Goal: Task Accomplishment & Management: Use online tool/utility

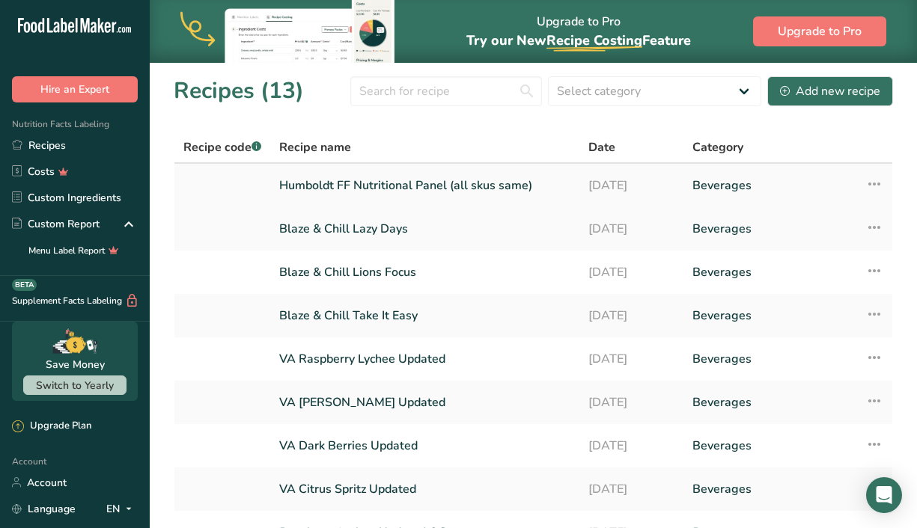
click at [347, 186] on link "Humboldt FF Nutritional Panel (all skus same)" at bounding box center [424, 185] width 291 height 31
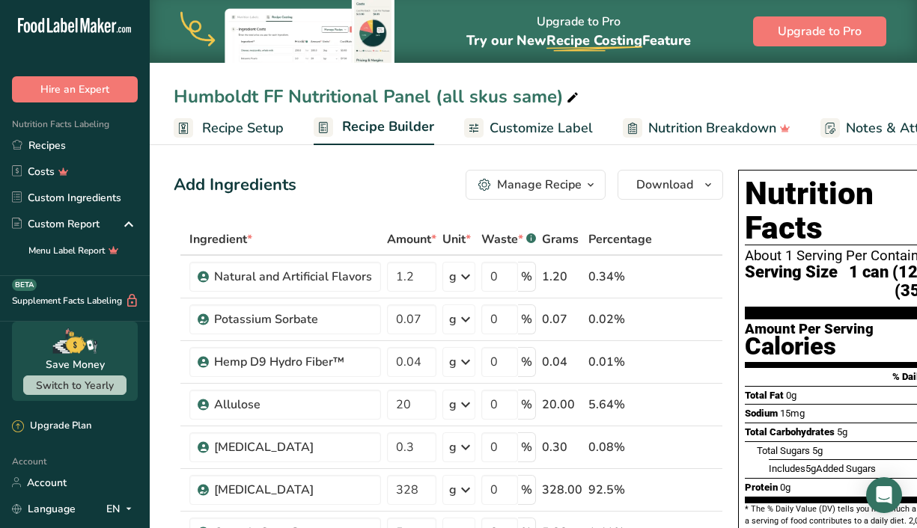
click at [587, 185] on icon "button" at bounding box center [591, 185] width 12 height 19
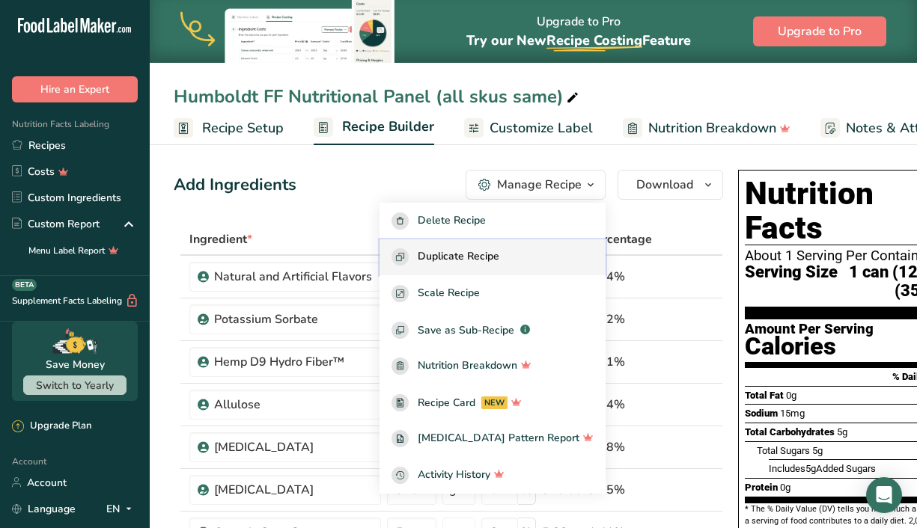
click at [541, 253] on div "Duplicate Recipe" at bounding box center [492, 256] width 202 height 17
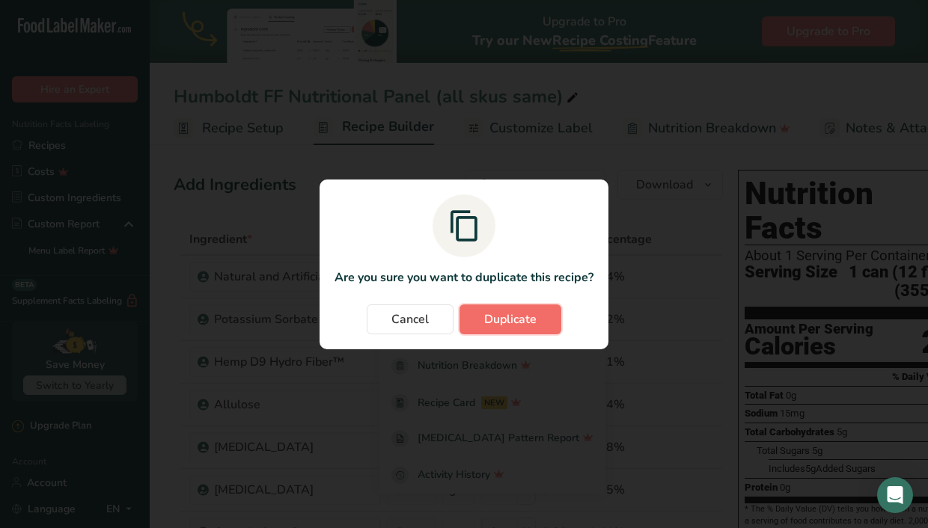
click at [526, 306] on button "Duplicate" at bounding box center [511, 320] width 102 height 30
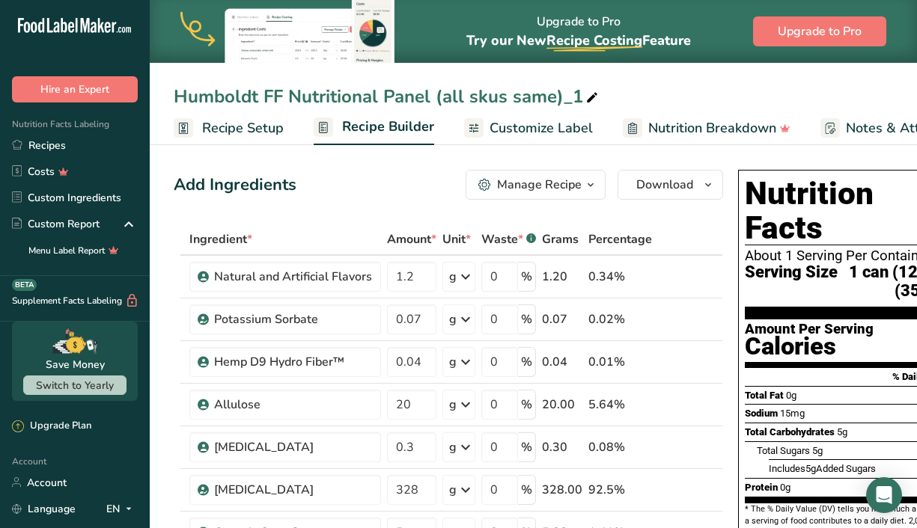
click at [589, 94] on icon at bounding box center [591, 98] width 13 height 21
drag, startPoint x: 586, startPoint y: 95, endPoint x: 186, endPoint y: 99, distance: 400.4
drag, startPoint x: 186, startPoint y: 99, endPoint x: 181, endPoint y: 92, distance: 8.1
click at [181, 92] on input "Humboldt FF Nutritional Panel (all skus same)_1" at bounding box center [533, 96] width 719 height 27
drag, startPoint x: 179, startPoint y: 91, endPoint x: 585, endPoint y: 92, distance: 405.6
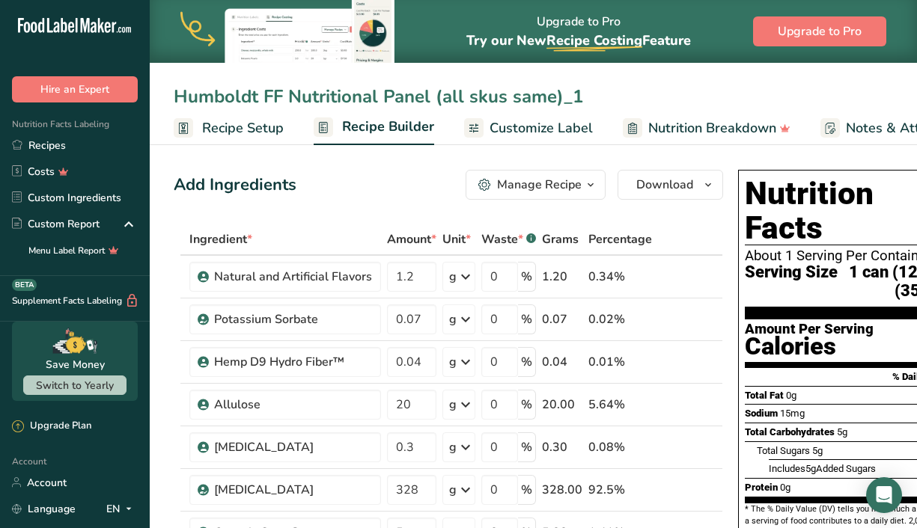
click at [585, 92] on input "Humboldt FF Nutritional Panel (all skus same)_1" at bounding box center [533, 96] width 719 height 27
type input "Hemp Collective- Mandarin Creamsicle"
click at [687, 406] on icon at bounding box center [692, 405] width 10 height 16
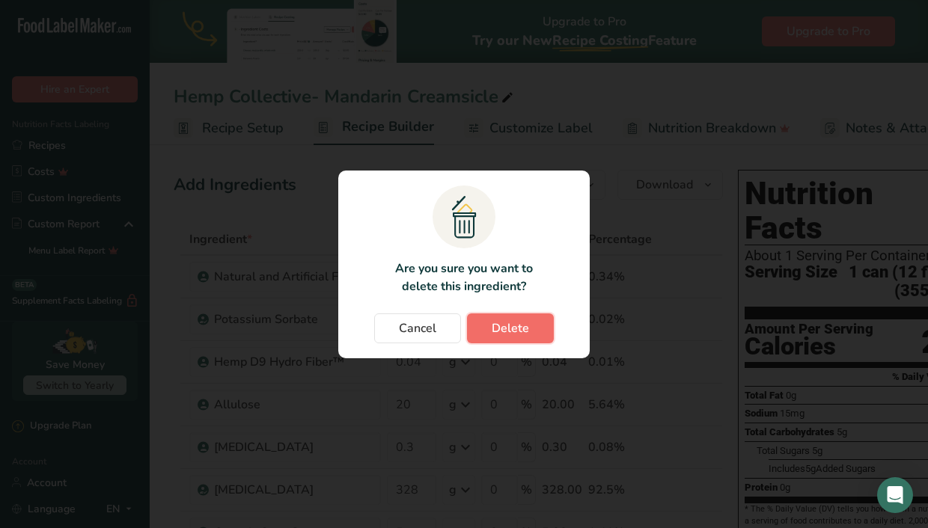
click at [514, 338] on button "Delete" at bounding box center [510, 329] width 87 height 30
type input "0.3"
type input "328"
type input "5"
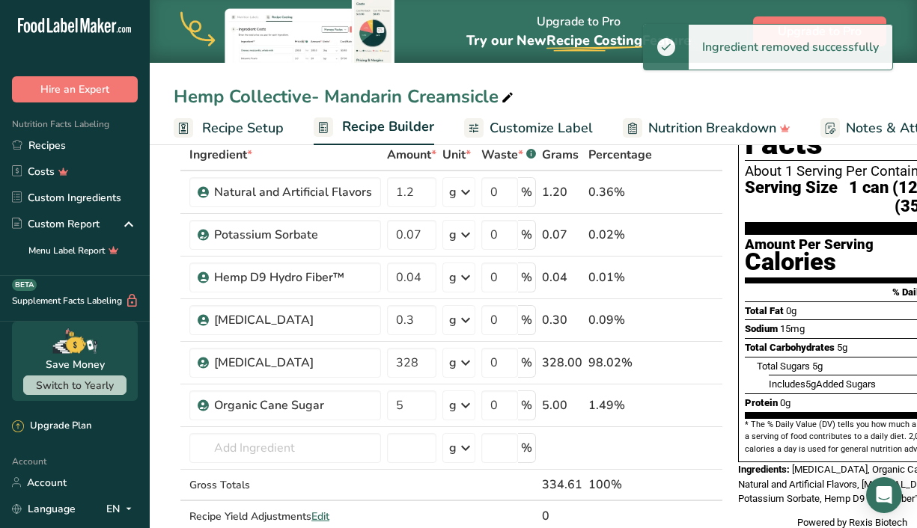
scroll to position [85, 0]
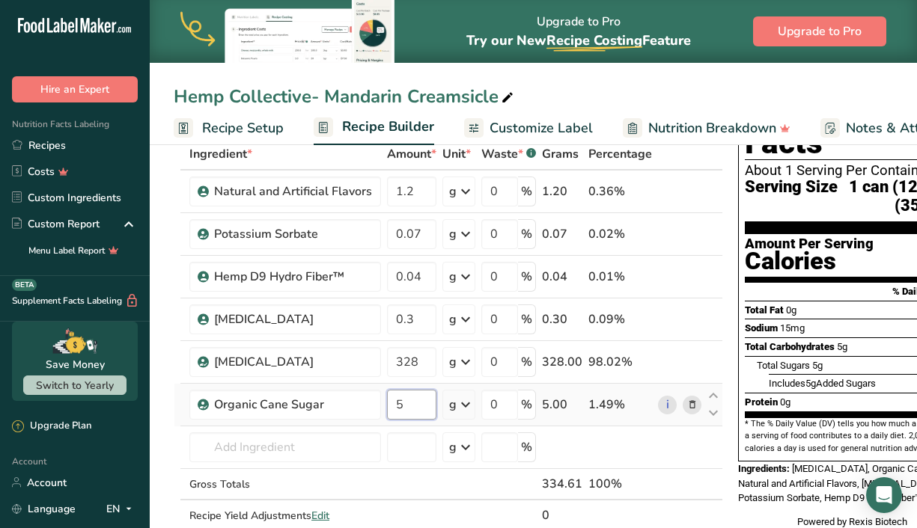
click at [397, 406] on input "5" at bounding box center [411, 405] width 49 height 30
click at [412, 406] on input "35" at bounding box center [411, 405] width 49 height 30
type input "36"
click at [580, 428] on div "Ingredient * Amount * Unit * Waste * .a-a{fill:#347362;}.b-a{fill:#fff;} Grams …" at bounding box center [448, 350] width 549 height 424
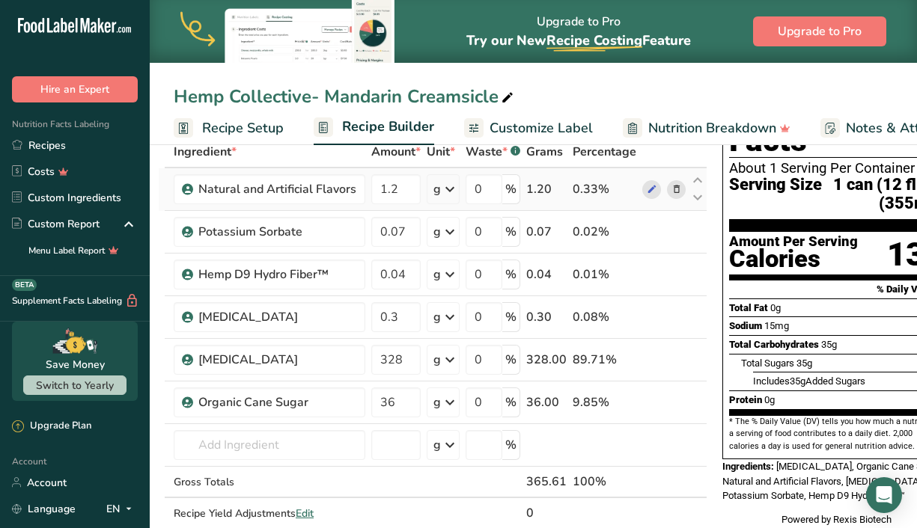
scroll to position [88, 0]
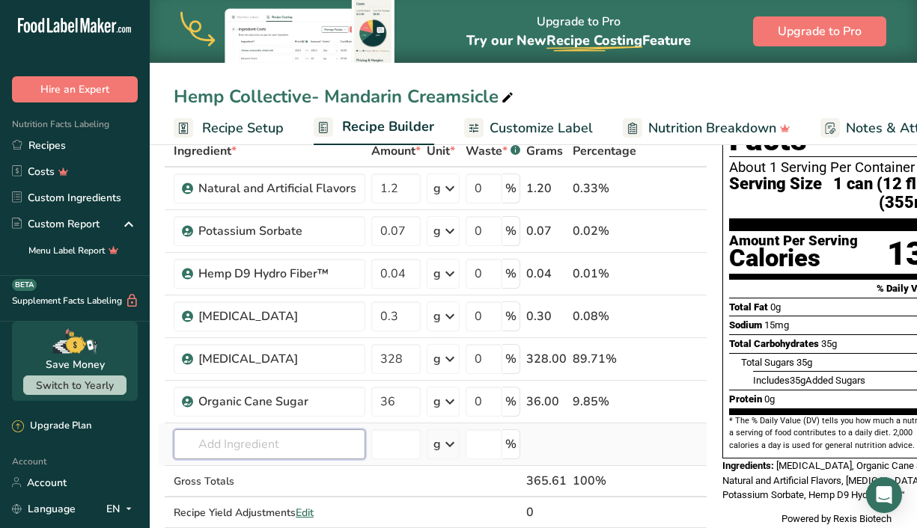
click at [222, 442] on input "text" at bounding box center [270, 445] width 192 height 30
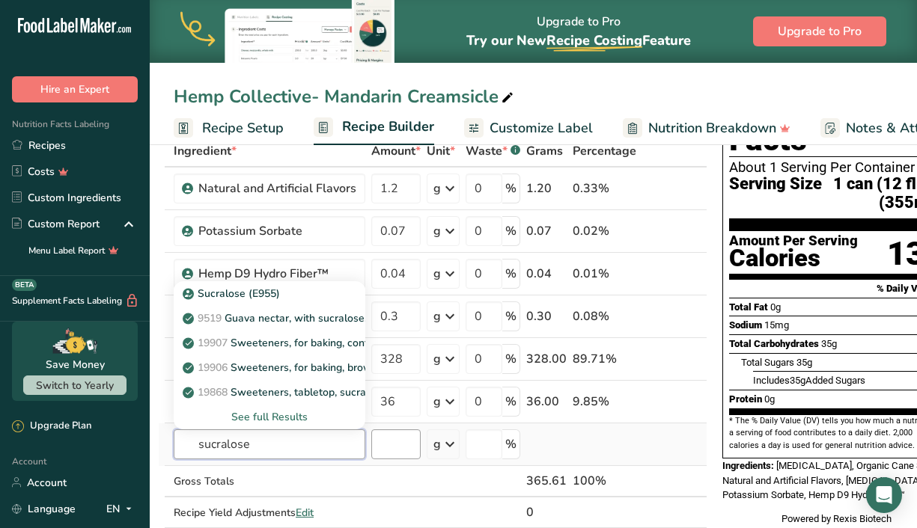
type input "sucralose"
click at [415, 441] on input "number" at bounding box center [395, 445] width 49 height 30
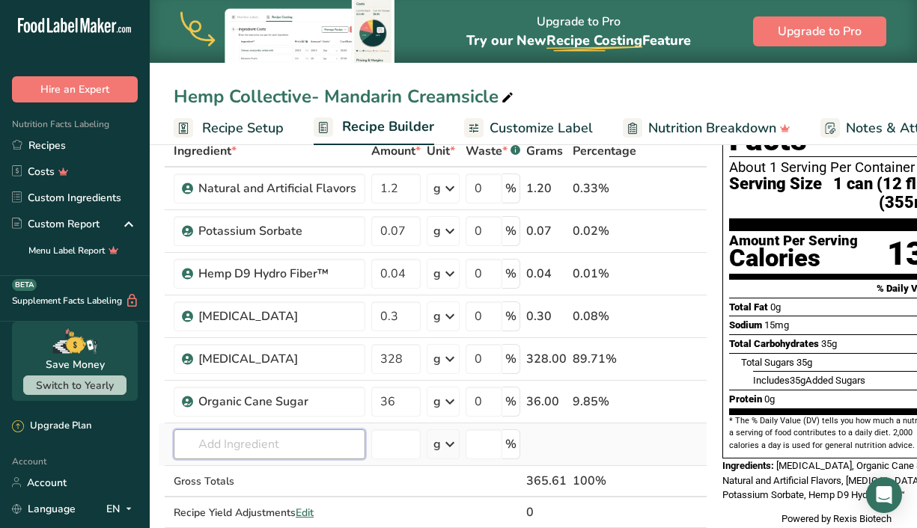
click at [327, 438] on input "text" at bounding box center [270, 445] width 192 height 30
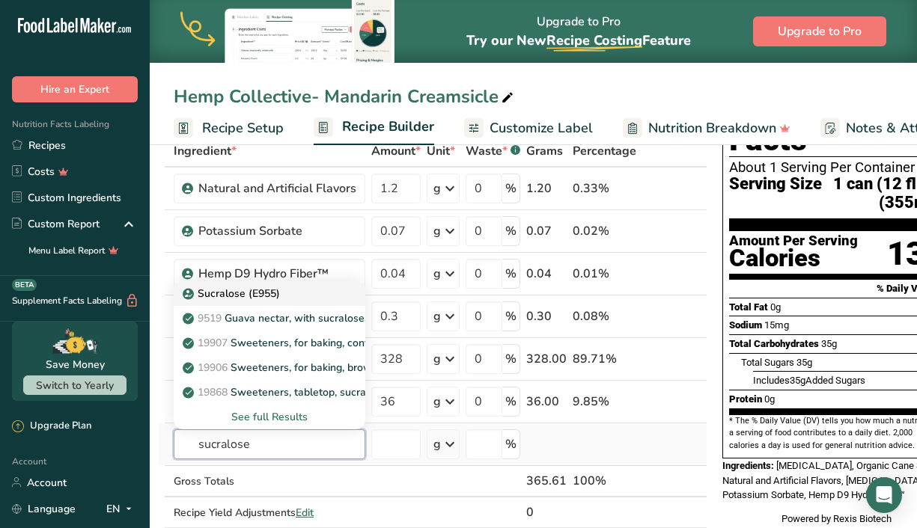
type input "sucralose"
click at [296, 296] on div "Sucralose (E955)" at bounding box center [258, 294] width 144 height 16
type input "Sucralose (E955)"
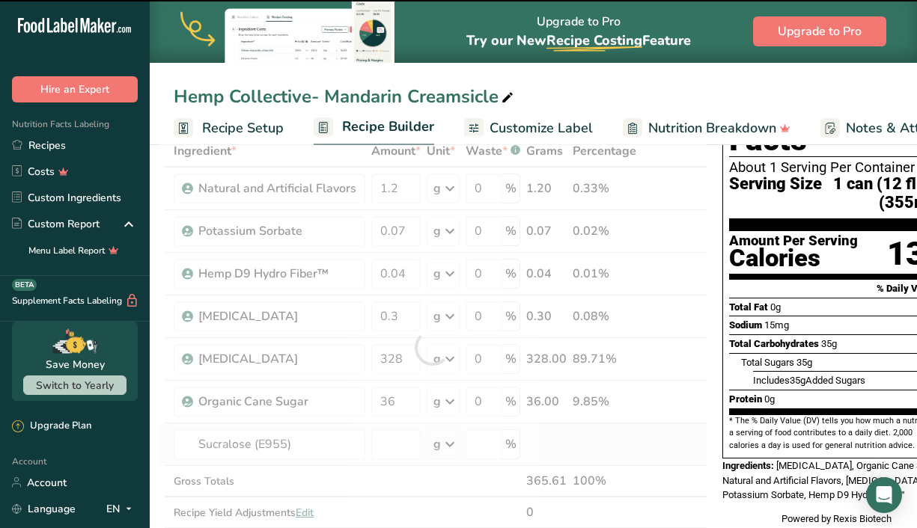
type input "0"
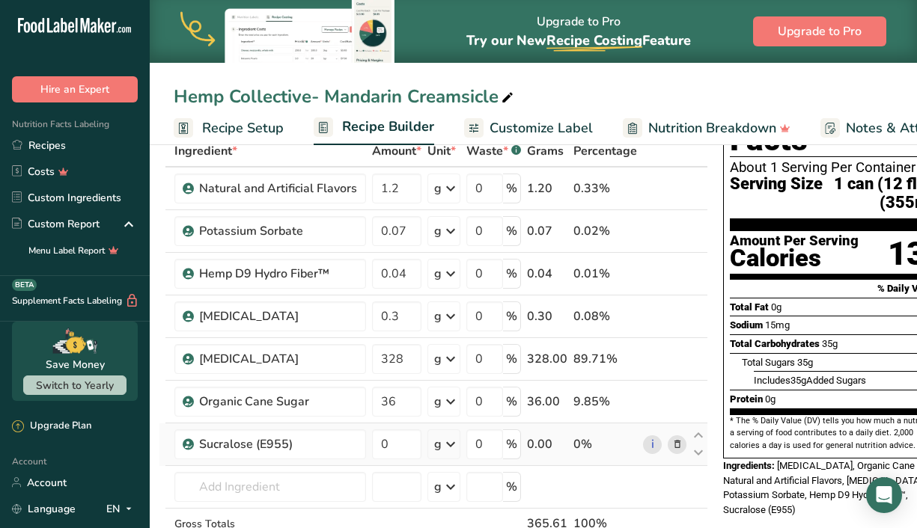
scroll to position [0, 13]
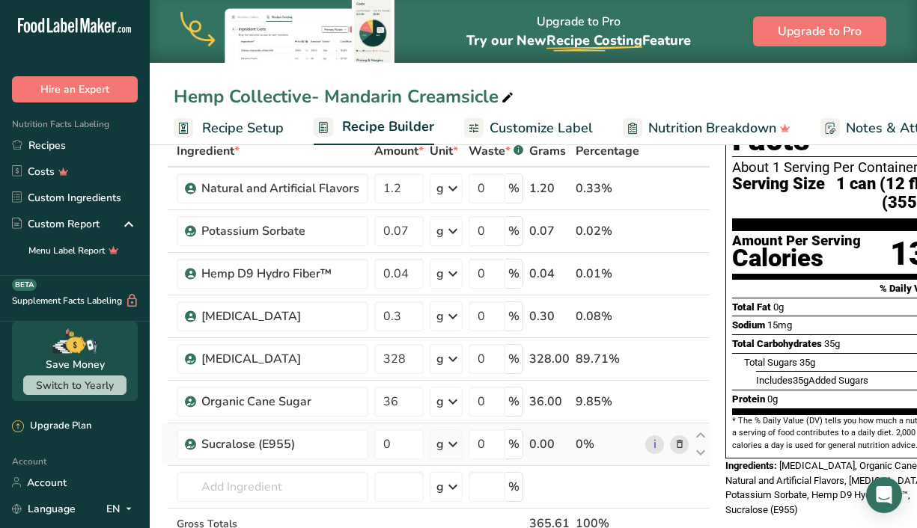
click at [676, 445] on icon at bounding box center [679, 445] width 10 height 16
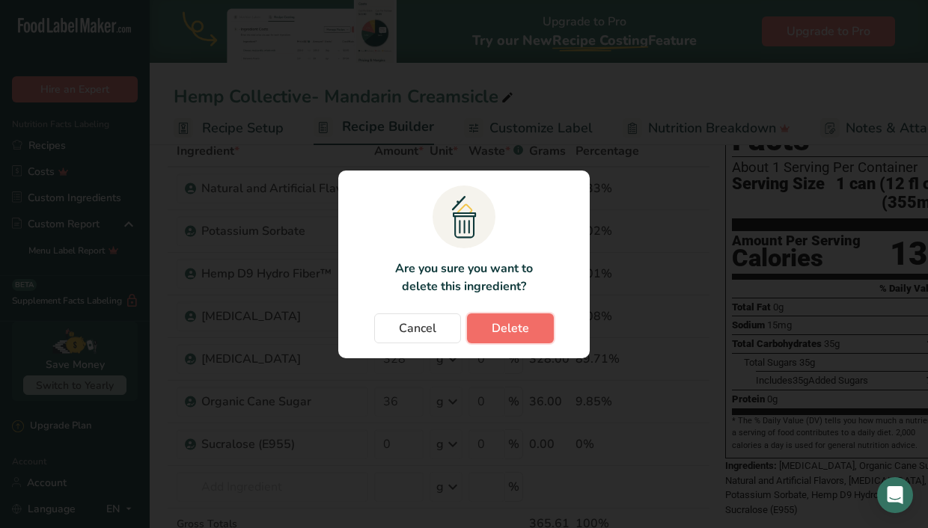
click at [521, 323] on span "Delete" at bounding box center [510, 329] width 37 height 18
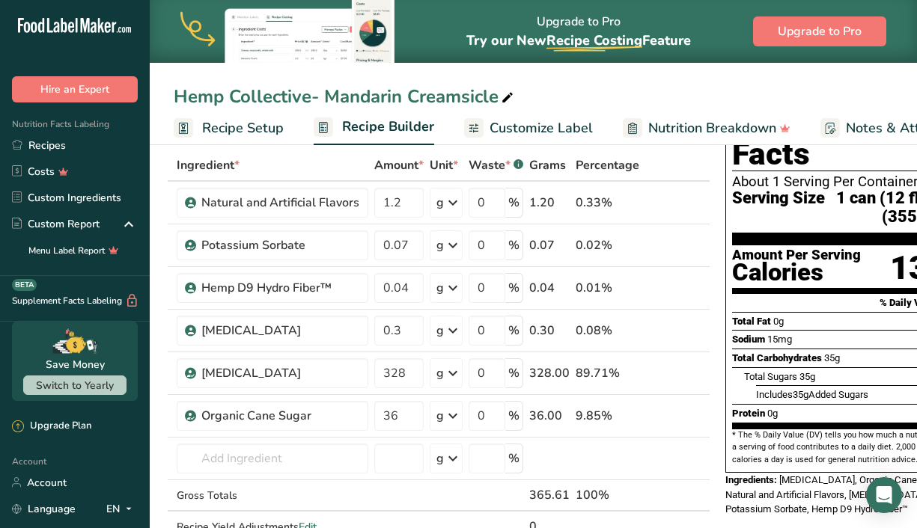
scroll to position [60, 0]
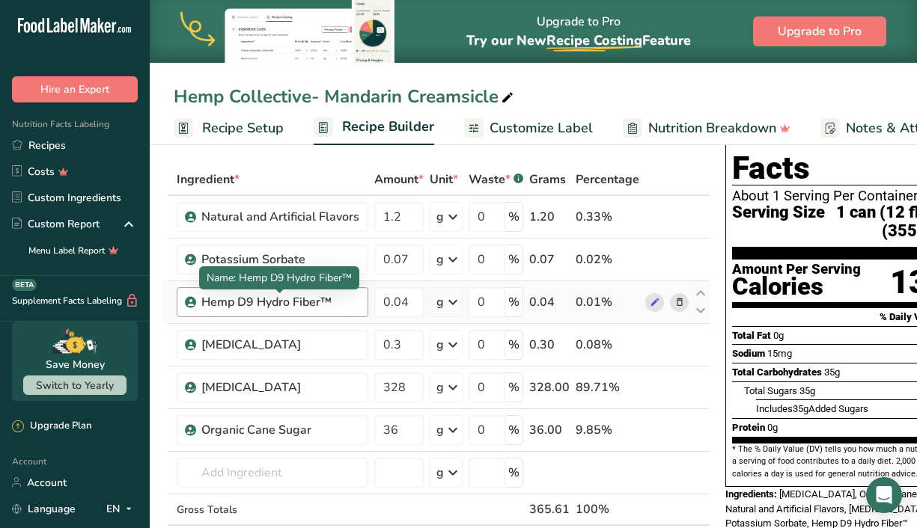
click at [346, 303] on div "Hemp D9 Hydro Fiber™" at bounding box center [280, 302] width 158 height 18
copy div "Hemp D9 Hydro Fiber™"
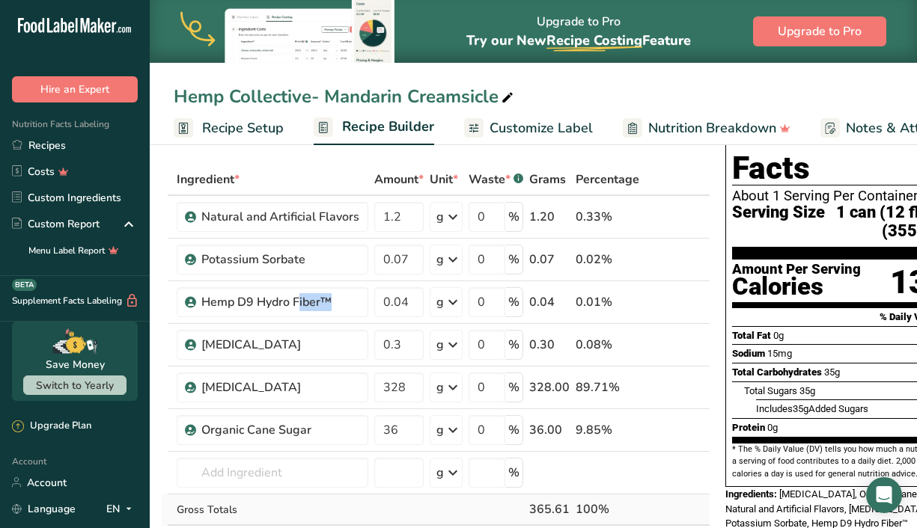
scroll to position [167, 0]
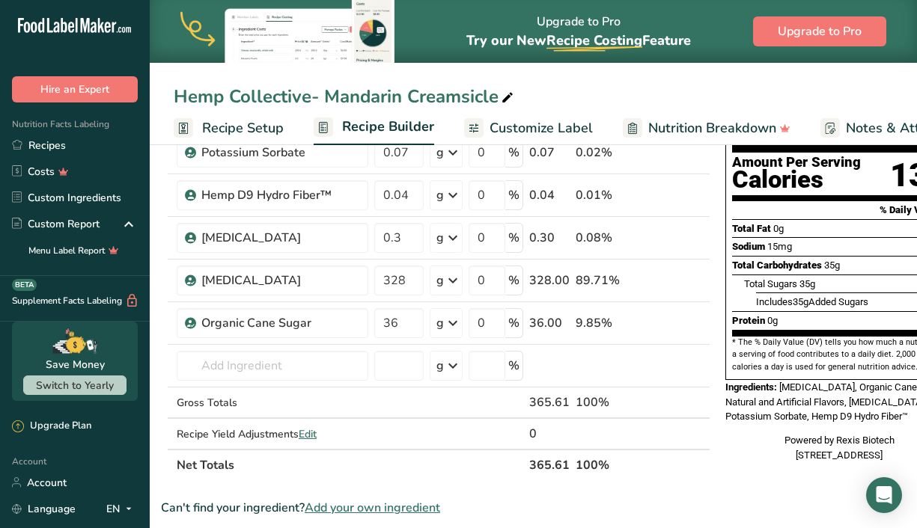
click at [402, 506] on span "Add your own ingredient" at bounding box center [372, 508] width 135 height 18
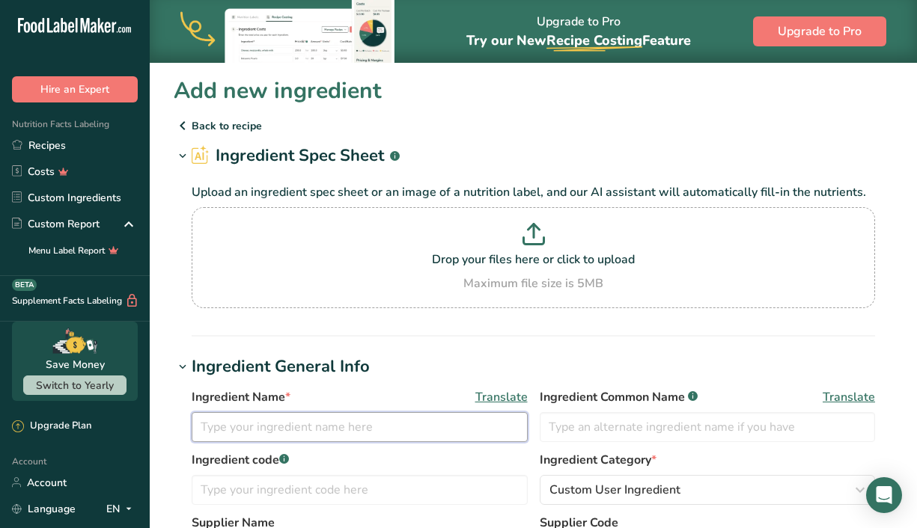
click at [380, 434] on input "text" at bounding box center [360, 427] width 336 height 30
paste input "Hemp D9 Hydro Fiber™"
click at [254, 430] on input "Hemp D9 Hydro Fiber™" at bounding box center [360, 427] width 336 height 30
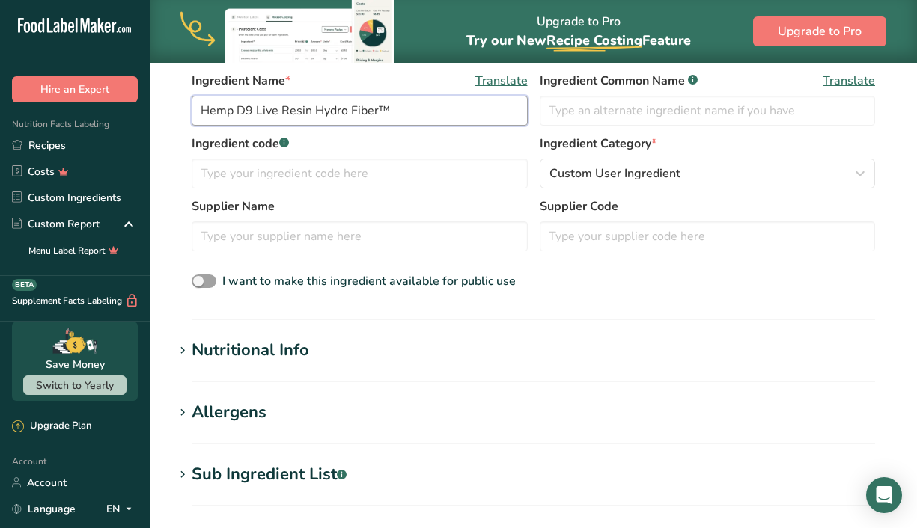
scroll to position [317, 0]
type input "Hemp D9 Live Resin Hydro Fiber™"
click at [558, 341] on h1 "Nutritional Info" at bounding box center [533, 350] width 719 height 25
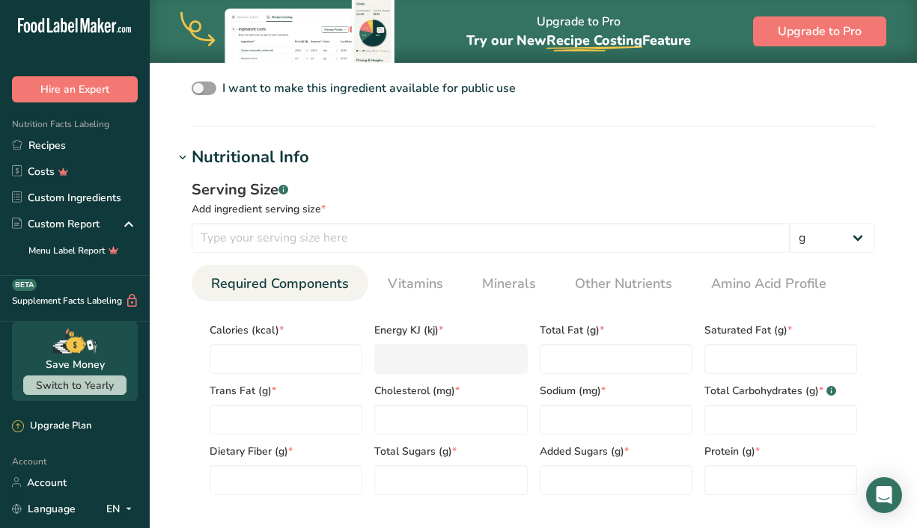
scroll to position [512, 0]
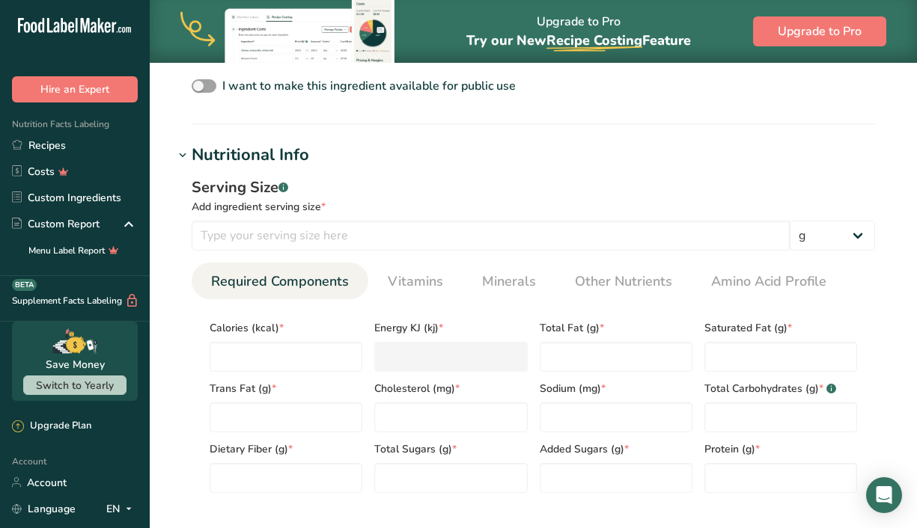
click at [364, 365] on div "Calories (kcal) *" at bounding box center [286, 341] width 165 height 61
click at [344, 362] on input "number" at bounding box center [286, 357] width 153 height 30
type input "0"
type KJ "0"
type input "0"
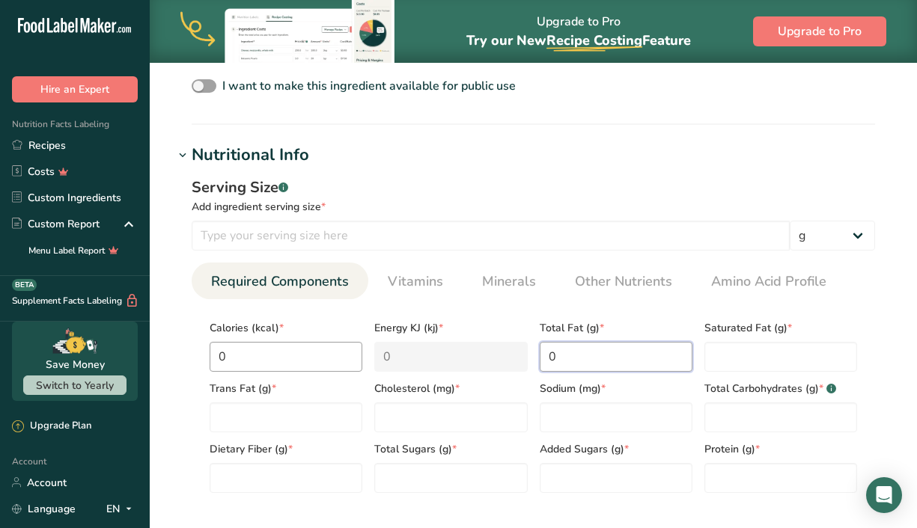
type Fat "0"
type input "0"
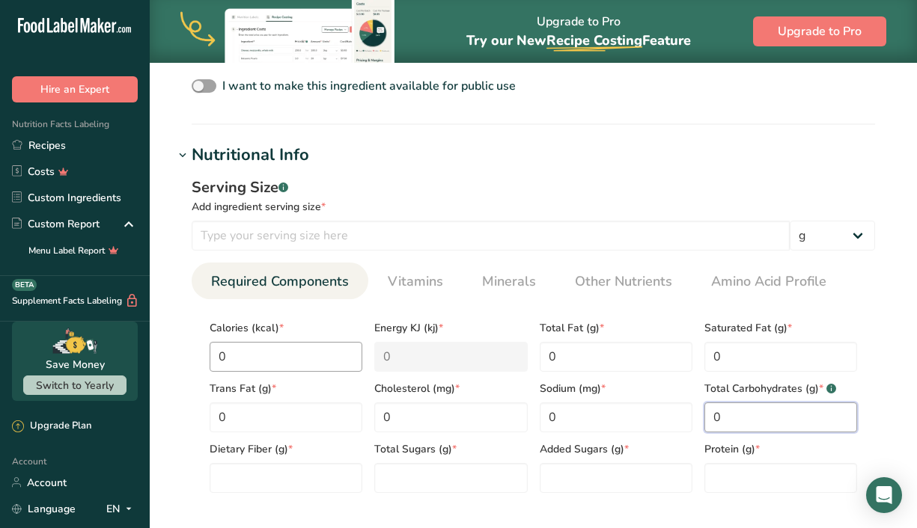
type Carbohydrates "0"
type Fiber "0"
type Sugars "0"
type input "0"
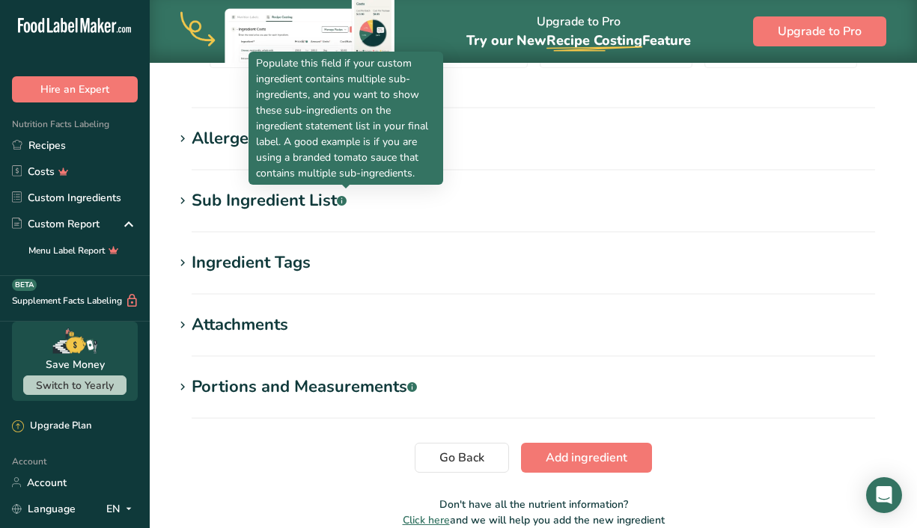
scroll to position [940, 0]
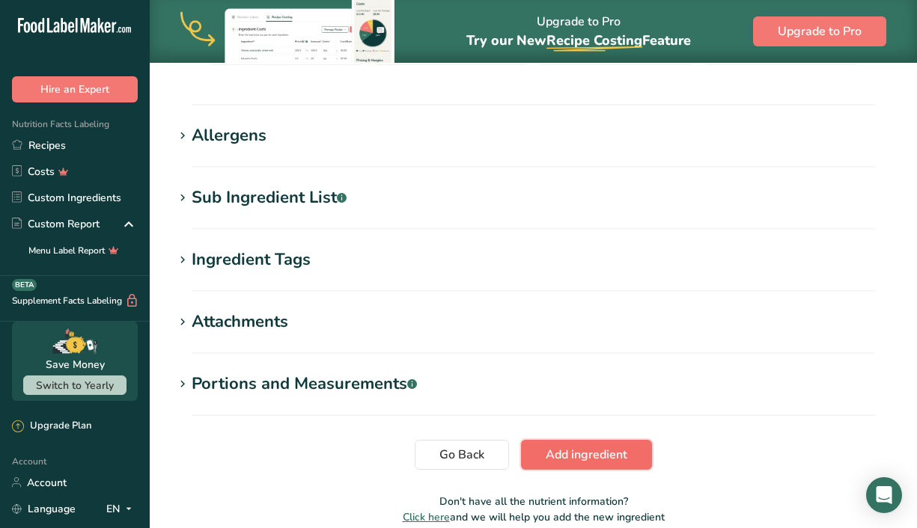
click at [574, 458] on span "Add ingredient" at bounding box center [587, 455] width 82 height 18
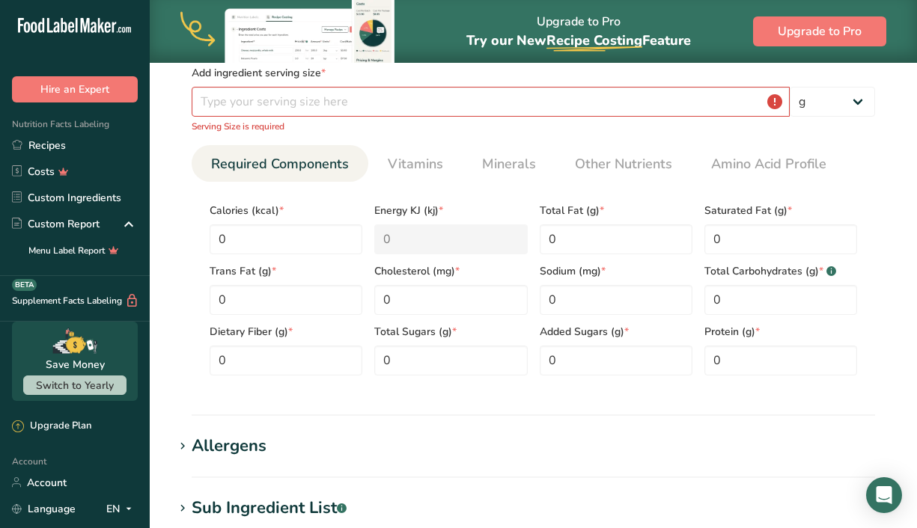
scroll to position [254, 0]
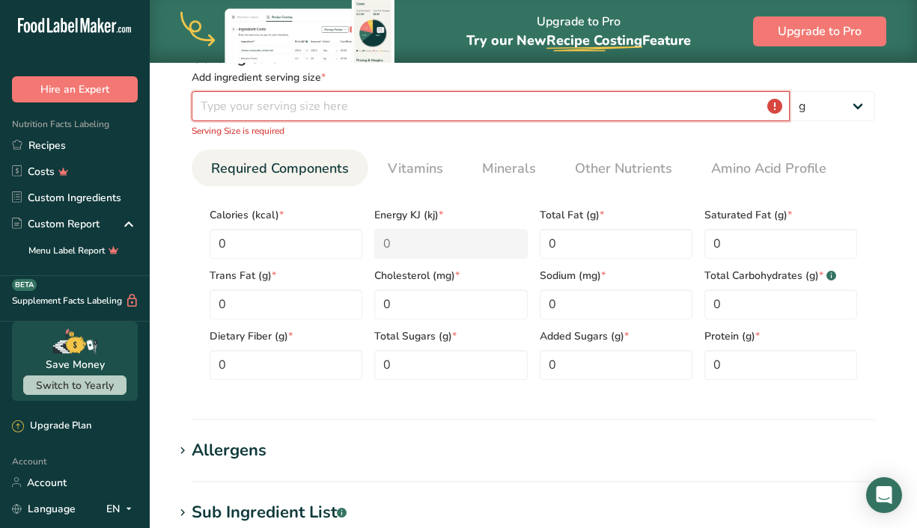
click at [450, 112] on input "number" at bounding box center [491, 106] width 598 height 30
type input "6"
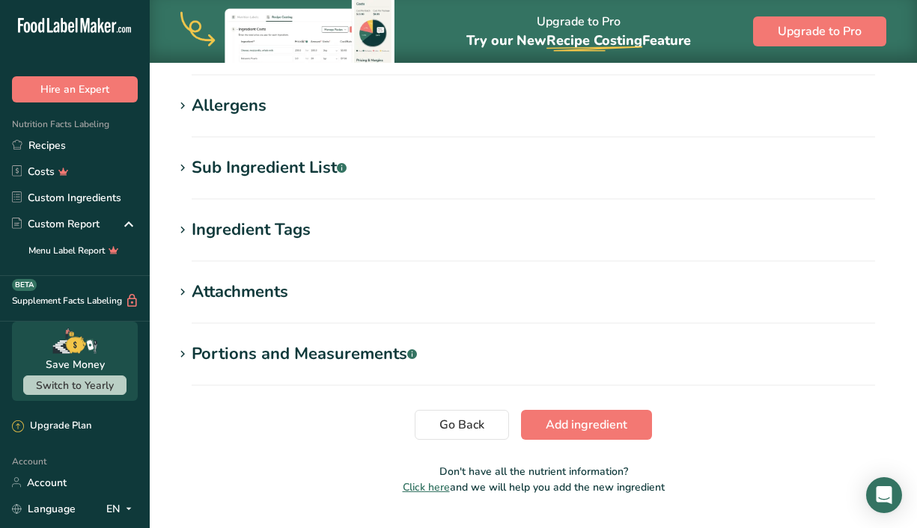
scroll to position [582, 0]
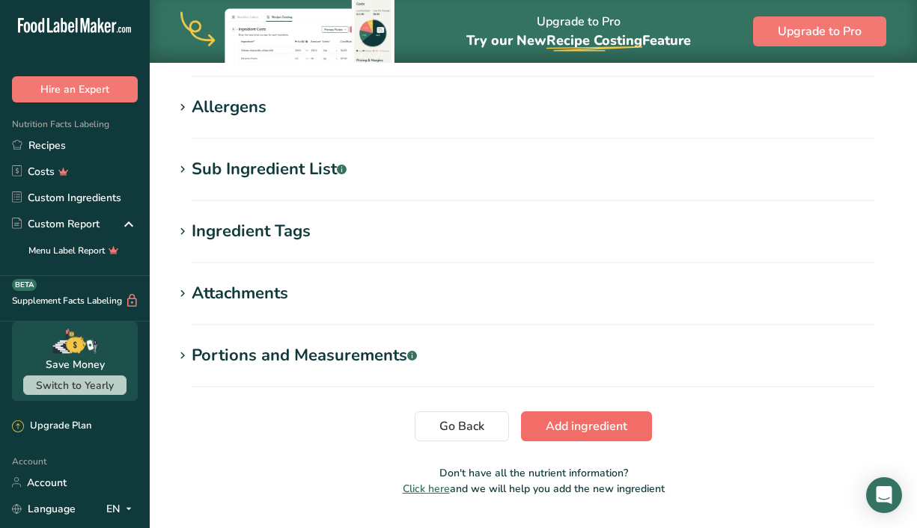
type input "1"
click at [565, 435] on span "Add ingredient" at bounding box center [587, 427] width 82 height 18
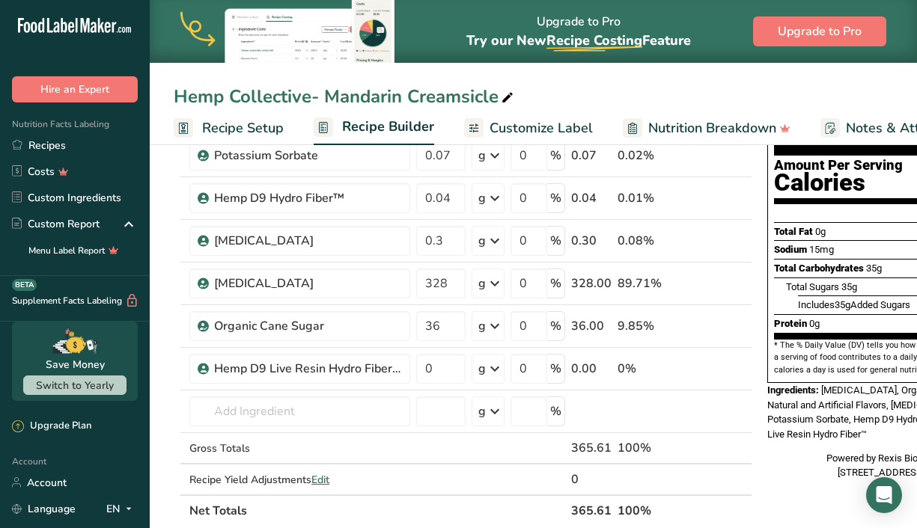
scroll to position [165, 0]
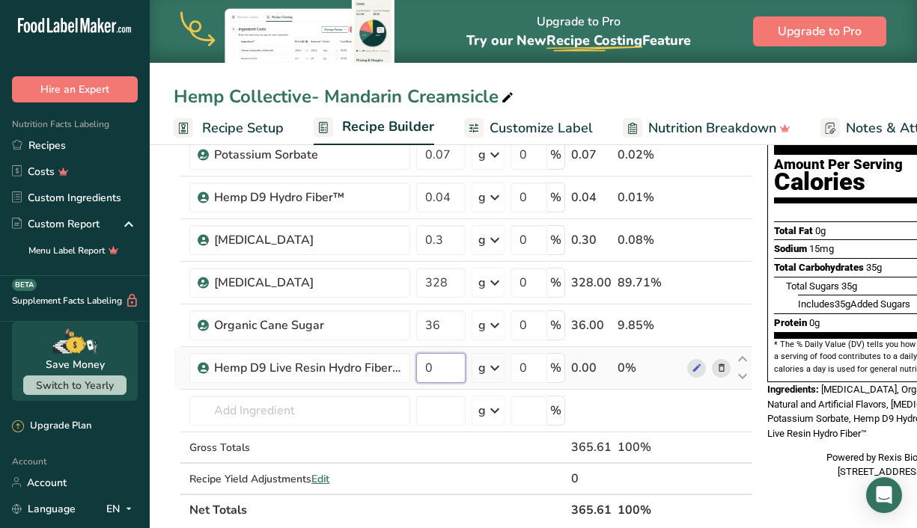
click at [454, 376] on input "0" at bounding box center [440, 368] width 49 height 30
type input "0.06"
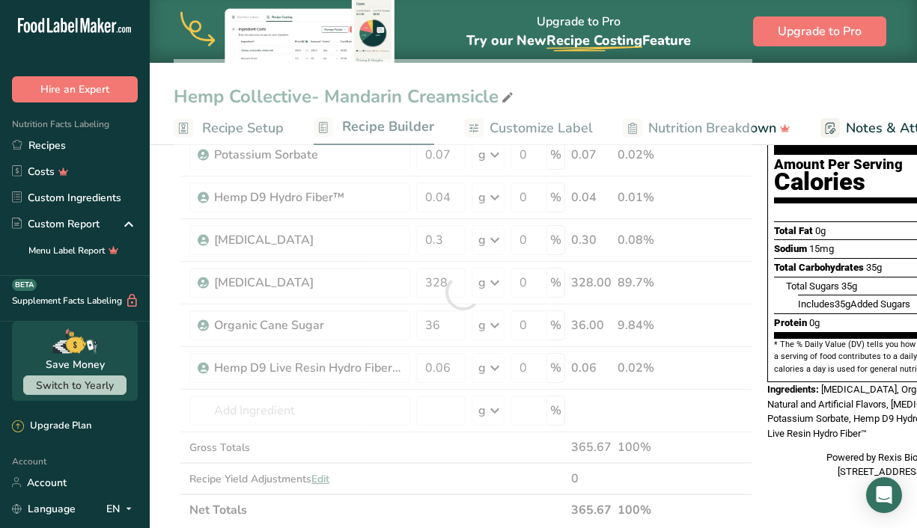
click at [767, 451] on div "Powered by Rexis Biotech [STREET_ADDRESS]" at bounding box center [881, 465] width 228 height 29
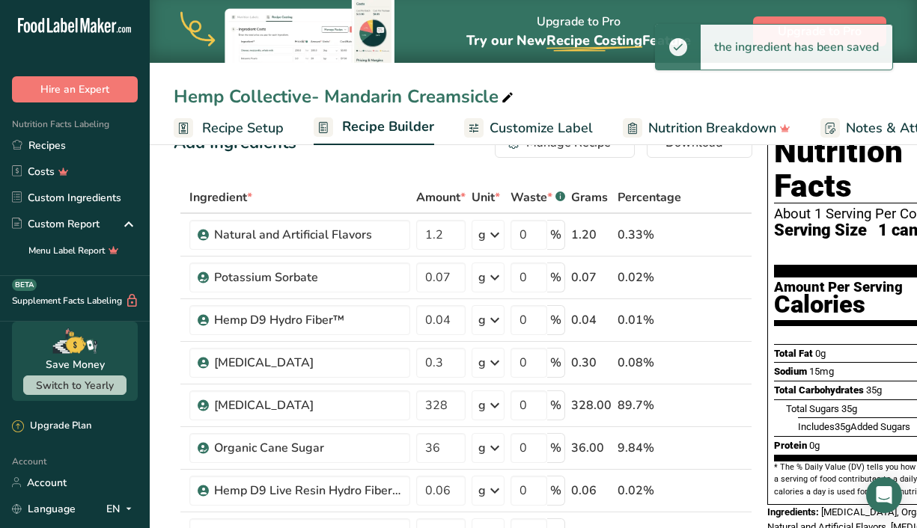
scroll to position [41, 0]
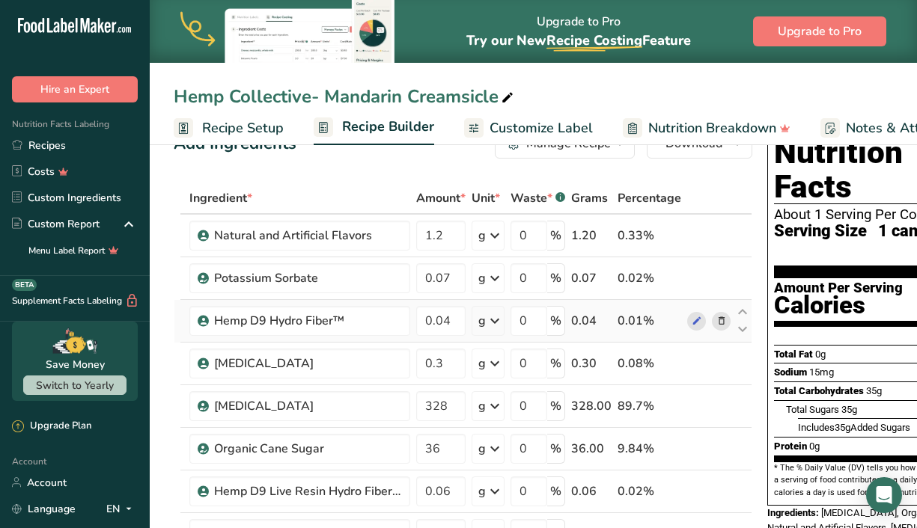
click at [716, 322] on icon at bounding box center [721, 322] width 10 height 16
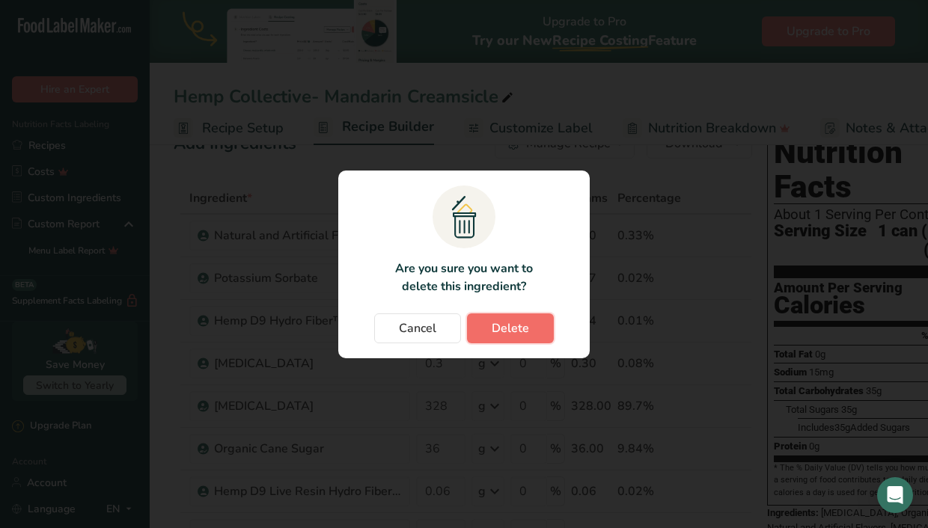
click at [510, 323] on span "Delete" at bounding box center [510, 329] width 37 height 18
type input "0.3"
type input "328"
type input "36"
type input "0.06"
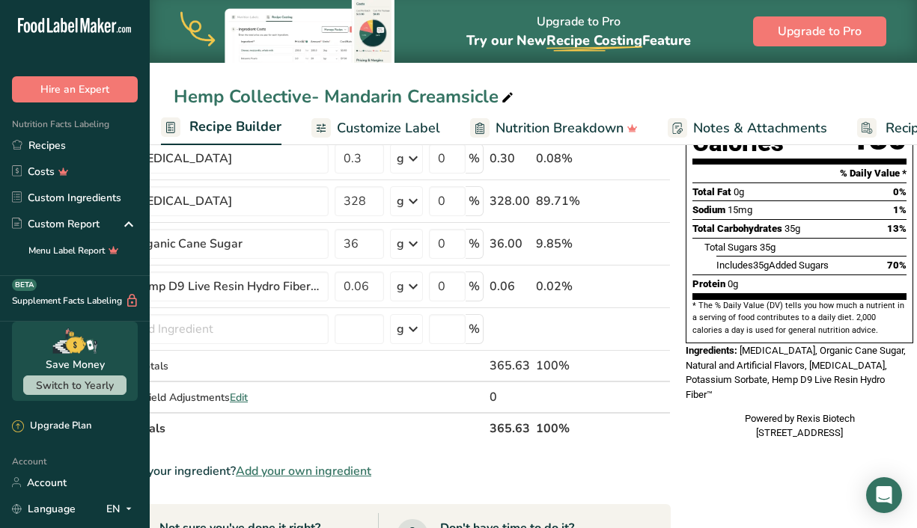
scroll to position [203, 0]
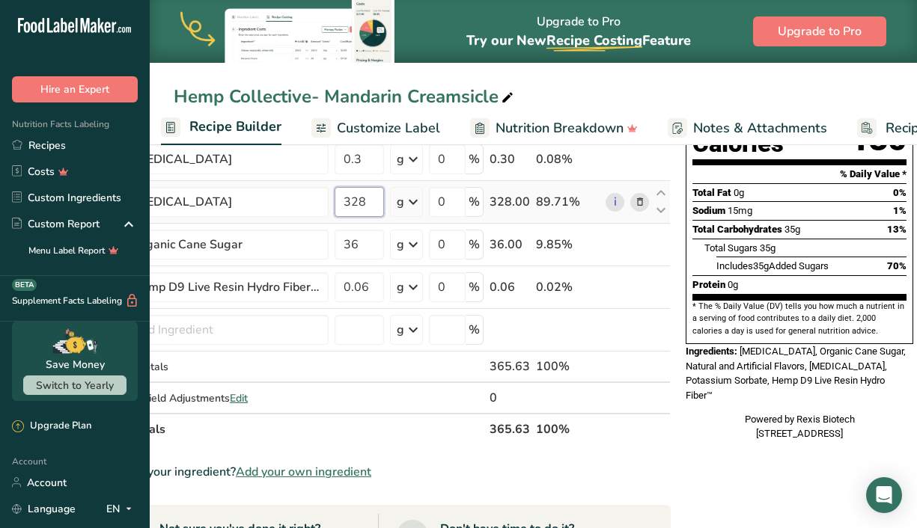
click at [371, 202] on input "328" at bounding box center [359, 202] width 49 height 30
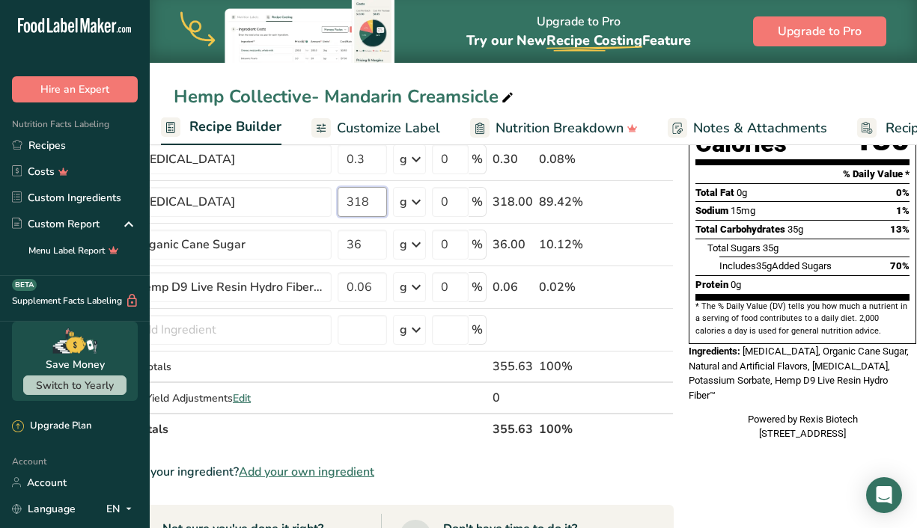
type input "318"
click at [728, 409] on div "Nutrition Facts About 1 Serving Per Container Serving Size 1 can (12 fl oz) (35…" at bounding box center [802, 204] width 239 height 486
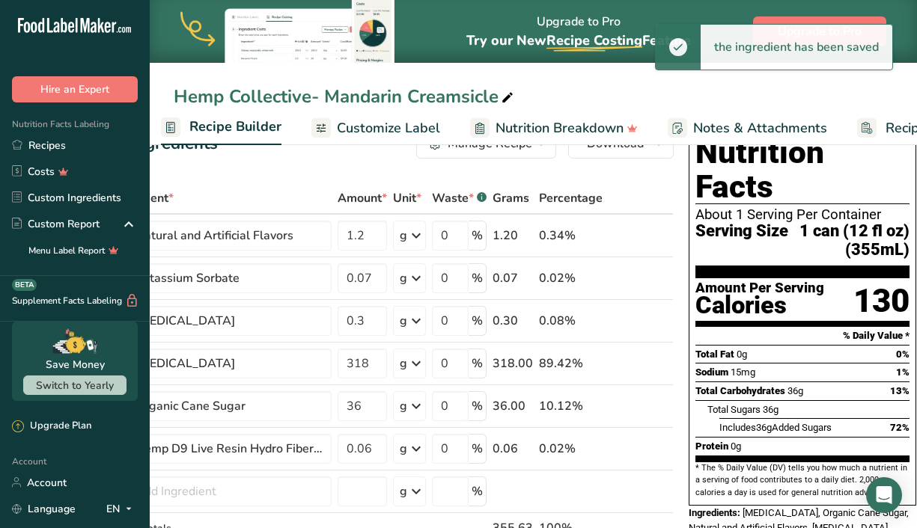
scroll to position [0, 0]
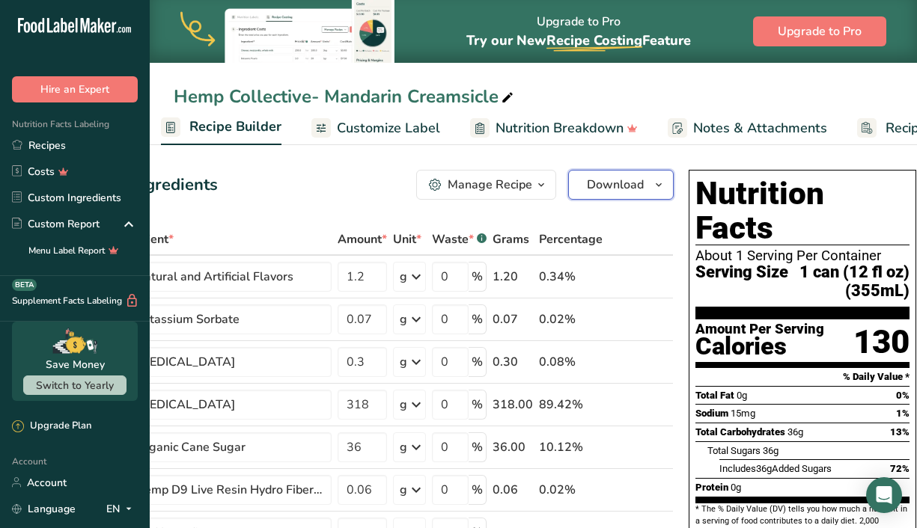
click at [643, 188] on button "Download" at bounding box center [621, 185] width 106 height 30
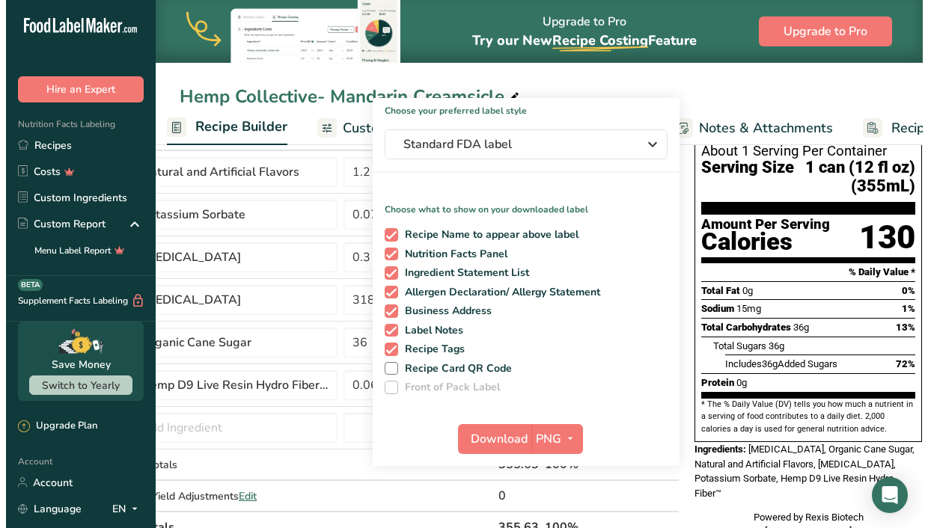
scroll to position [106, 0]
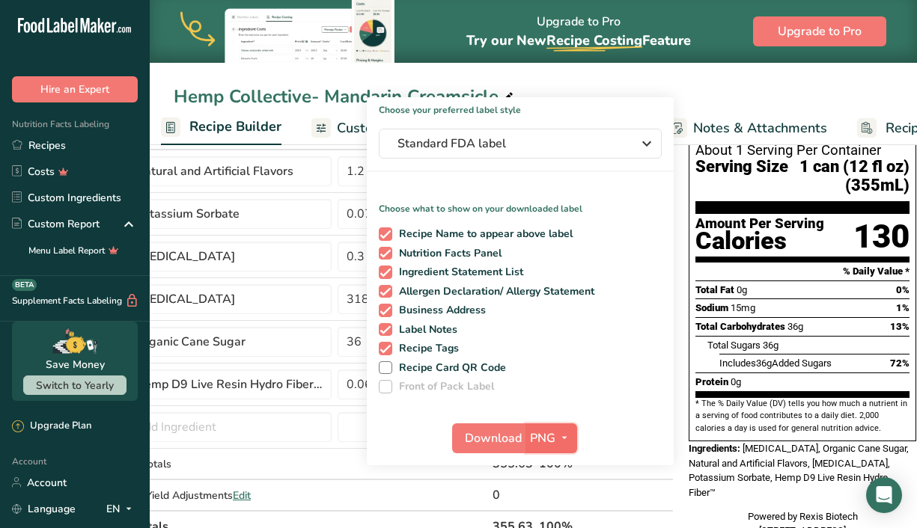
click at [562, 439] on icon "button" at bounding box center [564, 438] width 12 height 19
click at [552, 513] on link "SVG" at bounding box center [553, 518] width 48 height 25
click at [498, 441] on span "Download" at bounding box center [493, 439] width 57 height 18
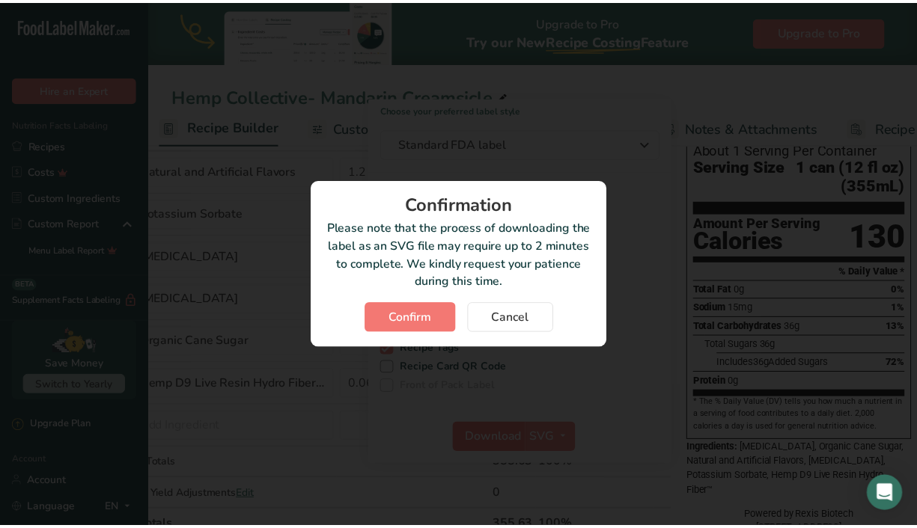
scroll to position [0, 70]
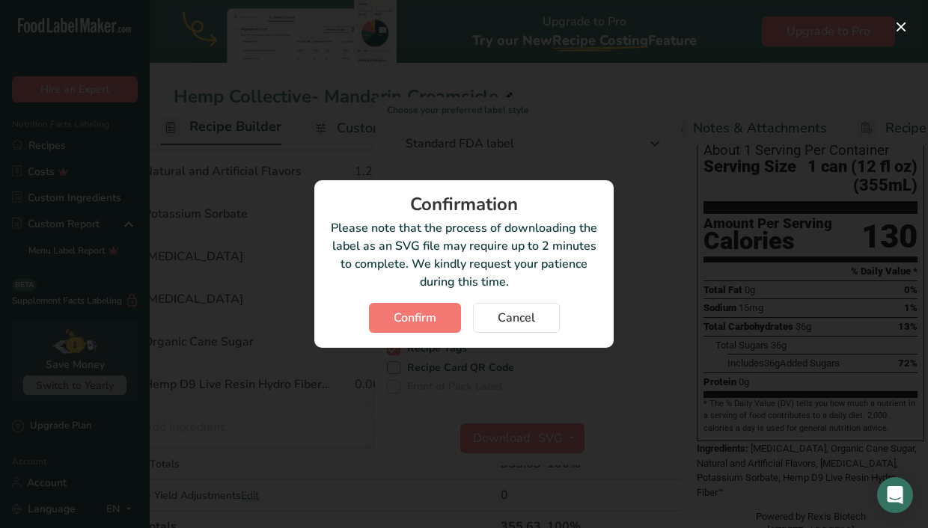
click at [435, 295] on div "Confirmation Please note that the process of downloading the label as an SVG fi…" at bounding box center [463, 264] width 299 height 168
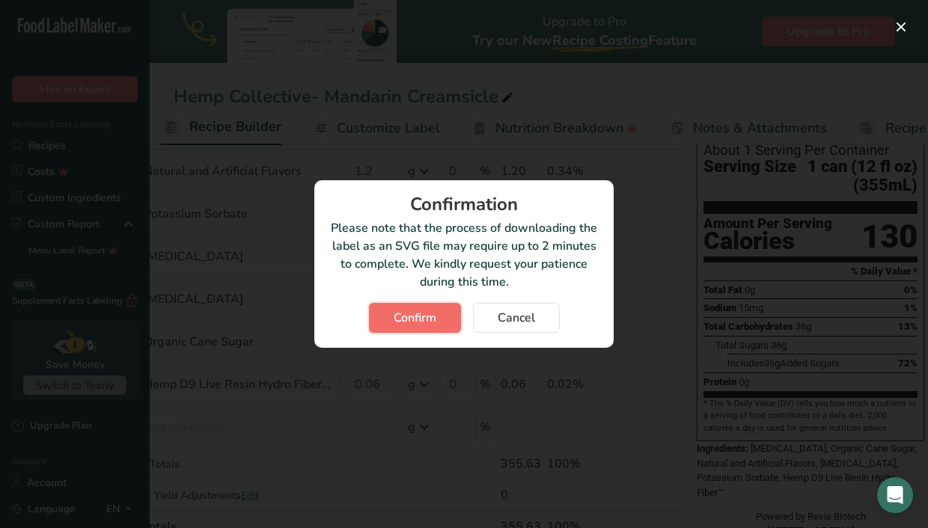
click at [439, 317] on button "Confirm" at bounding box center [415, 318] width 92 height 30
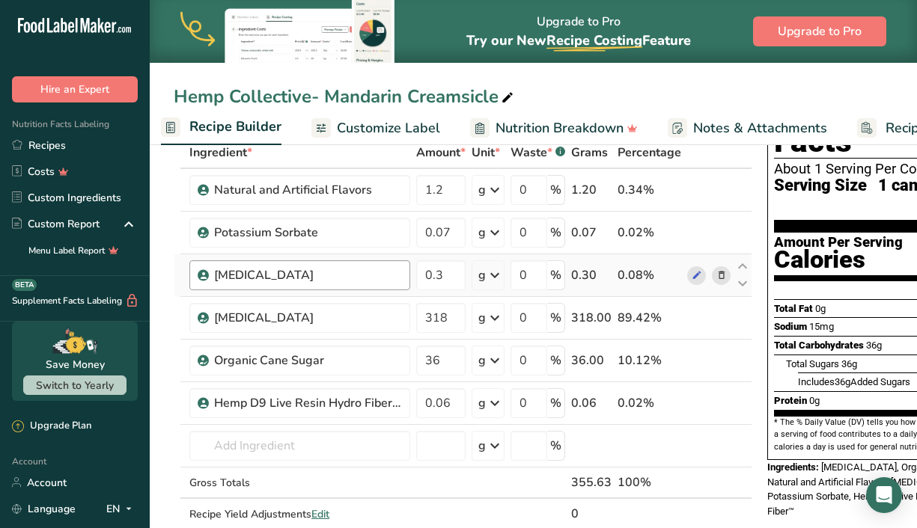
scroll to position [0, 0]
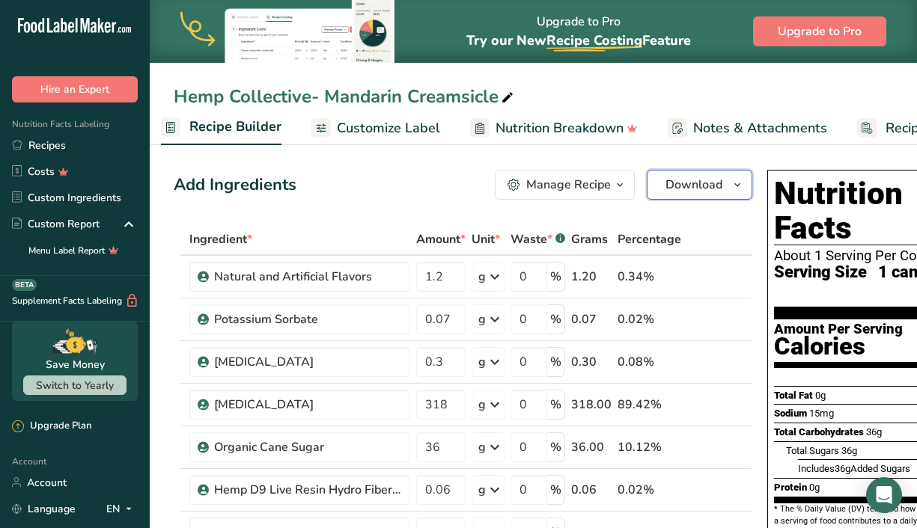
click at [722, 194] on button "Download" at bounding box center [700, 185] width 106 height 30
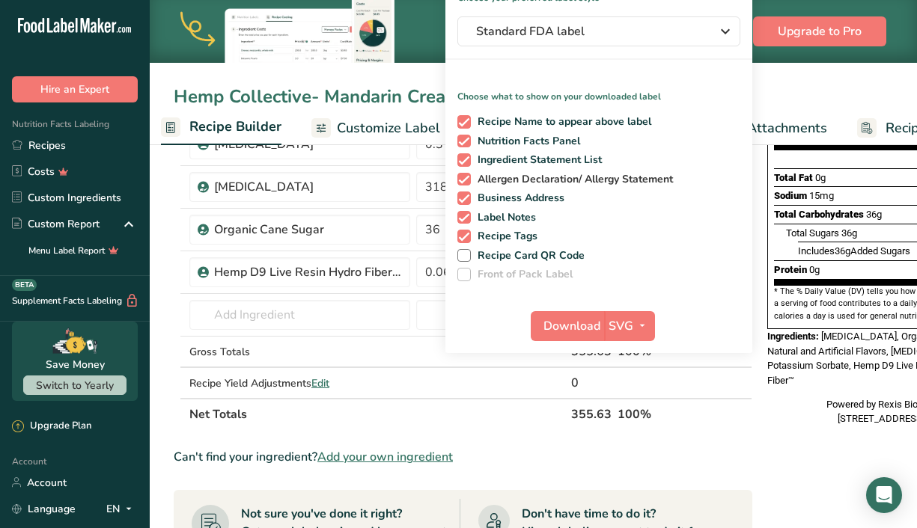
scroll to position [219, 0]
click at [639, 331] on icon "button" at bounding box center [642, 325] width 12 height 19
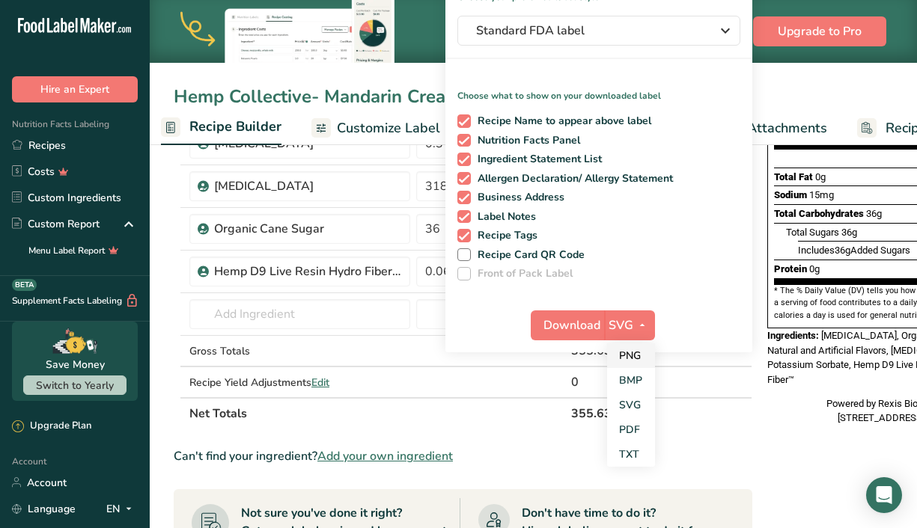
click at [635, 350] on link "PNG" at bounding box center [631, 356] width 48 height 25
click at [584, 331] on span "Download" at bounding box center [571, 326] width 57 height 18
click at [766, 91] on div "Hemp Collective- Mandarin Creamsicle" at bounding box center [533, 96] width 767 height 27
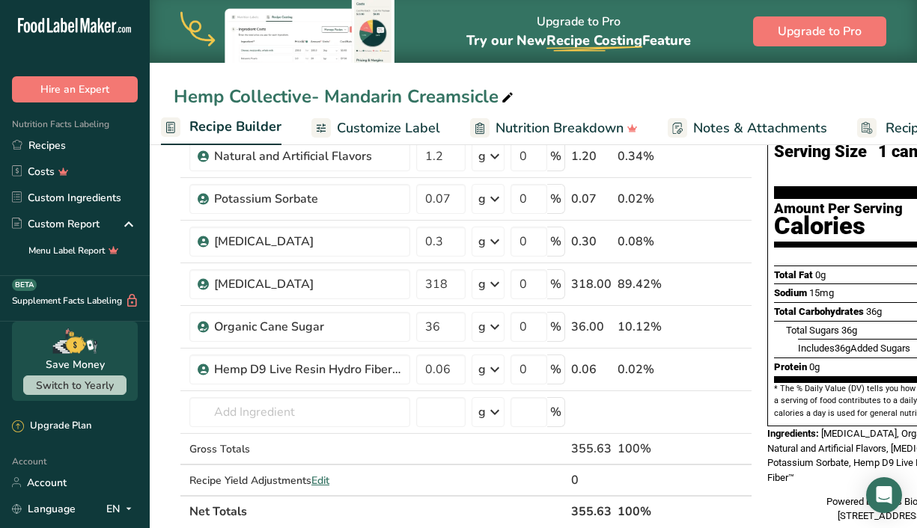
scroll to position [120, 0]
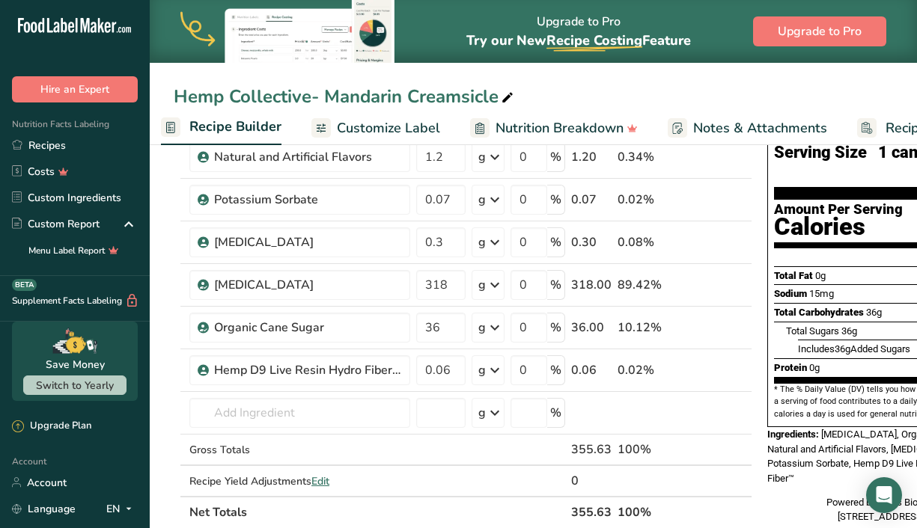
click at [514, 96] on icon at bounding box center [507, 98] width 13 height 21
click at [543, 84] on input "Hemp Collective- Mandarin Creamsicle" at bounding box center [533, 96] width 719 height 27
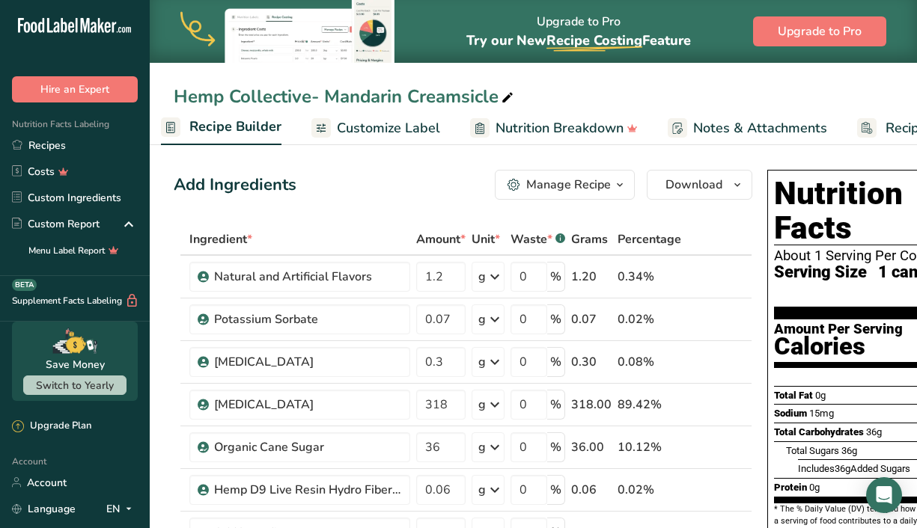
click at [614, 192] on icon "button" at bounding box center [620, 185] width 12 height 19
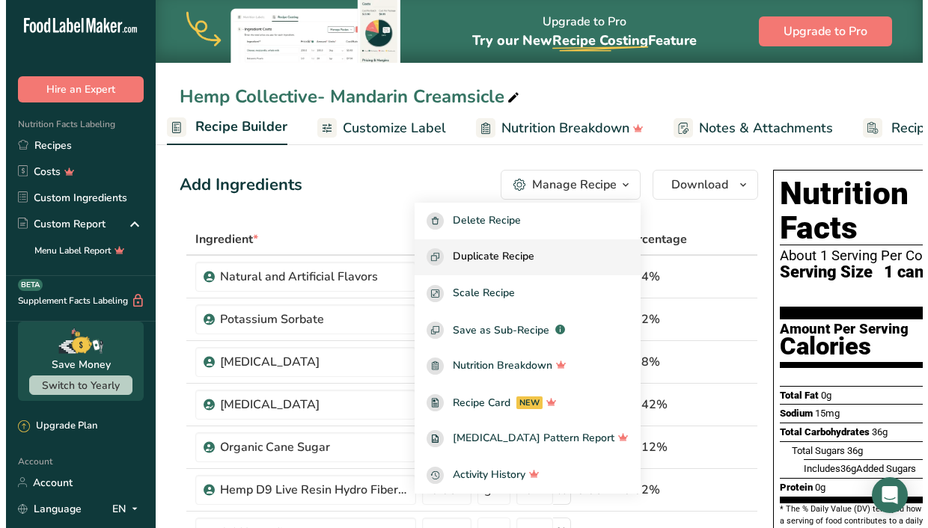
scroll to position [0, 82]
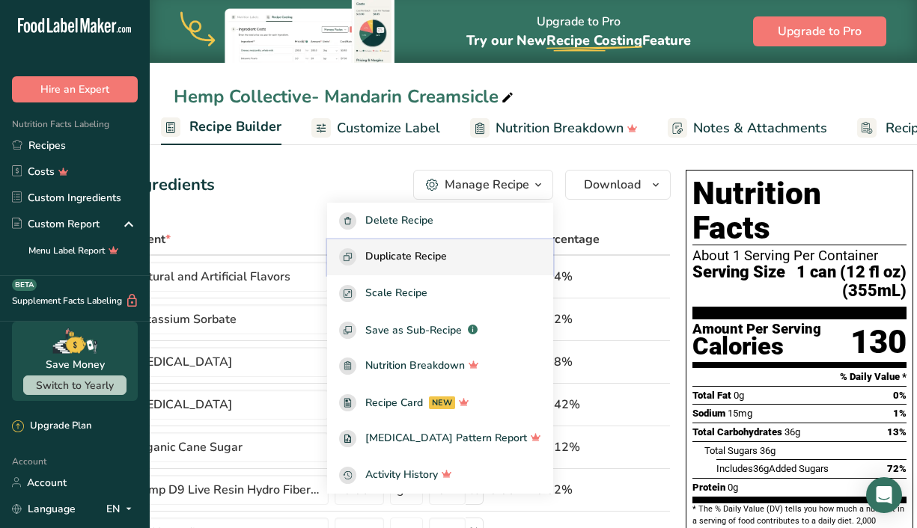
click at [493, 250] on div "Duplicate Recipe" at bounding box center [440, 256] width 202 height 17
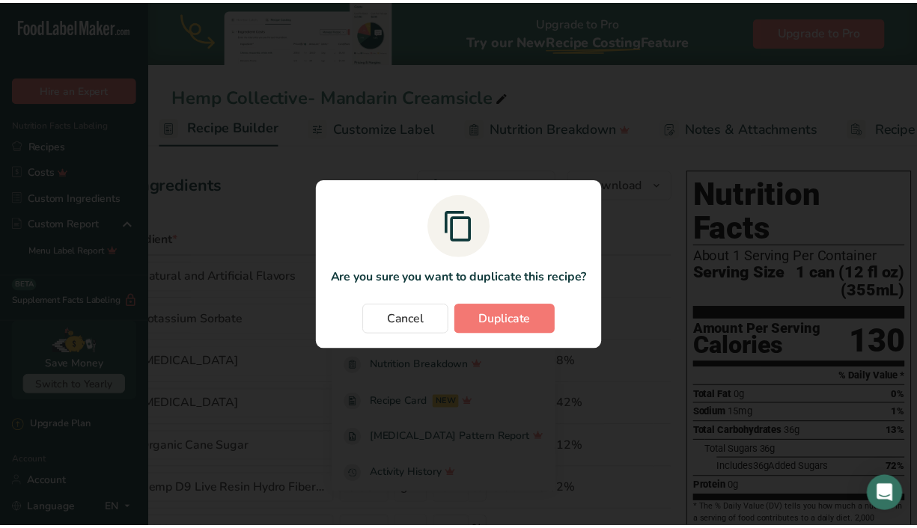
scroll to position [0, 70]
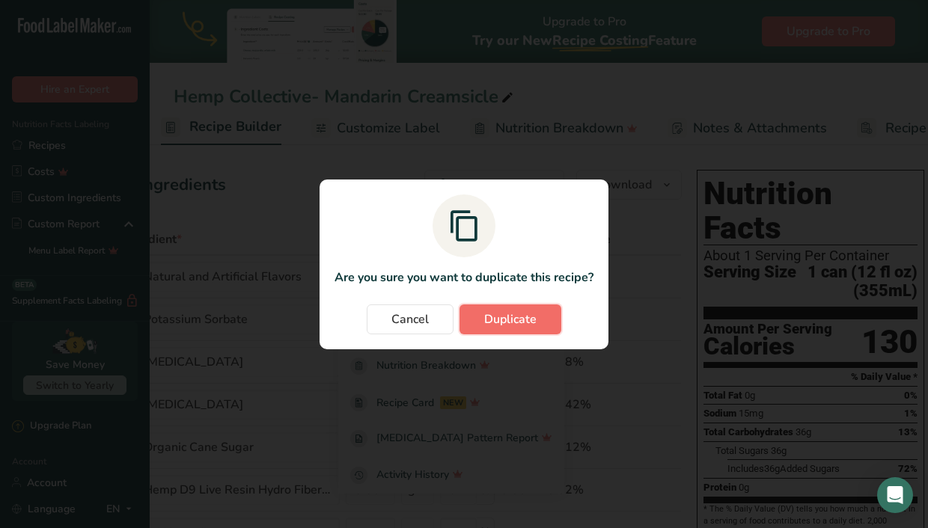
click at [514, 314] on span "Duplicate" at bounding box center [510, 320] width 52 height 18
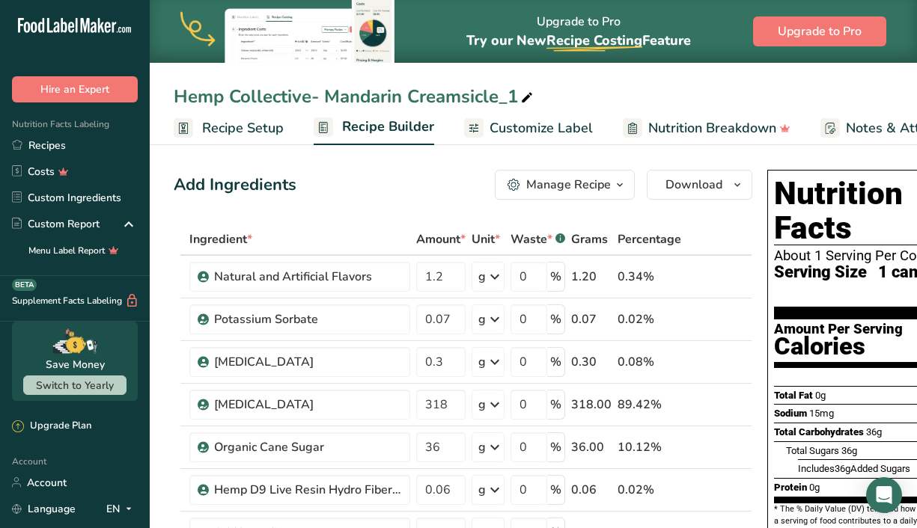
click at [525, 100] on icon at bounding box center [526, 98] width 13 height 21
click at [323, 99] on input "Hemp Collective- Mandarin Creamsicle_1" at bounding box center [533, 96] width 719 height 27
type input "Hemp Collective- Lemon Haze"
click at [342, 227] on th "Ingredient *" at bounding box center [299, 240] width 227 height 31
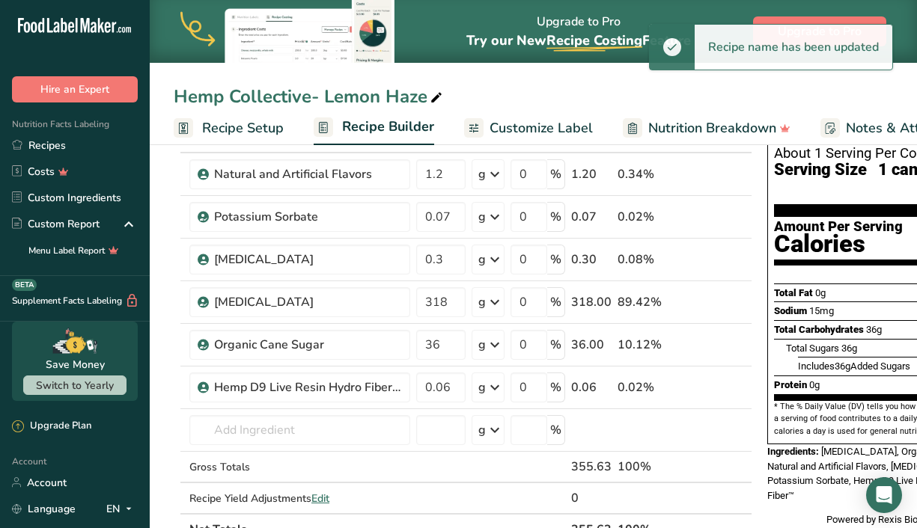
scroll to position [110, 0]
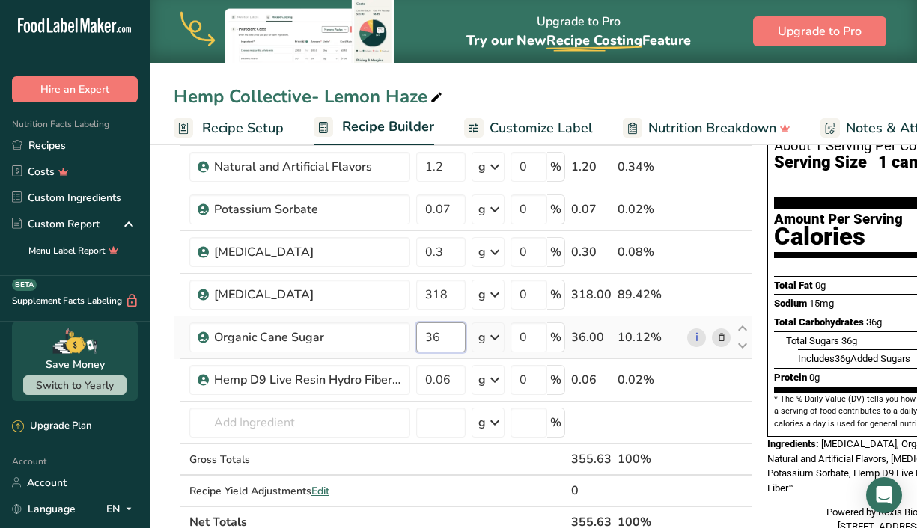
click at [437, 335] on input "36" at bounding box center [440, 338] width 49 height 30
type input "3"
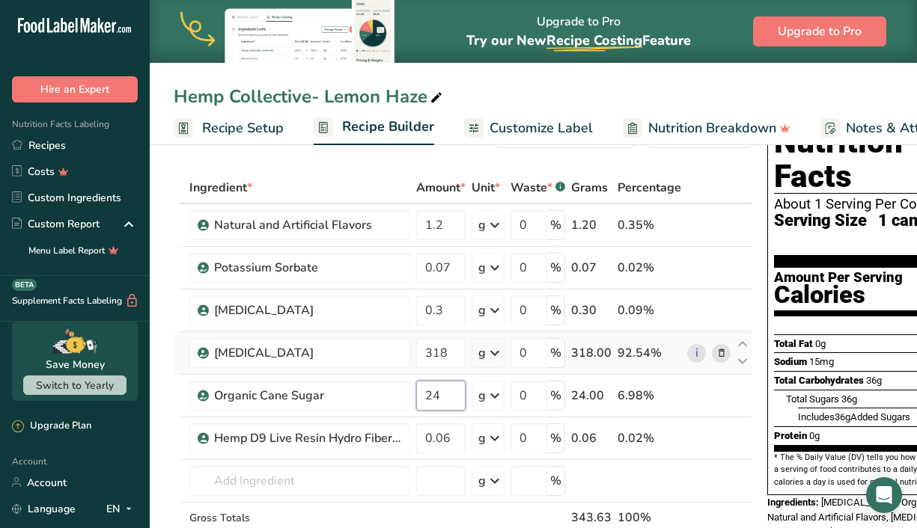
scroll to position [50, 0]
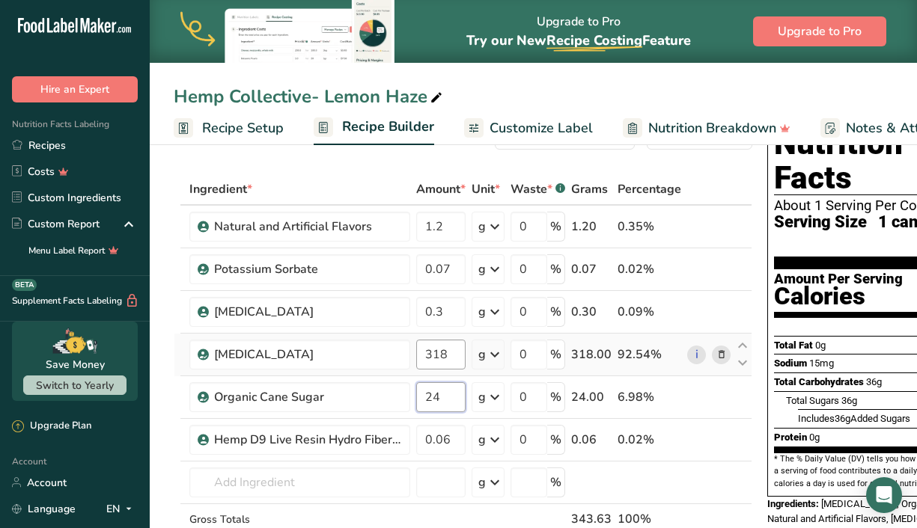
type input "24"
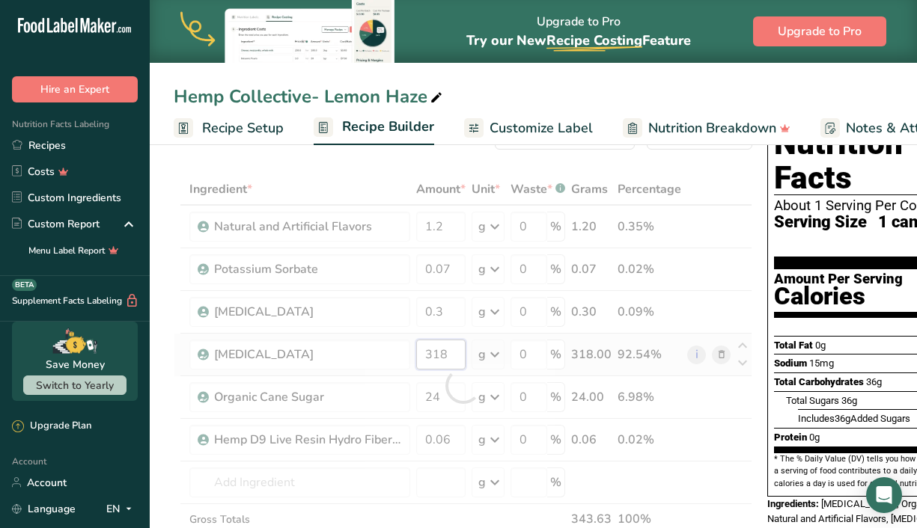
click at [455, 363] on div "Ingredient * Amount * Unit * Waste * .a-a{fill:#347362;}.b-a{fill:#fff;} Grams …" at bounding box center [463, 386] width 579 height 424
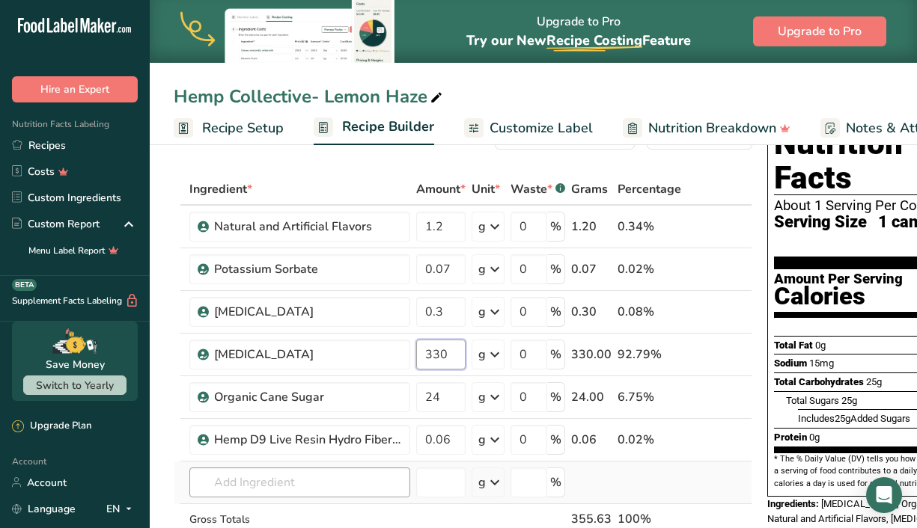
type input "330"
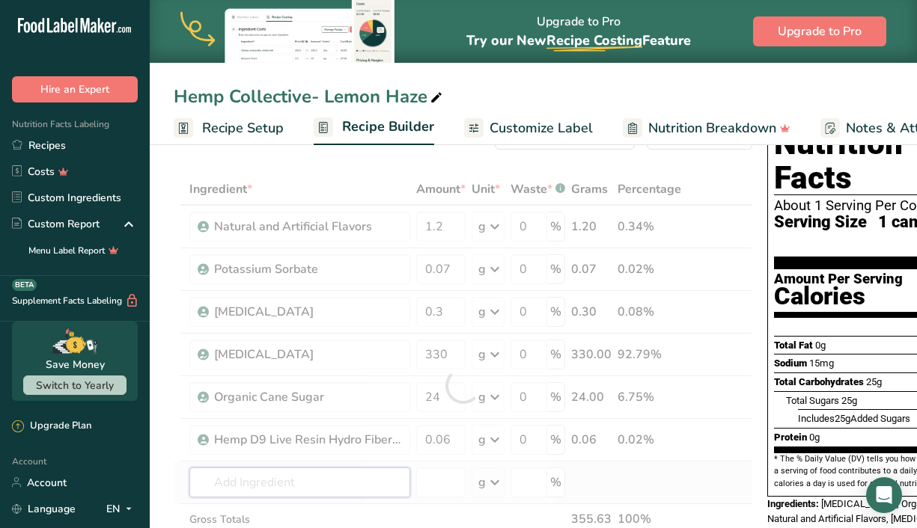
click at [361, 486] on div "Ingredient * Amount * Unit * Waste * .a-a{fill:#347362;}.b-a{fill:#fff;} Grams …" at bounding box center [463, 386] width 579 height 424
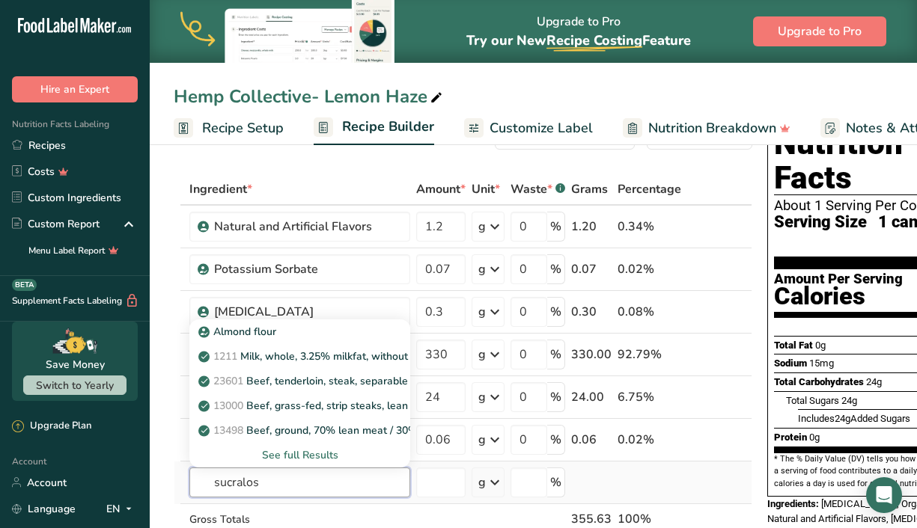
type input "sucralose"
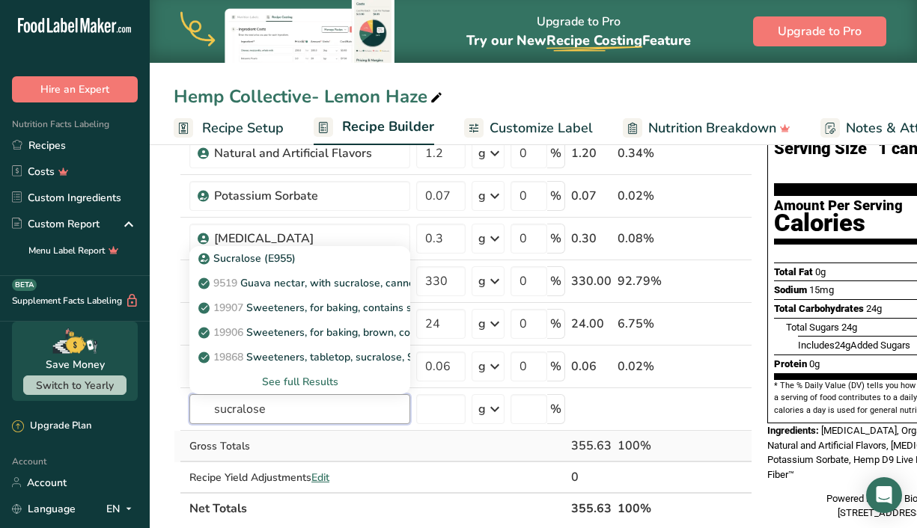
scroll to position [124, 0]
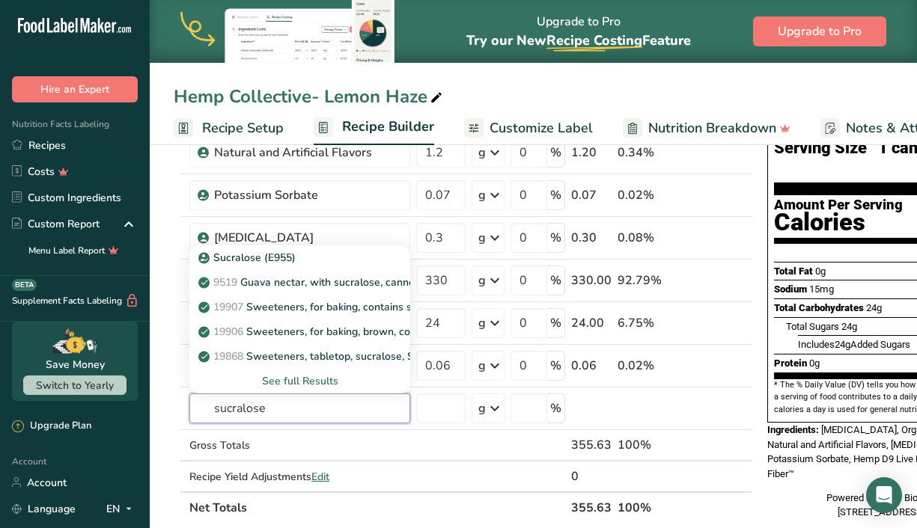
drag, startPoint x: 357, startPoint y: 417, endPoint x: 123, endPoint y: 402, distance: 234.7
click at [123, 402] on div ".a-20{fill:#fff;} Hire an Expert Nutrition Facts Labeling Recipes Costs Custom …" at bounding box center [458, 459] width 917 height 1166
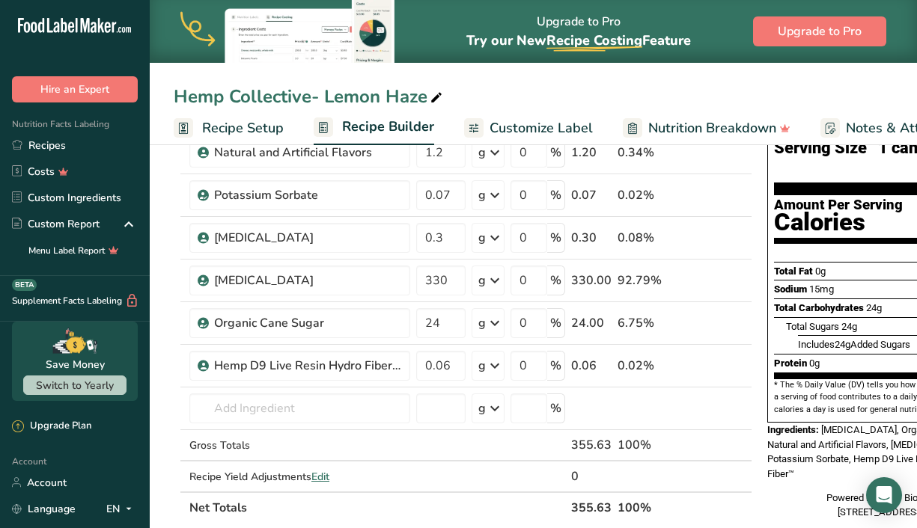
click at [761, 420] on div "Nutrition Facts About 1 Serving Per Container Serving Size 1 can (12 fl oz) (35…" at bounding box center [880, 283] width 239 height 486
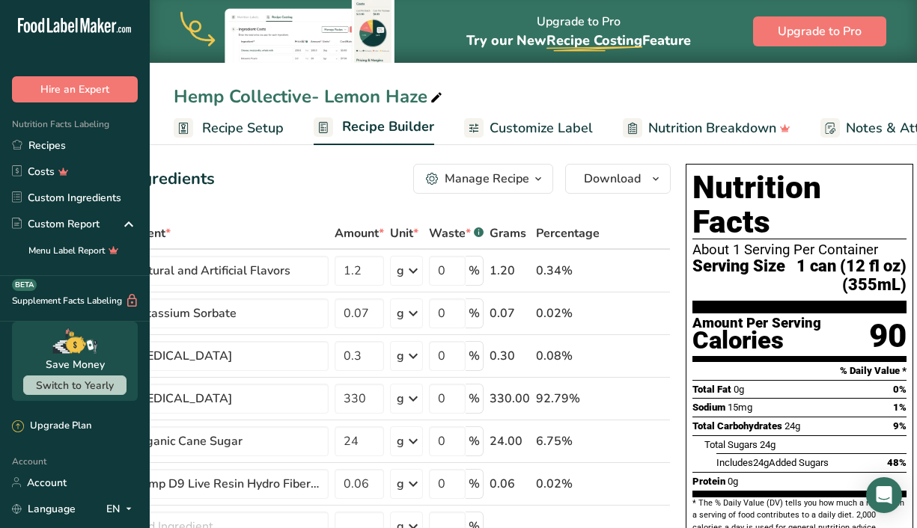
scroll to position [0, 0]
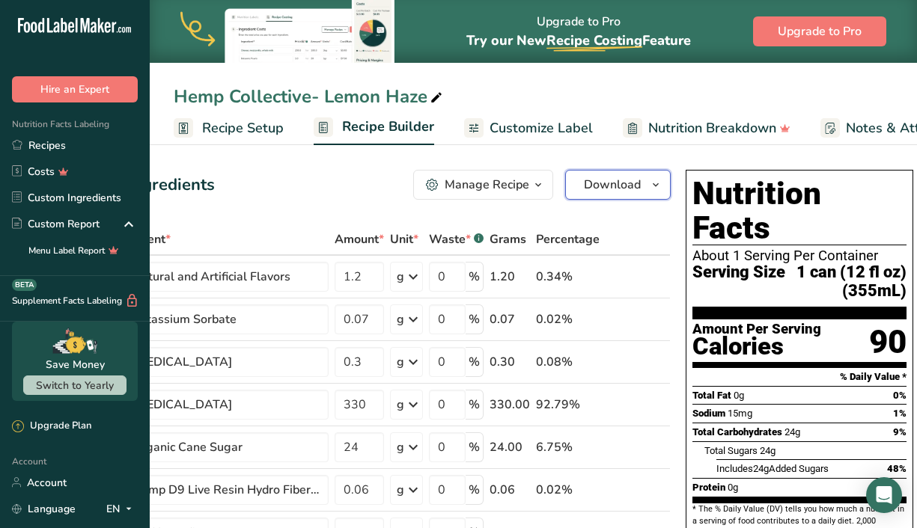
click at [661, 188] on span "button" at bounding box center [656, 185] width 18 height 18
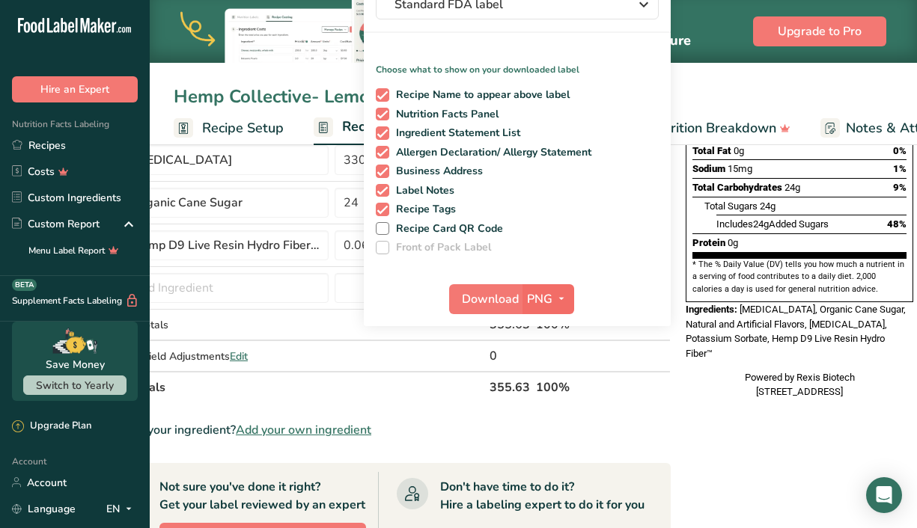
scroll to position [245, 0]
click at [490, 301] on span "Download" at bounding box center [490, 299] width 57 height 18
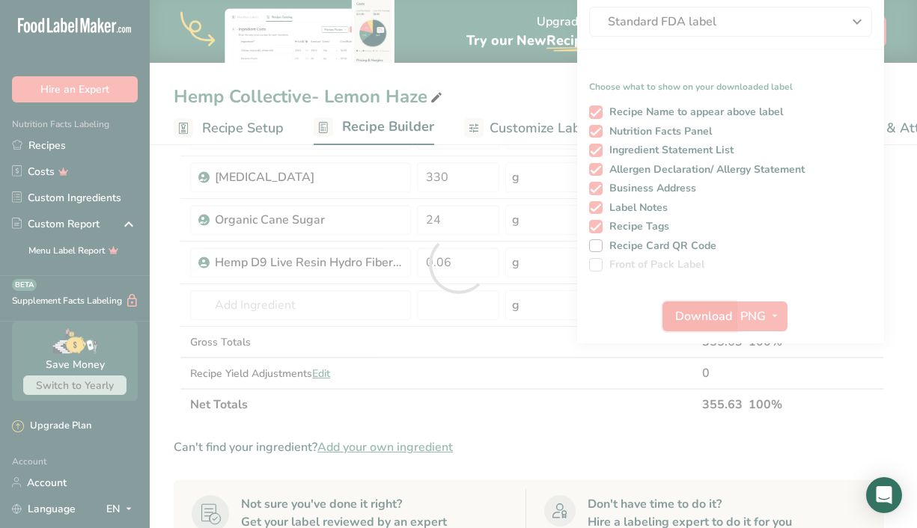
scroll to position [0, 0]
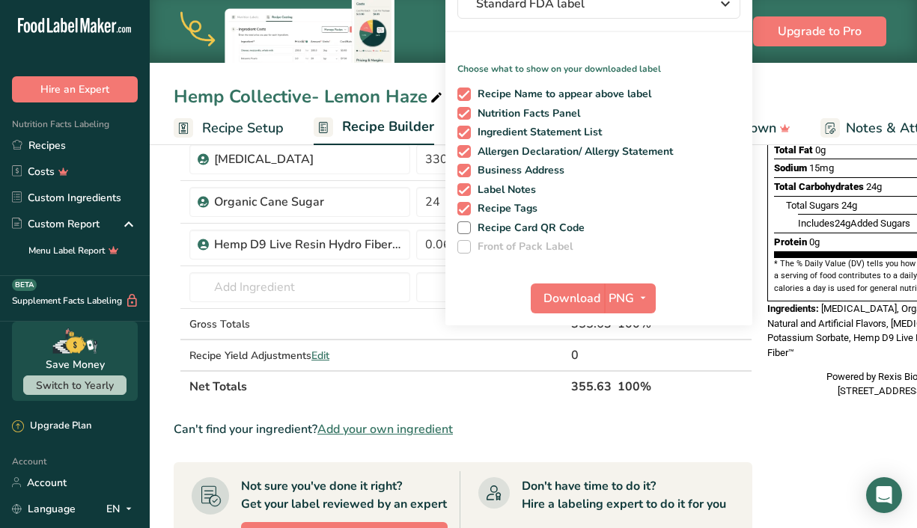
drag, startPoint x: 490, startPoint y: 301, endPoint x: 466, endPoint y: 292, distance: 26.3
click at [466, 292] on div "Download PNG PNG BMP SVG PDF TXT" at bounding box center [598, 302] width 307 height 48
click at [624, 297] on span "PNG" at bounding box center [620, 299] width 25 height 18
click at [638, 373] on link "SVG" at bounding box center [632, 378] width 48 height 25
click at [579, 313] on button "Download" at bounding box center [567, 299] width 73 height 30
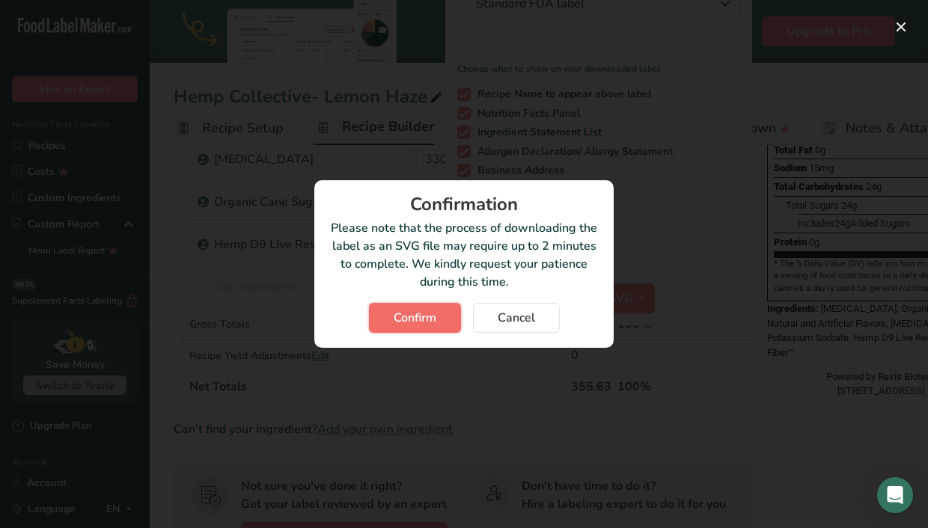
click at [419, 316] on span "Confirm" at bounding box center [415, 318] width 43 height 18
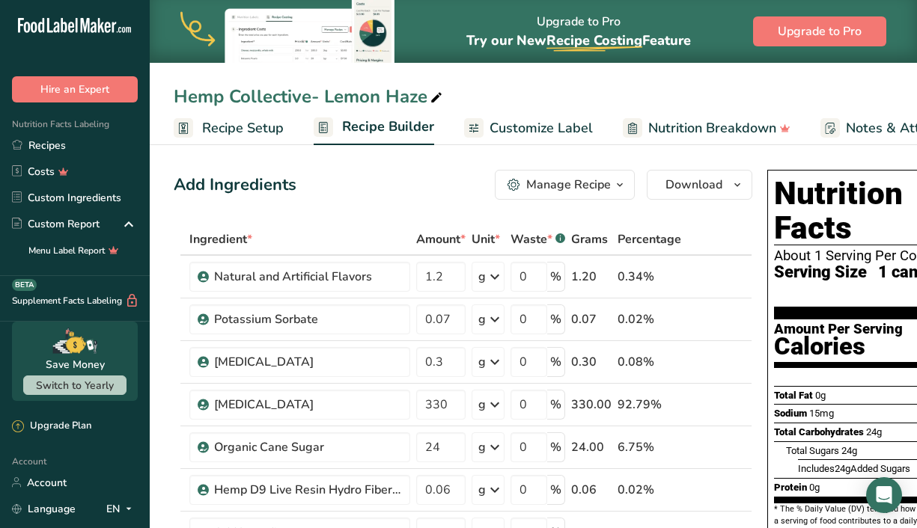
click at [617, 183] on icon "button" at bounding box center [620, 185] width 12 height 19
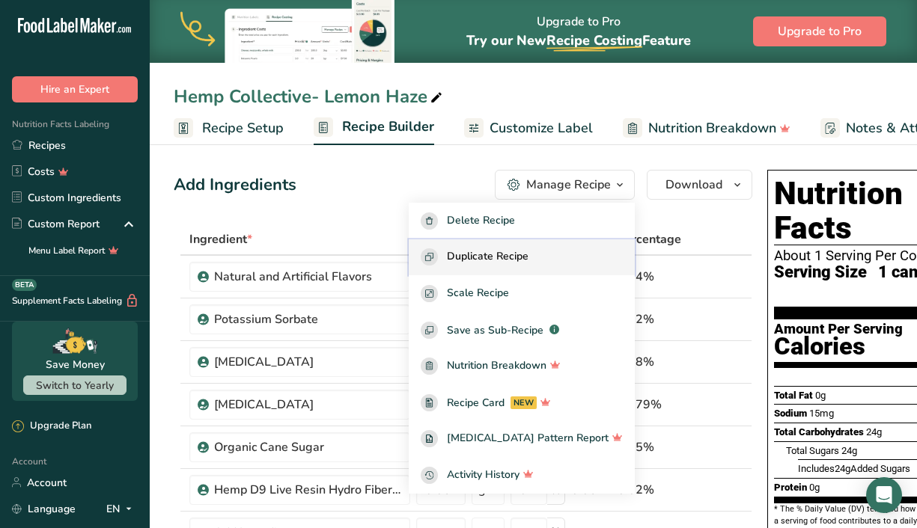
click at [569, 270] on button "Duplicate Recipe" at bounding box center [522, 257] width 226 height 37
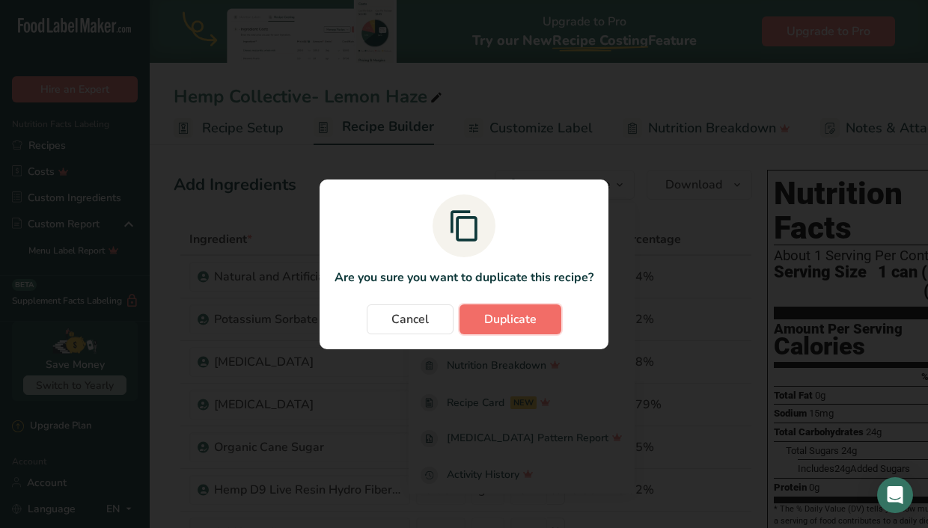
click at [512, 315] on span "Duplicate" at bounding box center [510, 320] width 52 height 18
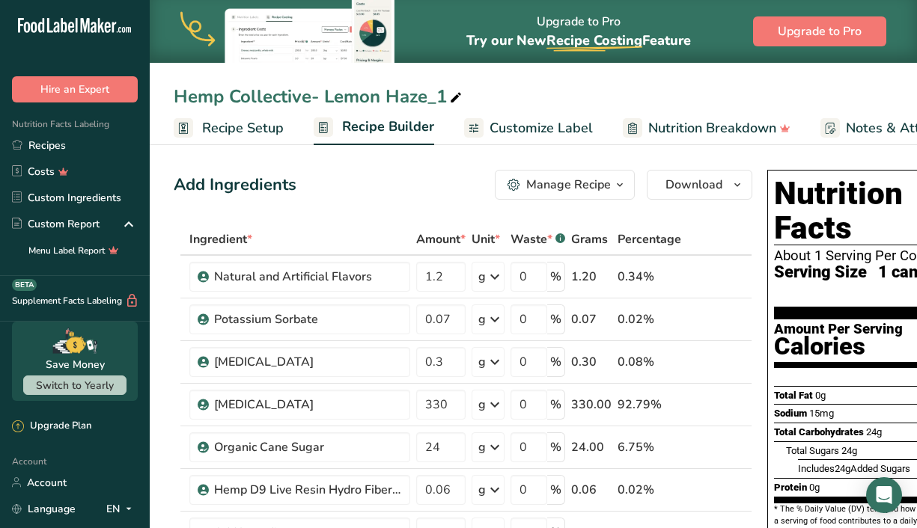
click at [463, 91] on span at bounding box center [456, 98] width 18 height 18
click at [322, 100] on input "Hemp Collective- Lemon Haze_1" at bounding box center [533, 96] width 719 height 27
type input "Hemp Collective- Rasp Lime"
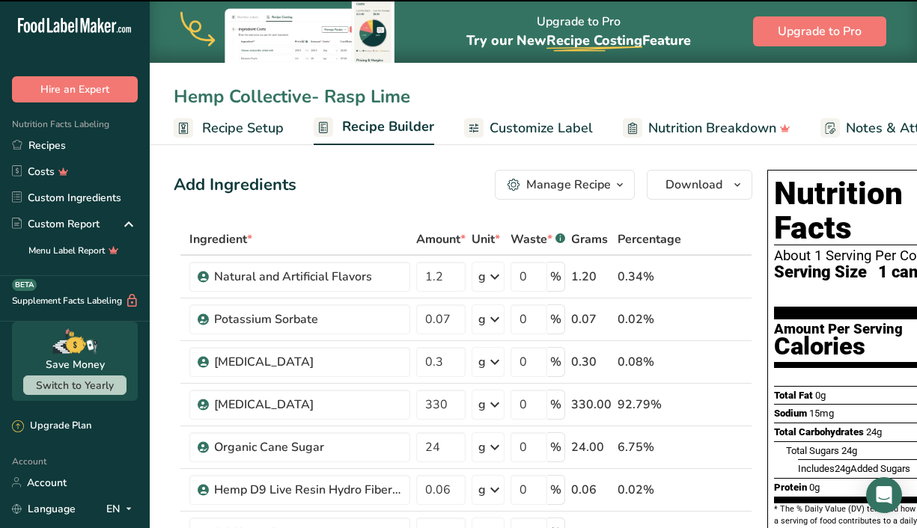
click at [448, 102] on input "Hemp Collective- Rasp Lime" at bounding box center [533, 96] width 719 height 27
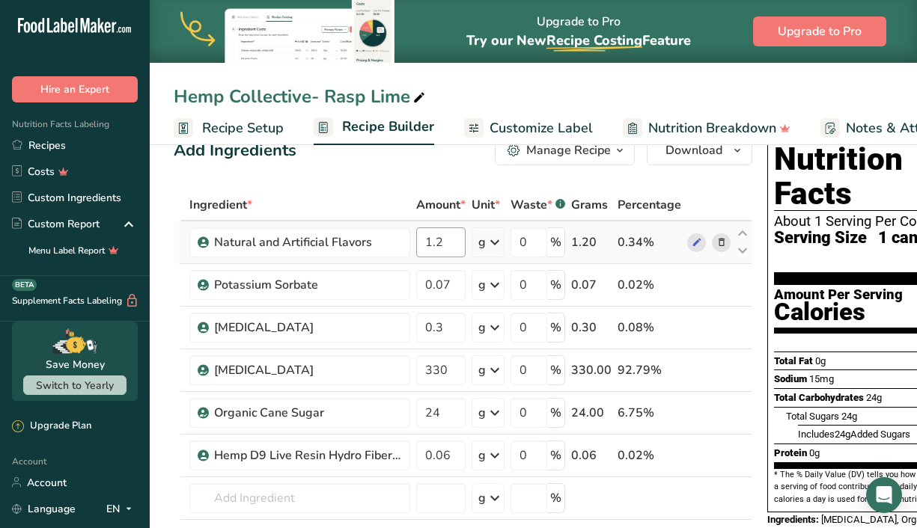
scroll to position [54, 0]
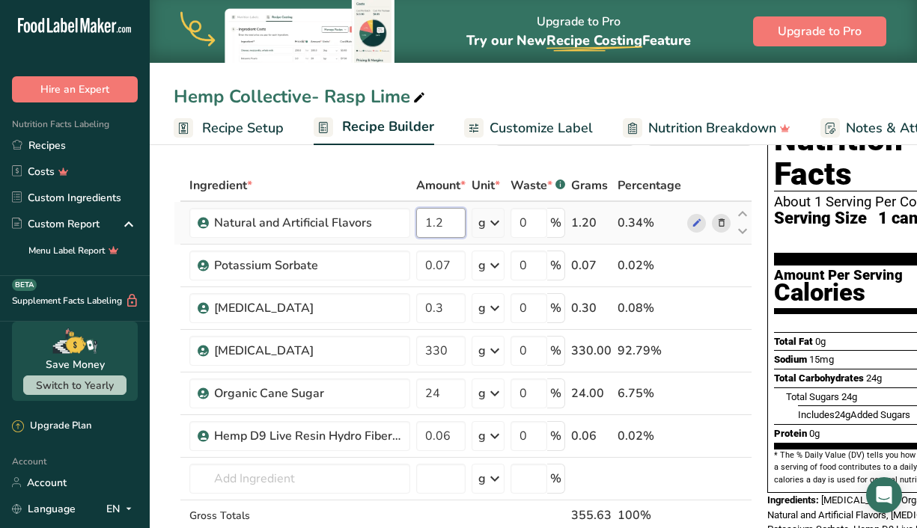
click at [449, 215] on input "1.2" at bounding box center [440, 223] width 49 height 30
type input "1.4"
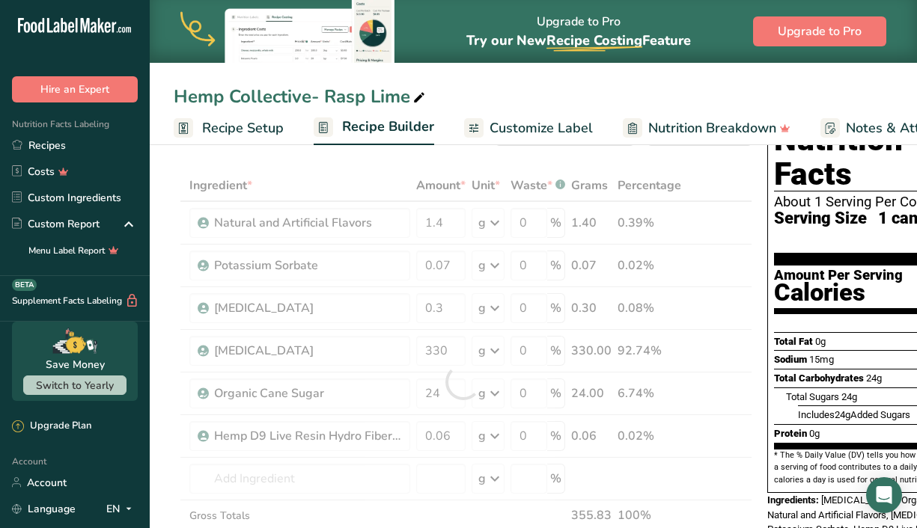
click at [434, 187] on div "Ingredient * Amount * Unit * Waste * .a-a{fill:#347362;}.b-a{fill:#fff;} Grams …" at bounding box center [463, 382] width 579 height 424
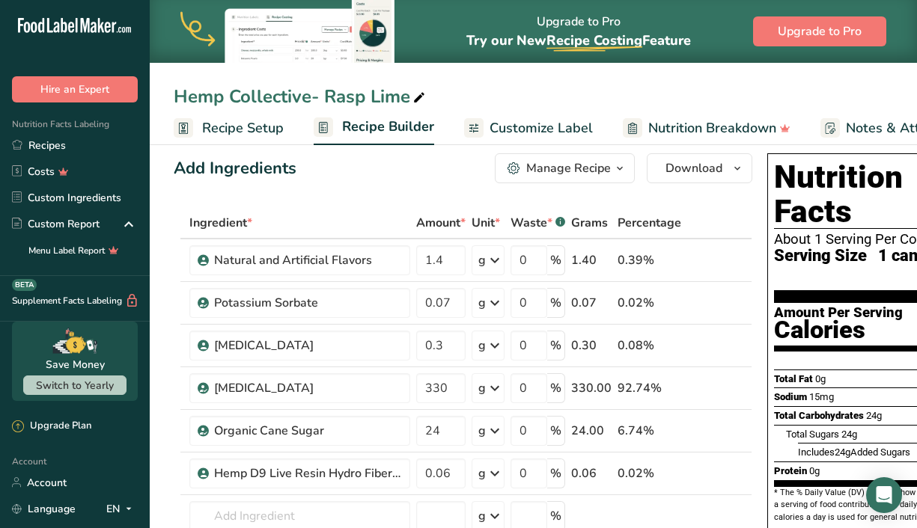
scroll to position [0, 82]
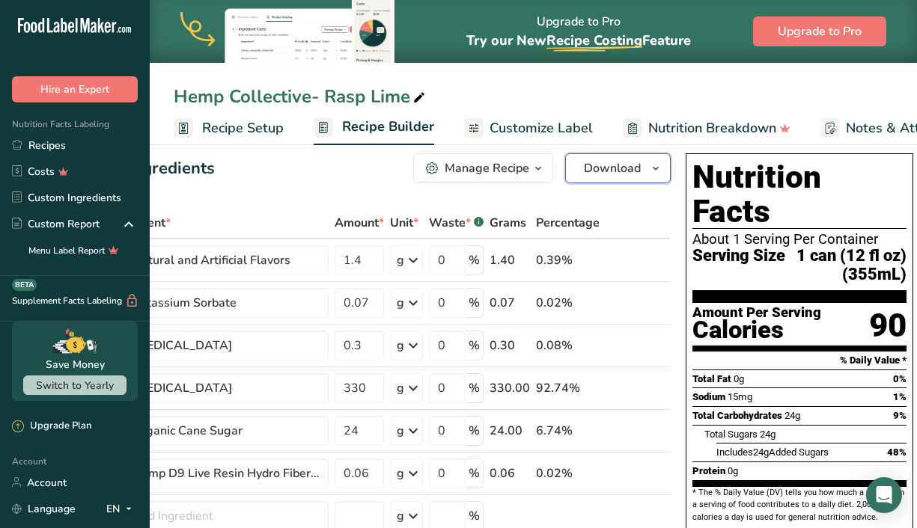
click at [653, 177] on icon "button" at bounding box center [656, 168] width 12 height 19
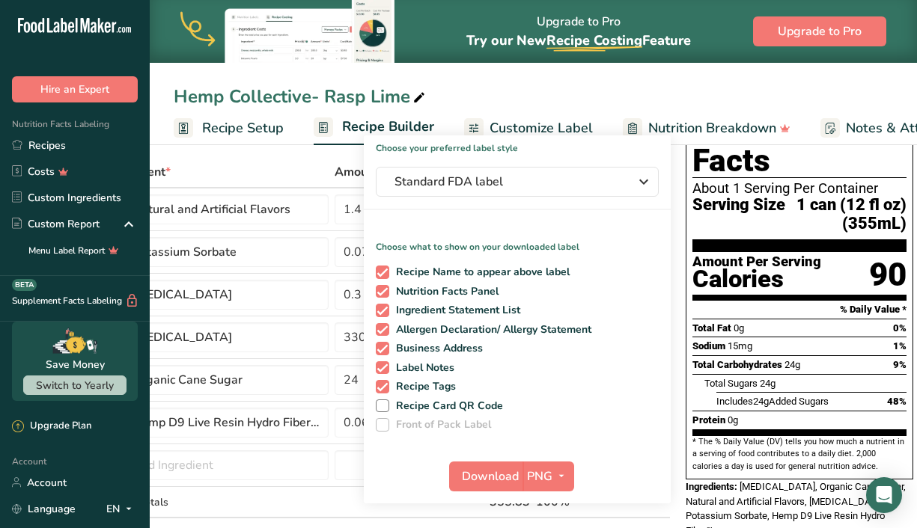
scroll to position [63, 0]
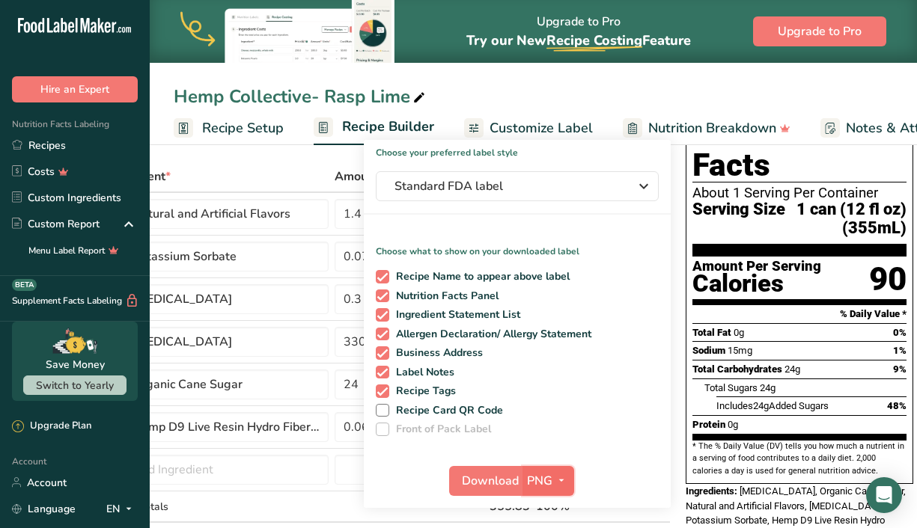
click at [539, 474] on span "PNG" at bounding box center [539, 481] width 25 height 18
drag, startPoint x: 552, startPoint y: 513, endPoint x: 548, endPoint y: 486, distance: 27.2
click at [548, 486] on span "PNG" at bounding box center [539, 481] width 25 height 18
click at [545, 482] on span "PNG" at bounding box center [539, 481] width 25 height 18
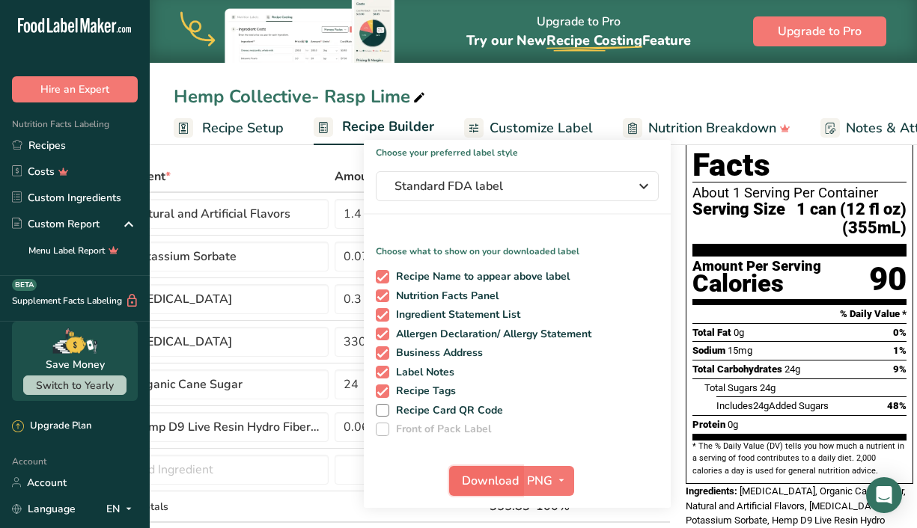
click at [478, 477] on span "Download" at bounding box center [490, 481] width 57 height 18
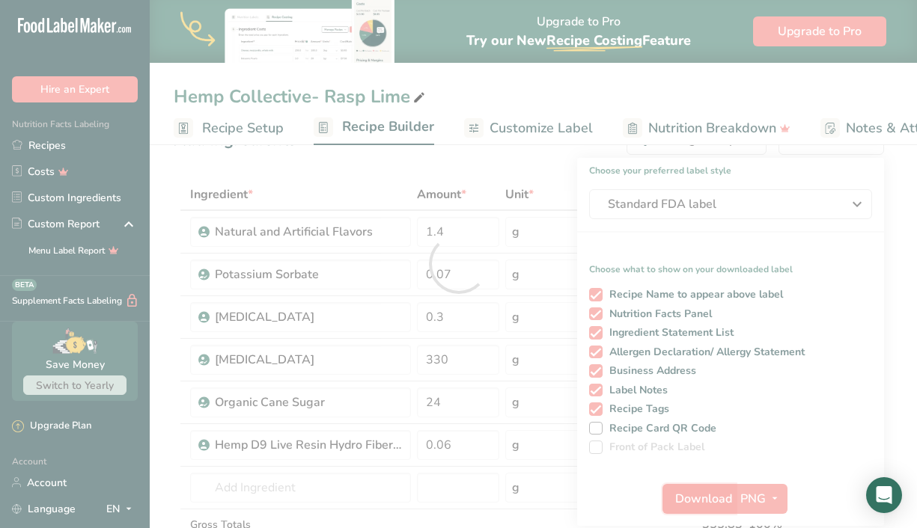
scroll to position [0, 0]
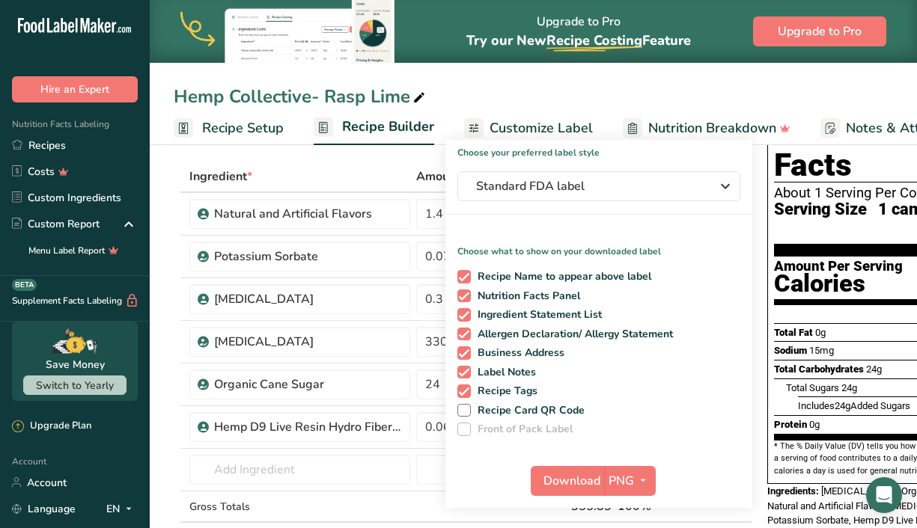
click at [492, 287] on div "Recipe Name to appear above label Nutrition Facts Panel Ingredient Statement Li…" at bounding box center [598, 350] width 307 height 172
click at [645, 481] on icon "button" at bounding box center [643, 480] width 12 height 19
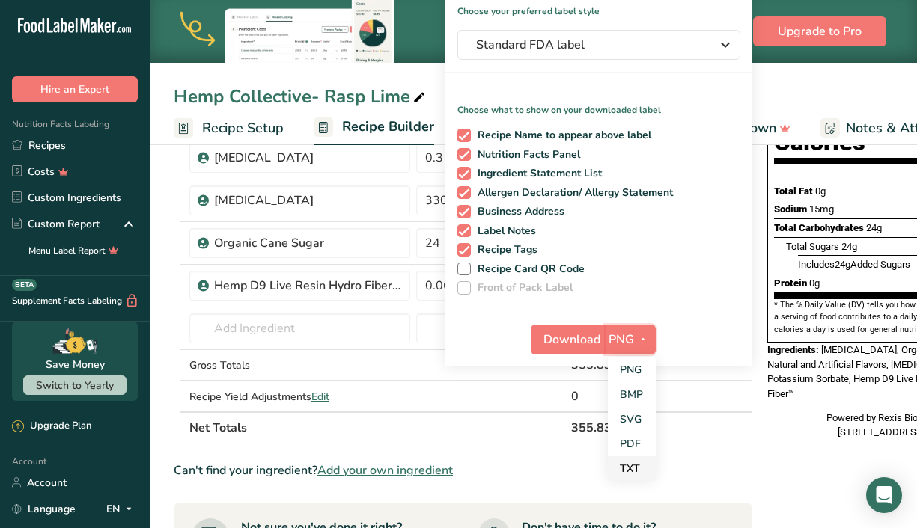
scroll to position [207, 0]
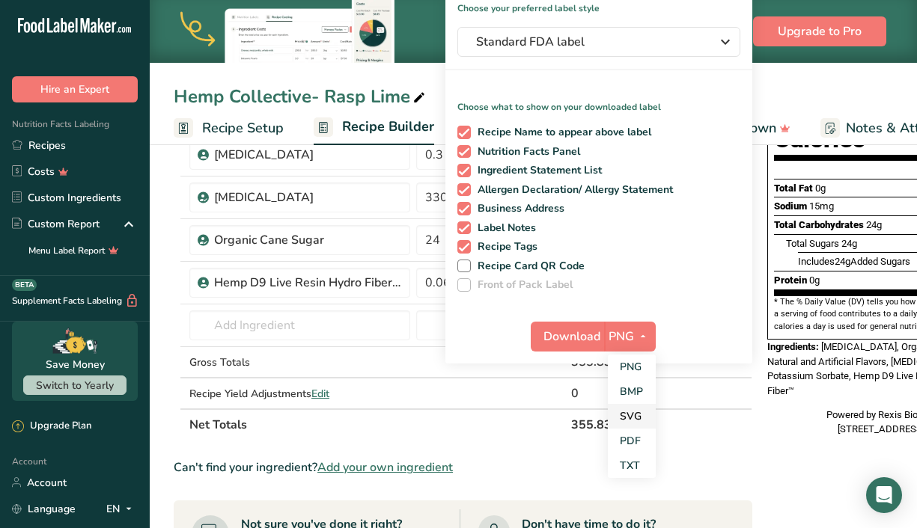
click at [633, 424] on link "SVG" at bounding box center [632, 416] width 48 height 25
click at [554, 324] on button "Download" at bounding box center [567, 337] width 73 height 30
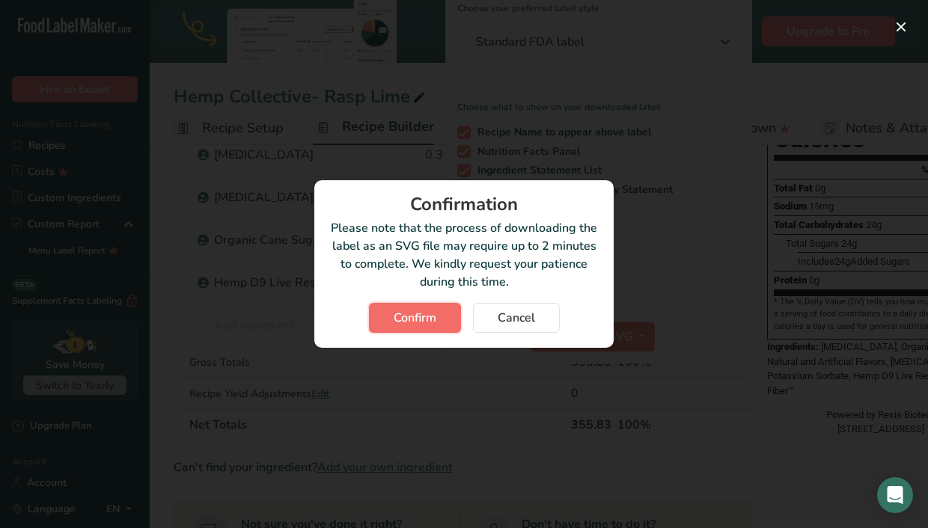
click at [412, 319] on span "Confirm" at bounding box center [415, 318] width 43 height 18
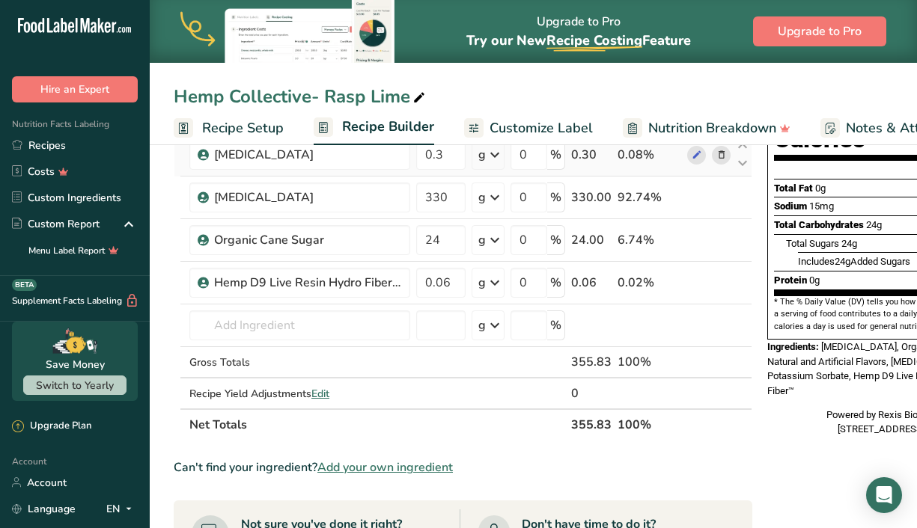
scroll to position [0, 0]
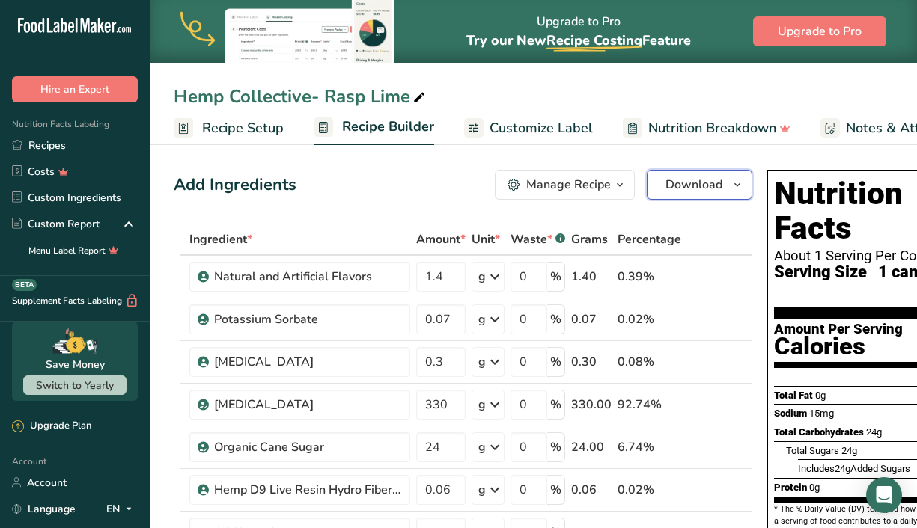
click at [738, 185] on icon "button" at bounding box center [737, 185] width 12 height 19
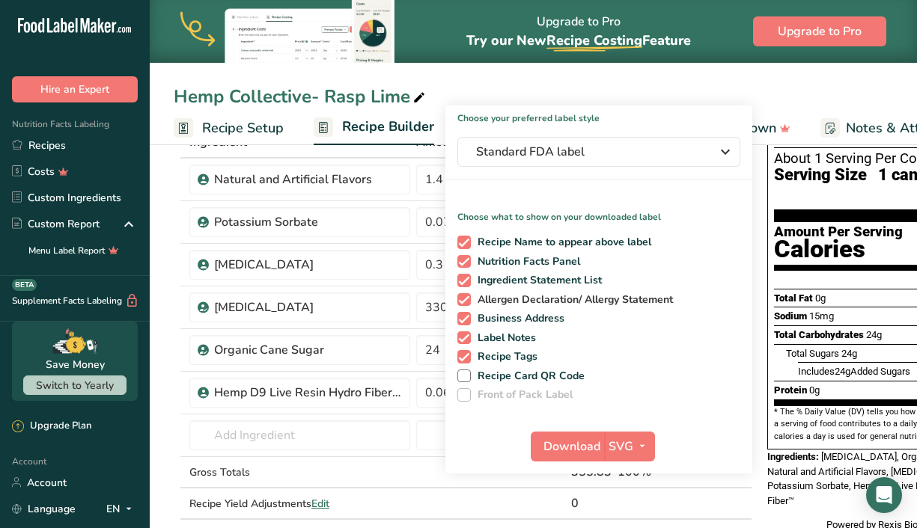
scroll to position [107, 0]
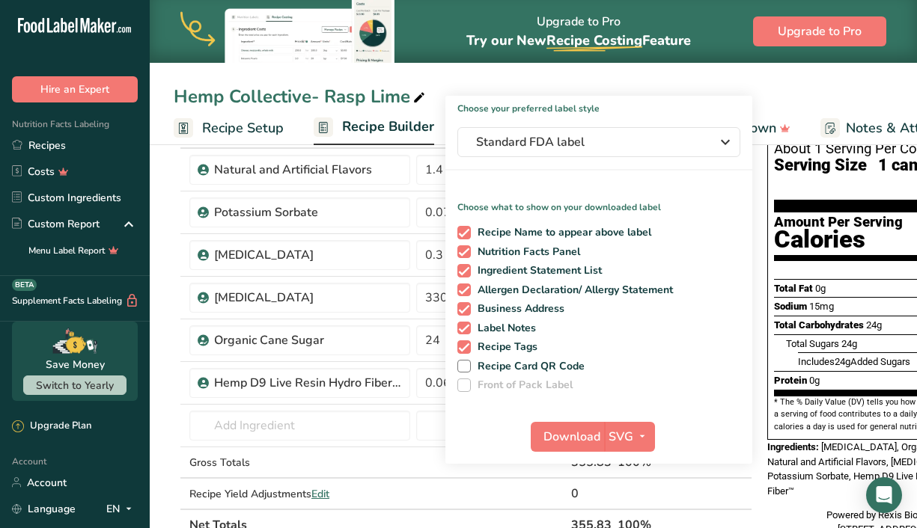
click at [414, 144] on link "Recipe Builder" at bounding box center [374, 128] width 120 height 36
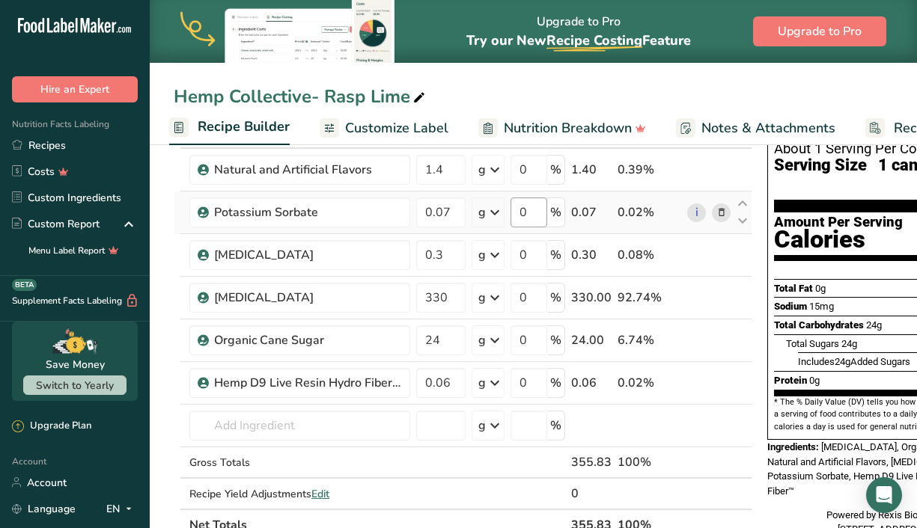
scroll to position [0, 0]
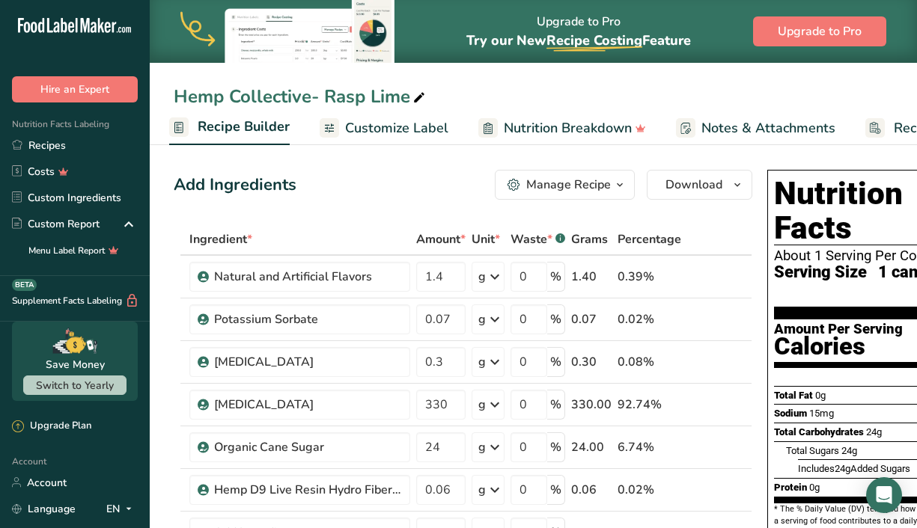
click at [611, 186] on span "button" at bounding box center [620, 185] width 18 height 18
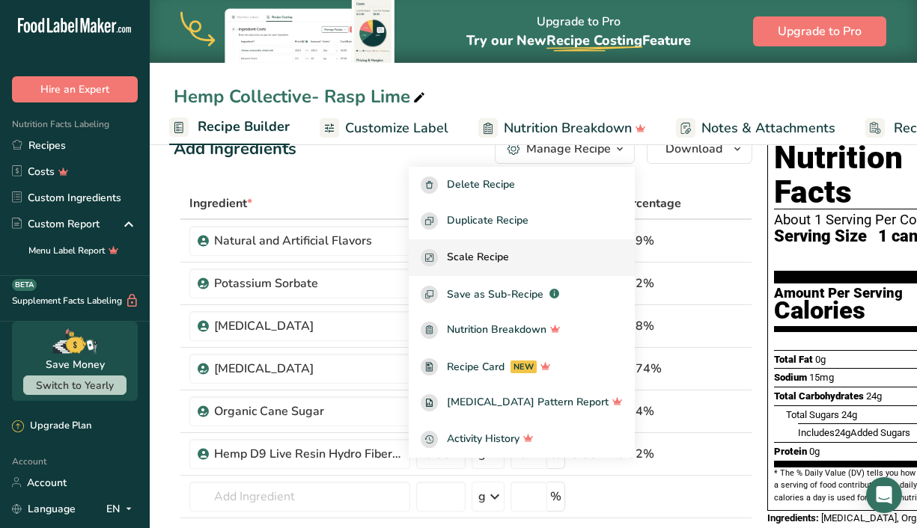
scroll to position [37, 0]
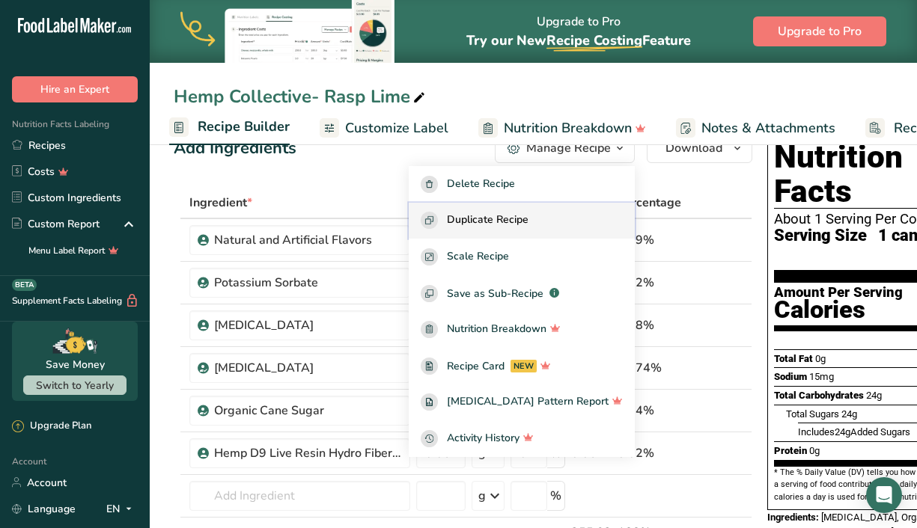
click at [559, 234] on button "Duplicate Recipe" at bounding box center [522, 221] width 226 height 37
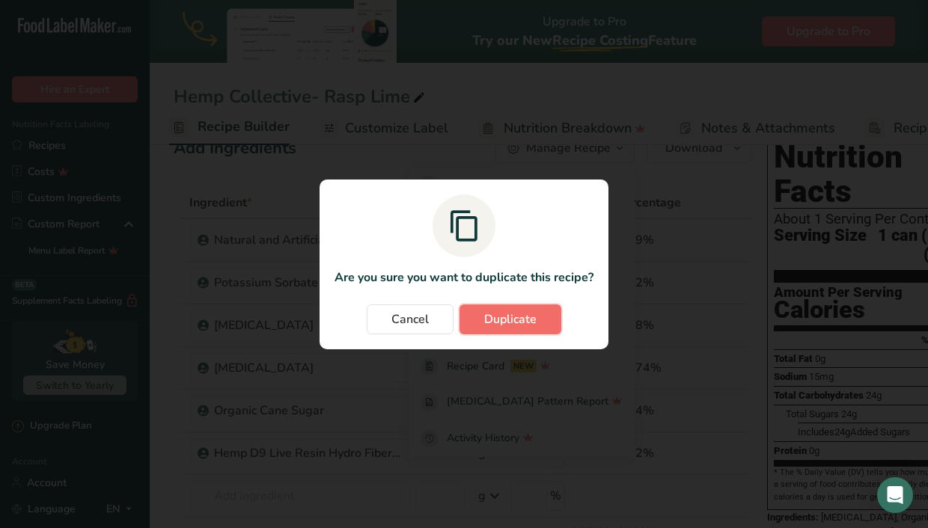
click at [529, 320] on span "Duplicate" at bounding box center [510, 320] width 52 height 18
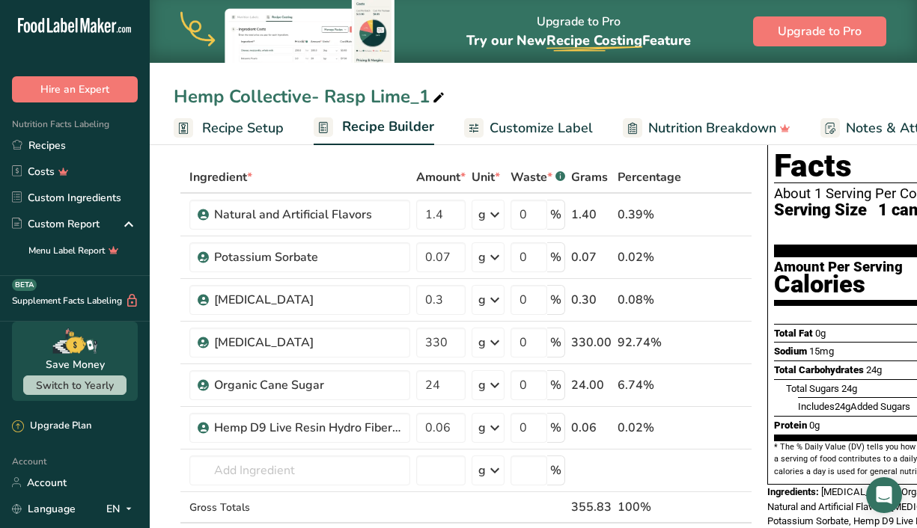
scroll to position [68, 0]
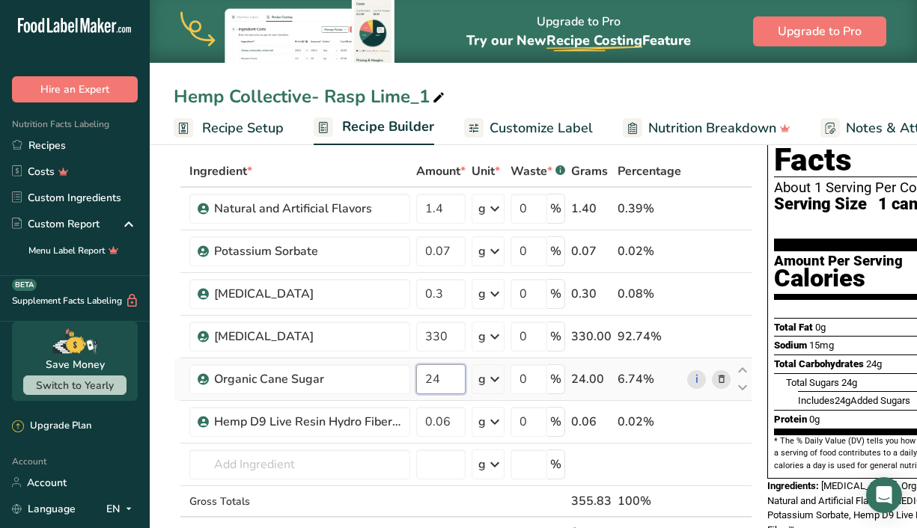
click at [456, 382] on input "24" at bounding box center [440, 379] width 49 height 30
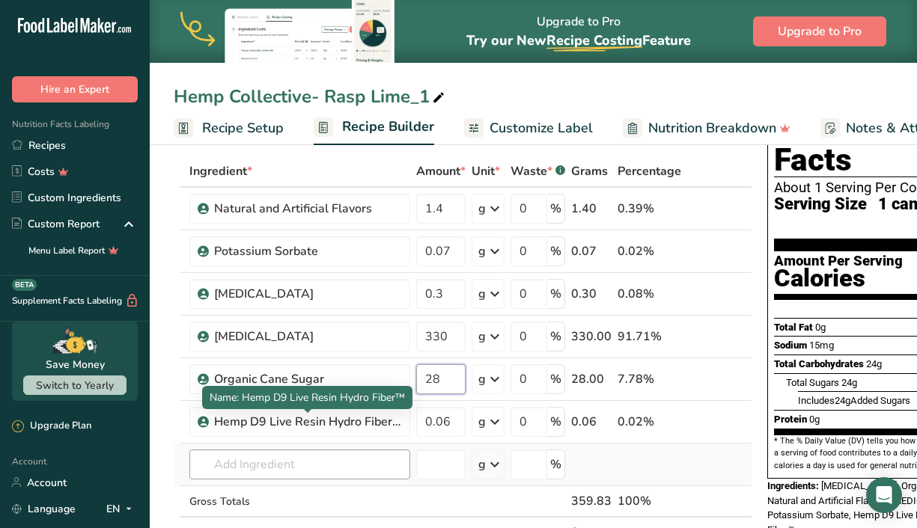
type input "28"
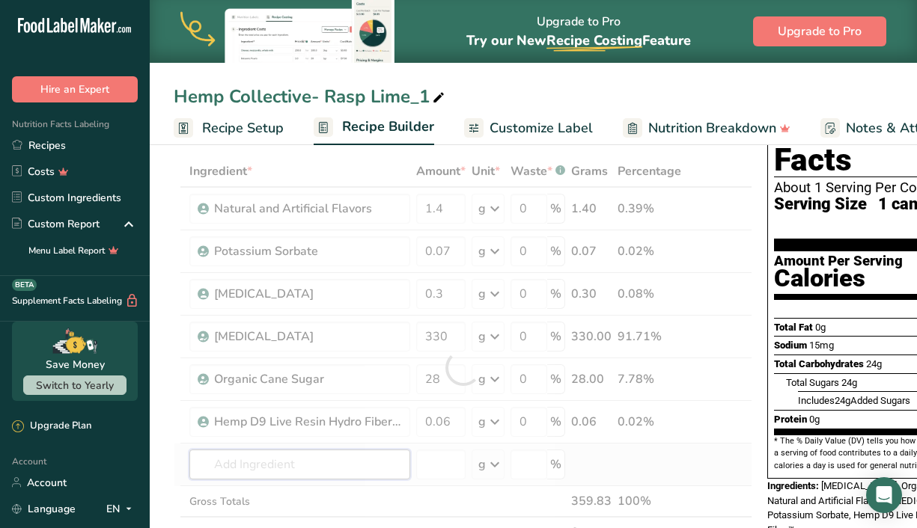
click at [366, 451] on div "Ingredient * Amount * Unit * Waste * .a-a{fill:#347362;}.b-a{fill:#fff;} Grams …" at bounding box center [463, 368] width 579 height 424
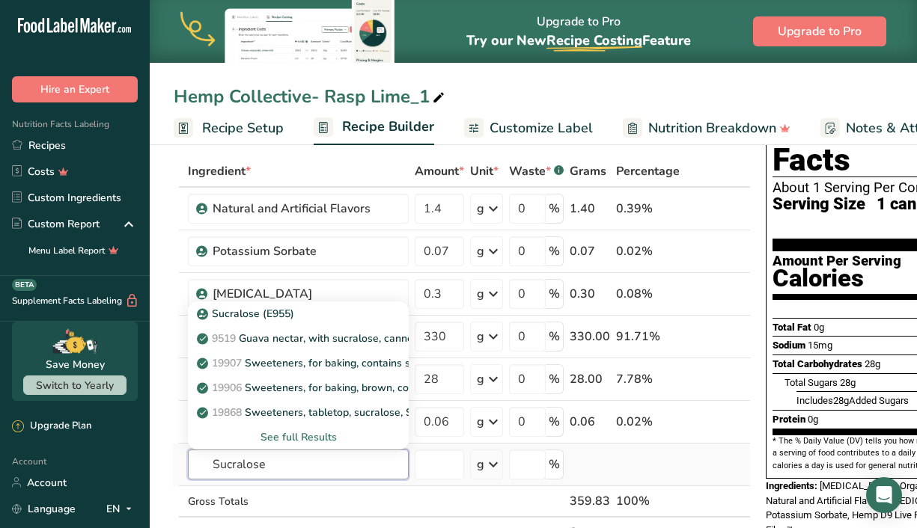
scroll to position [0, 0]
type input "Sucralose"
click at [673, 472] on td at bounding box center [649, 465] width 70 height 43
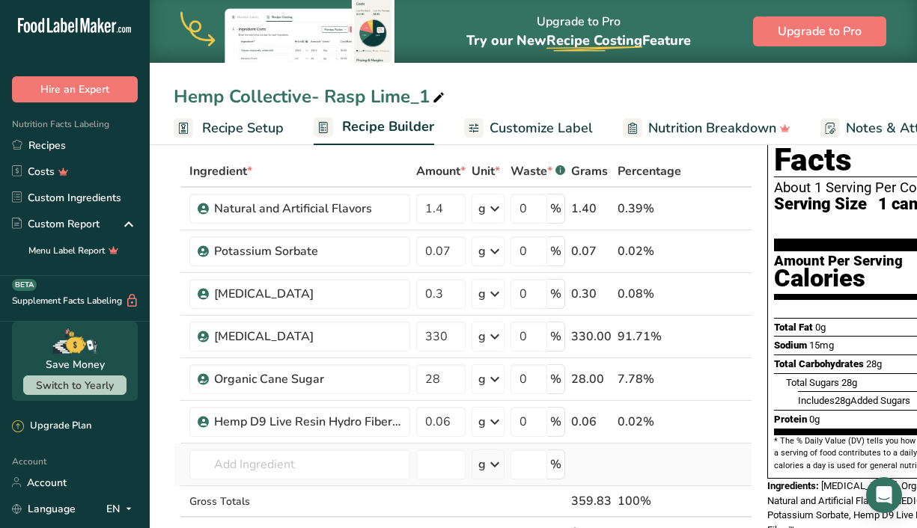
scroll to position [180, 0]
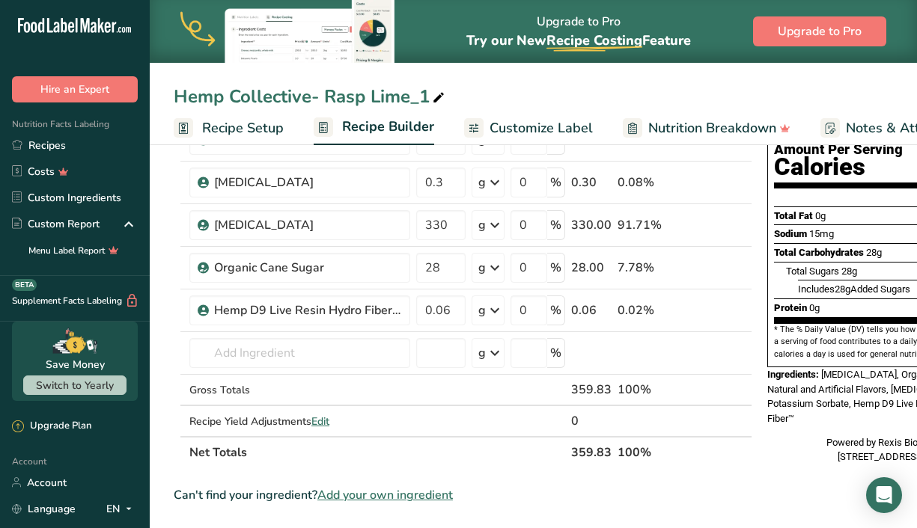
click at [426, 503] on span "Add your own ingredient" at bounding box center [384, 495] width 135 height 18
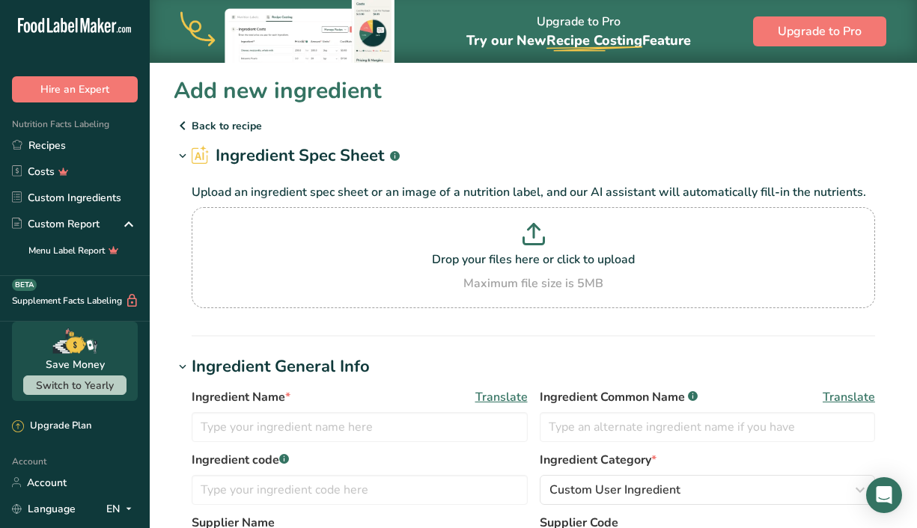
click at [303, 445] on div "Ingredient Name * Translate Ingredient Common Name .a-a{fill:#347362;}.b-a{fill…" at bounding box center [533, 419] width 683 height 63
click at [303, 434] on input "text" at bounding box center [360, 427] width 336 height 30
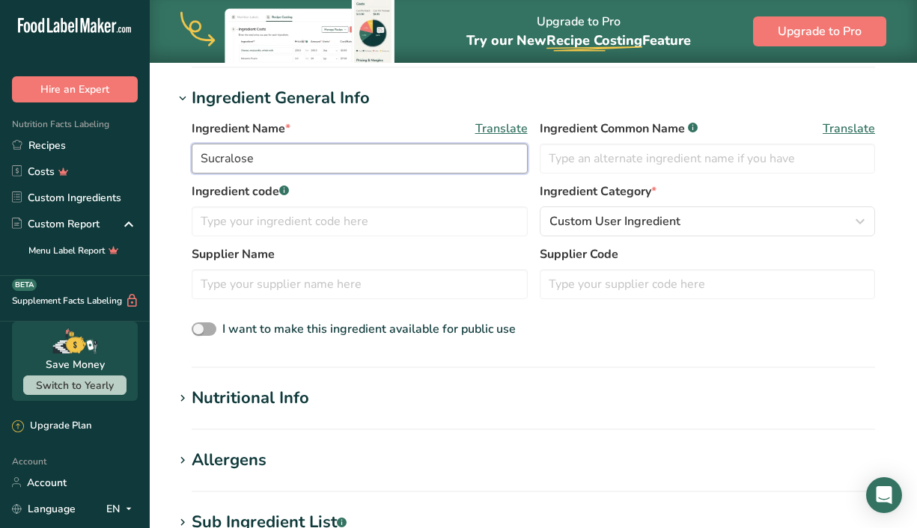
scroll to position [331, 0]
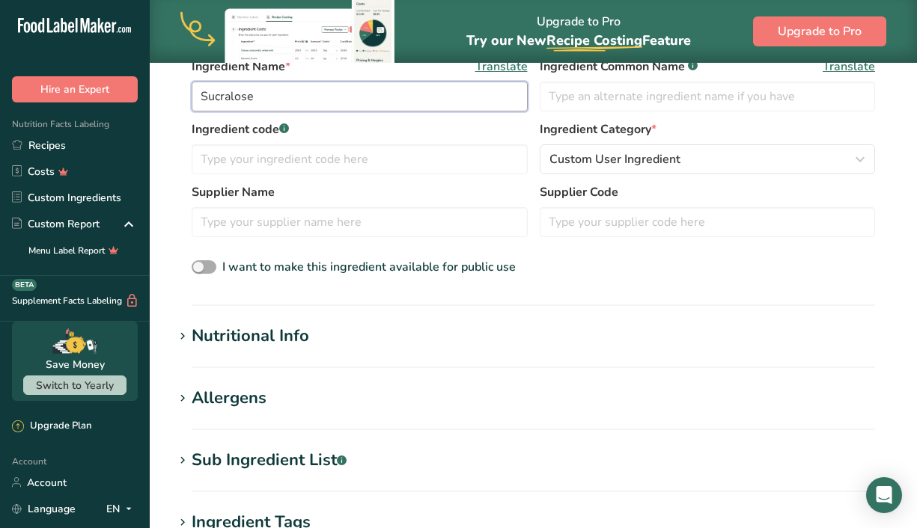
type input "Sucralose"
click at [453, 320] on section "Add new ingredient Back to recipe Ingredient Spec Sheet .a-a{fill:#347362;}.b-a…" at bounding box center [533, 271] width 767 height 1081
click at [454, 333] on h1 "Nutritional Info" at bounding box center [533, 336] width 719 height 25
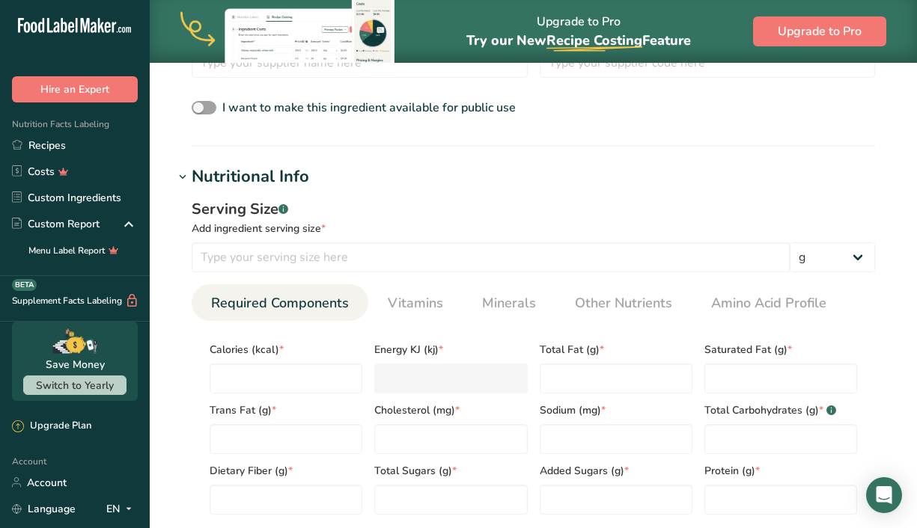
scroll to position [491, 0]
click at [337, 385] on input "number" at bounding box center [286, 378] width 153 height 30
type input "0"
type KJ "0"
type input "0"
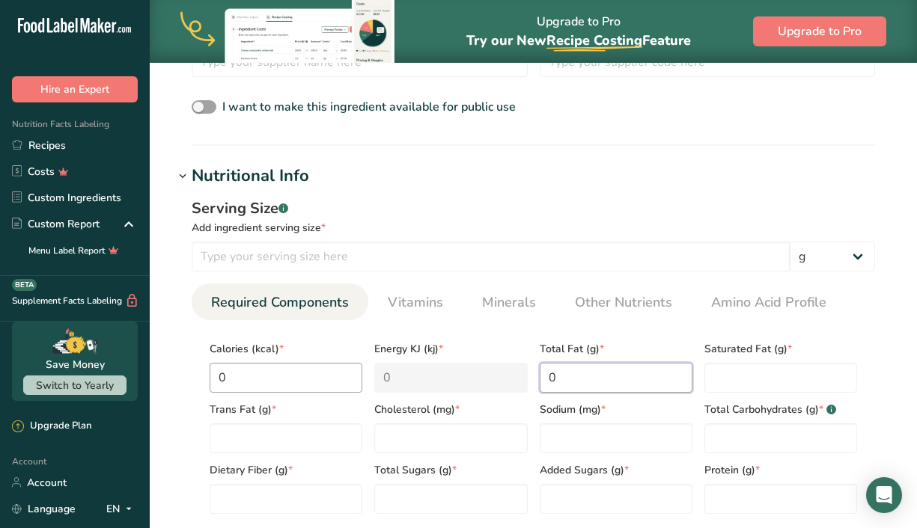
type Fat "0"
type input "0"
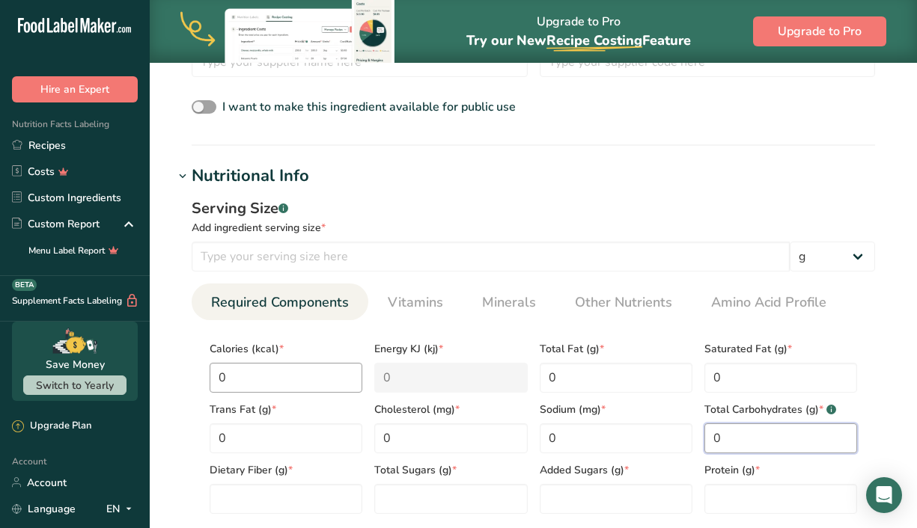
type Carbohydrates "0"
type Fiber "0"
type Sugars "0"
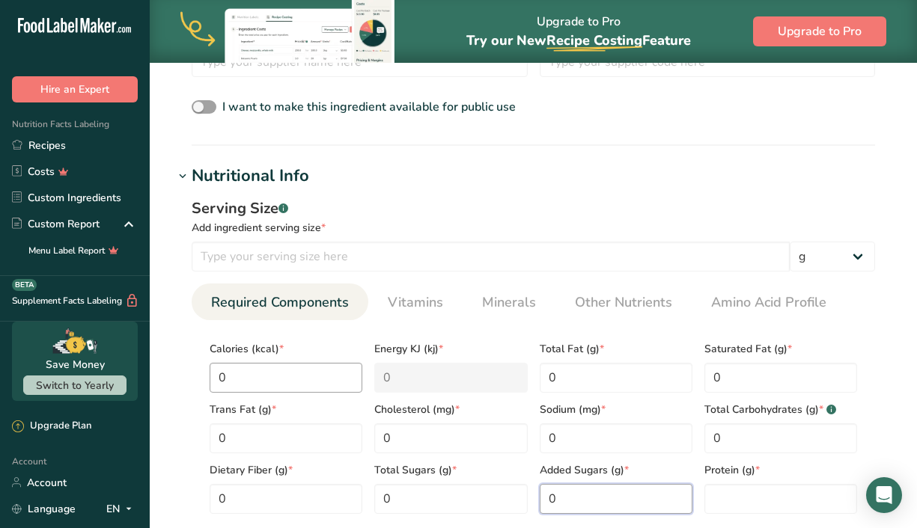
type Sugars "0"
type input "0"
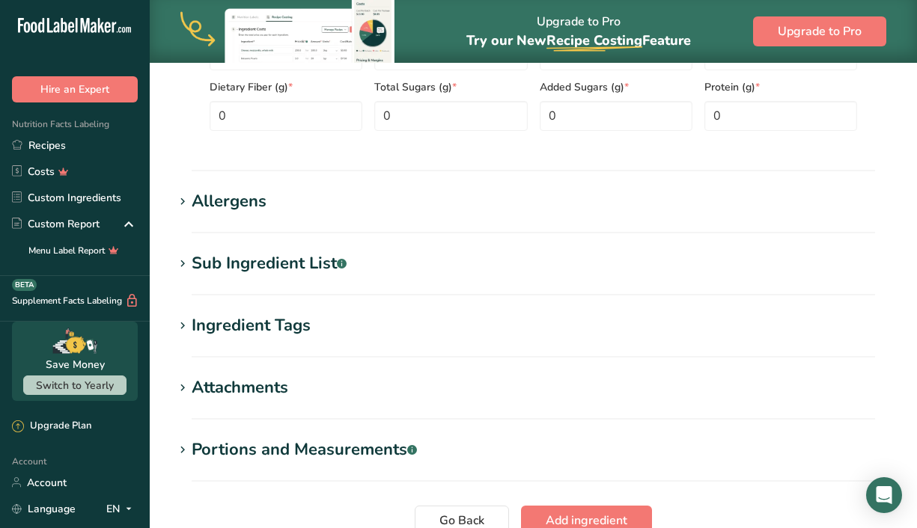
click at [585, 511] on button "Add ingredient" at bounding box center [586, 521] width 131 height 30
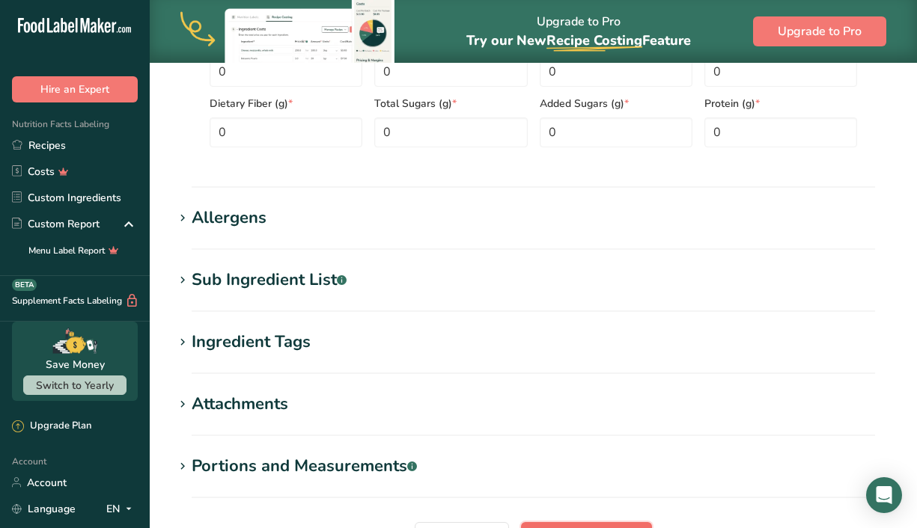
scroll to position [638, 0]
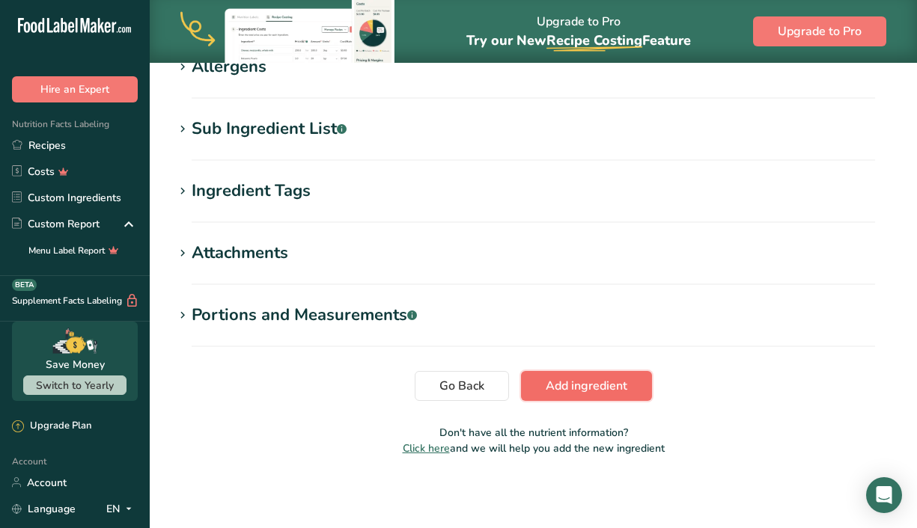
click at [567, 395] on button "Add ingredient" at bounding box center [586, 386] width 131 height 30
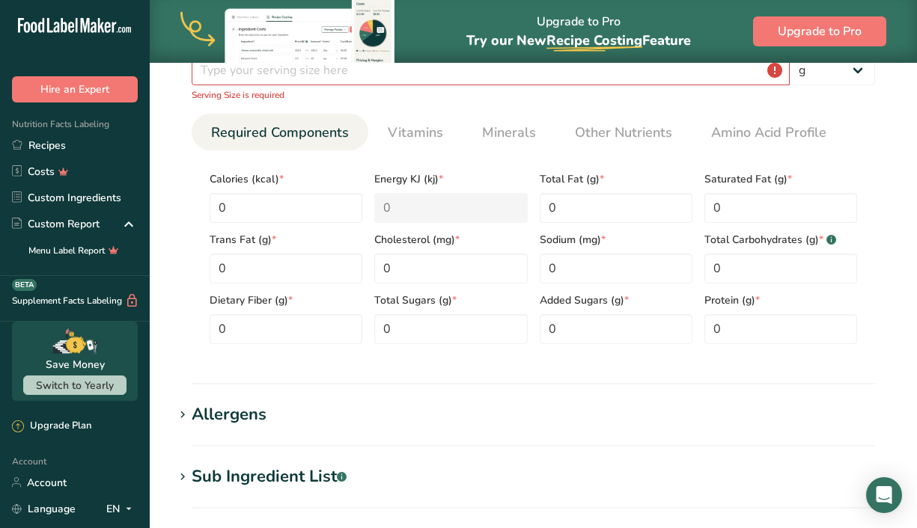
scroll to position [268, 0]
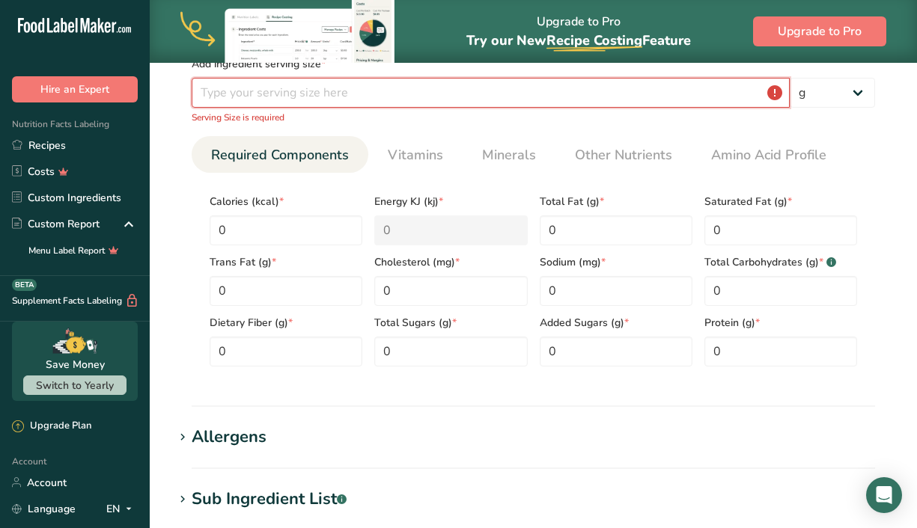
click at [403, 85] on input "number" at bounding box center [491, 93] width 598 height 30
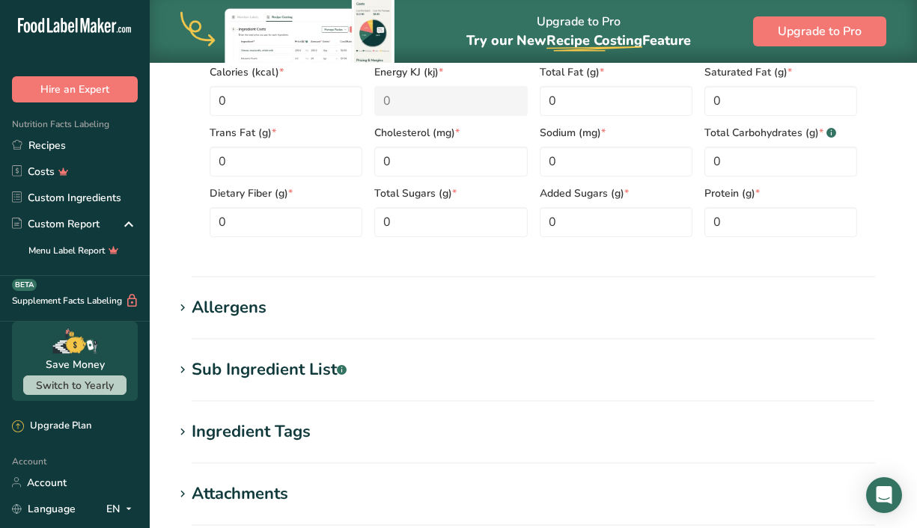
scroll to position [622, 0]
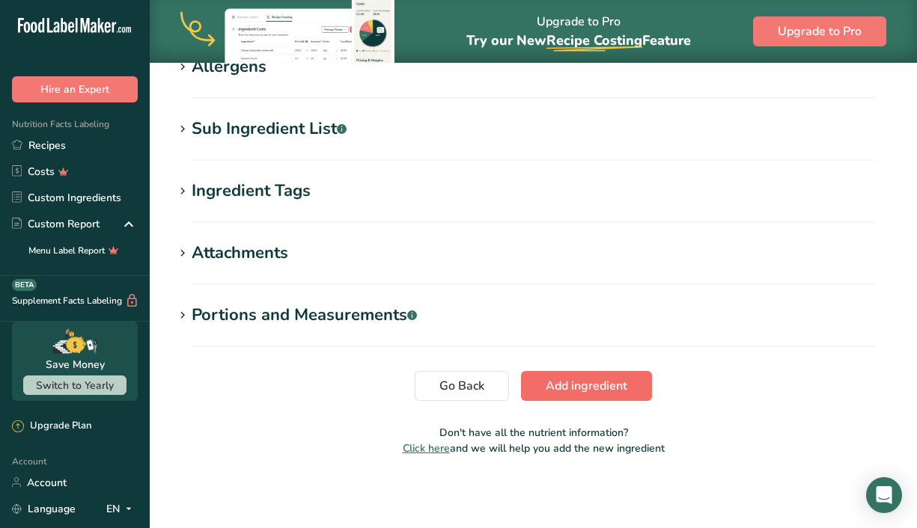
type input "1"
click at [589, 379] on span "Add ingredient" at bounding box center [587, 386] width 82 height 18
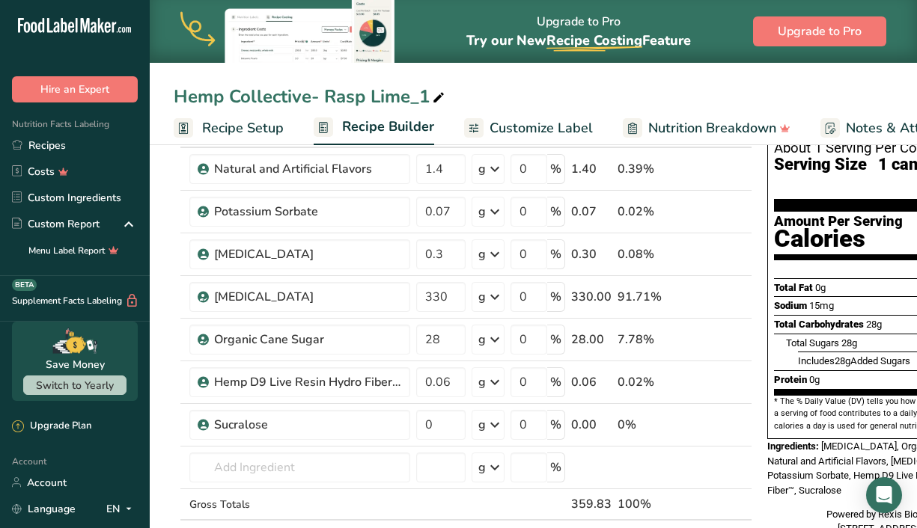
scroll to position [107, 0]
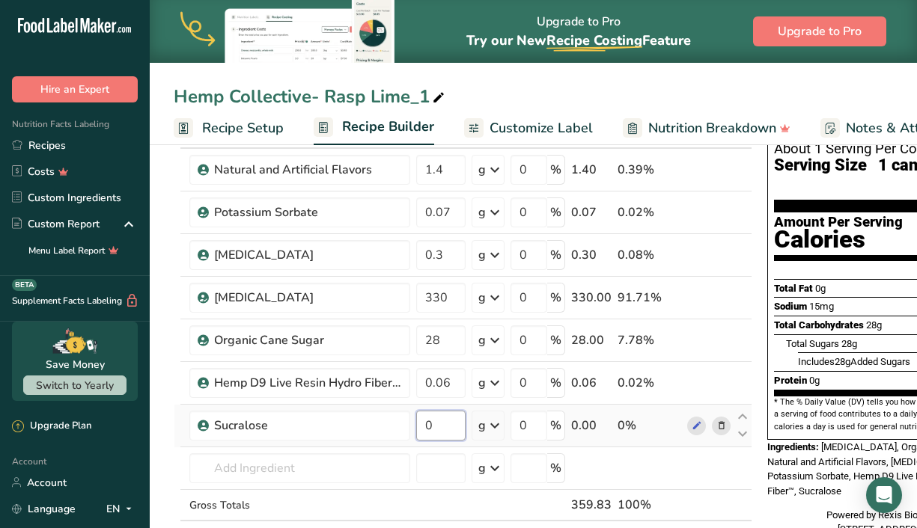
click at [461, 433] on input "0" at bounding box center [440, 426] width 49 height 30
type input "0.005"
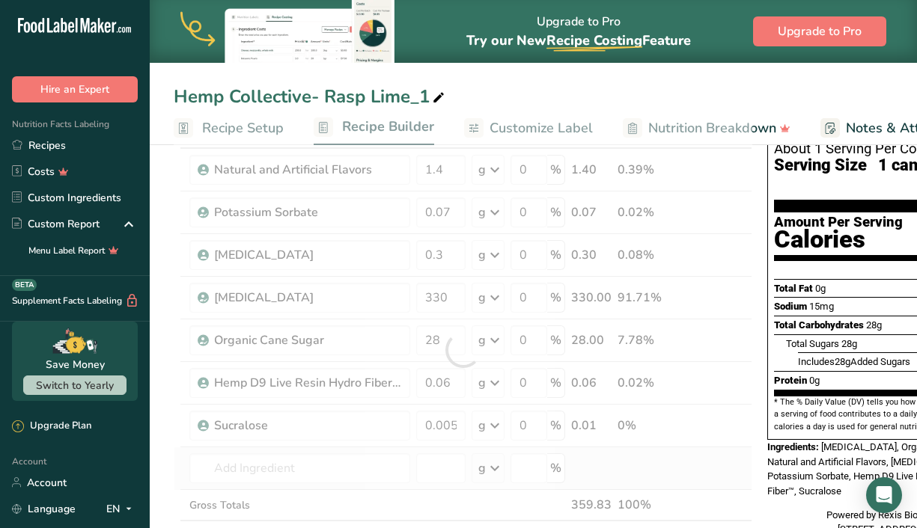
click at [721, 464] on div "Ingredient * Amount * Unit * Waste * .a-a{fill:#347362;}.b-a{fill:#fff;} Grams …" at bounding box center [463, 350] width 579 height 467
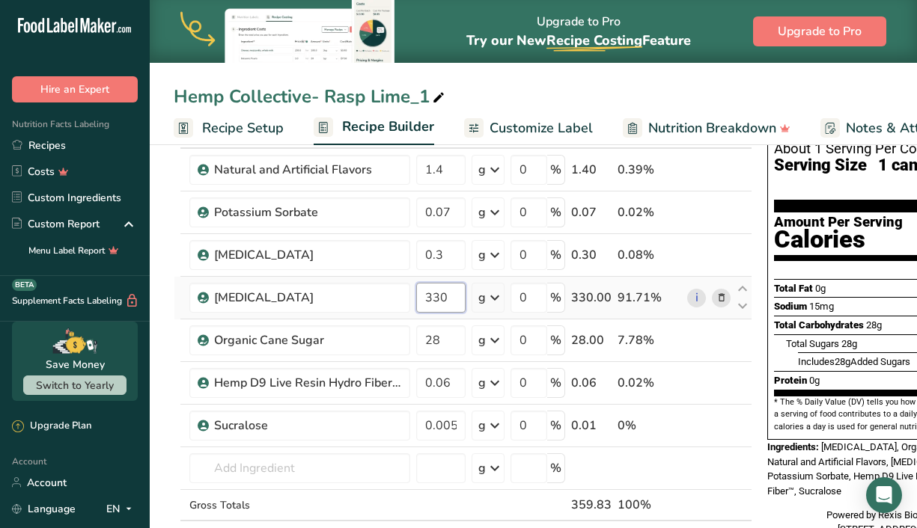
click at [454, 292] on input "330" at bounding box center [440, 298] width 49 height 30
type input "326"
click at [742, 463] on div "Ingredient * Amount * Unit * Waste * .a-a{fill:#347362;}.b-a{fill:#fff;} Grams …" at bounding box center [463, 350] width 579 height 467
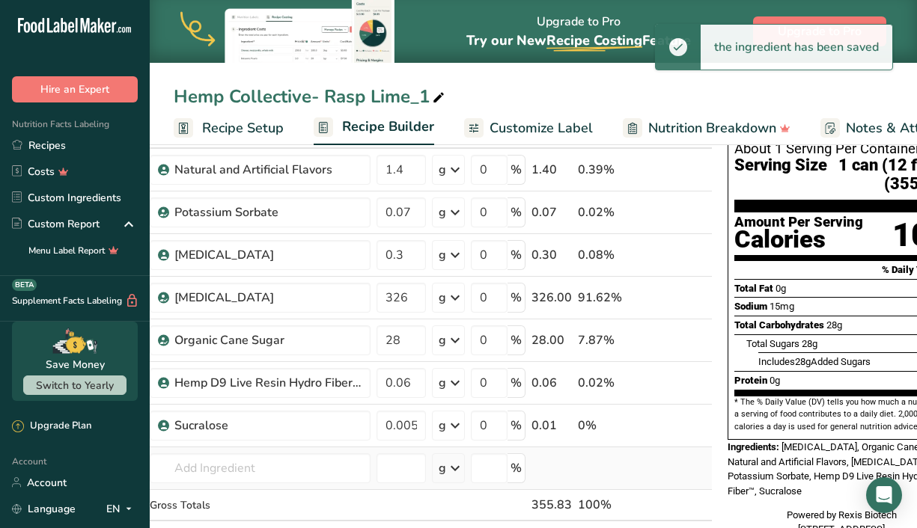
scroll to position [0, 0]
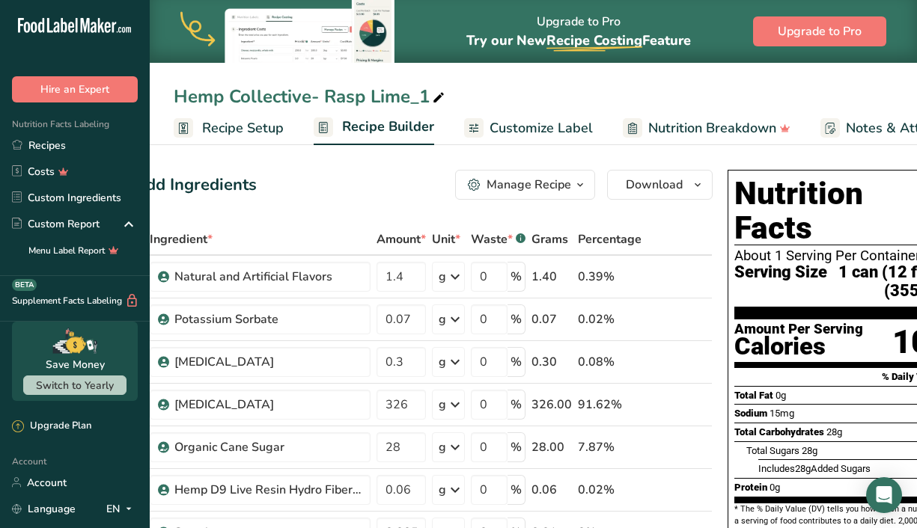
click at [442, 90] on icon at bounding box center [438, 98] width 13 height 21
click at [329, 94] on input "Hemp Collective- Rasp Lime_1" at bounding box center [533, 96] width 719 height 27
type input "Hemp Collective- White Peach"
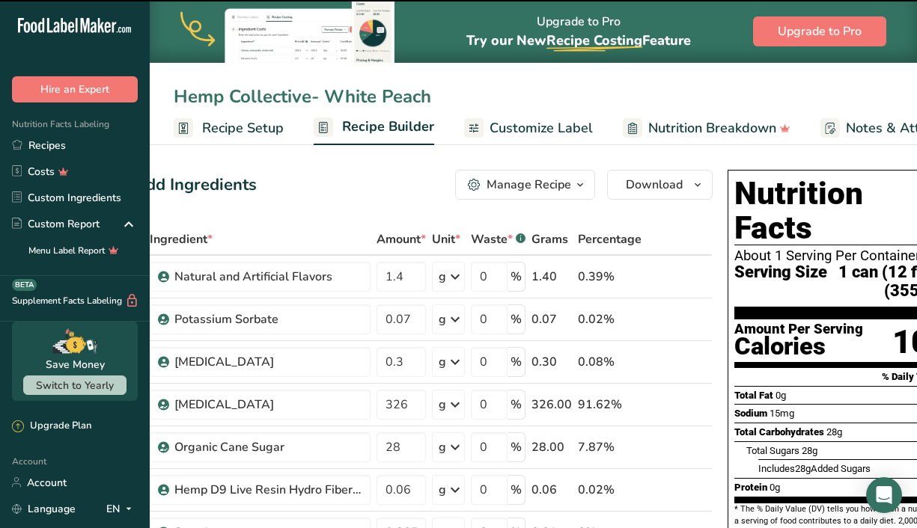
click at [460, 89] on input "Hemp Collective- White Peach" at bounding box center [533, 96] width 719 height 27
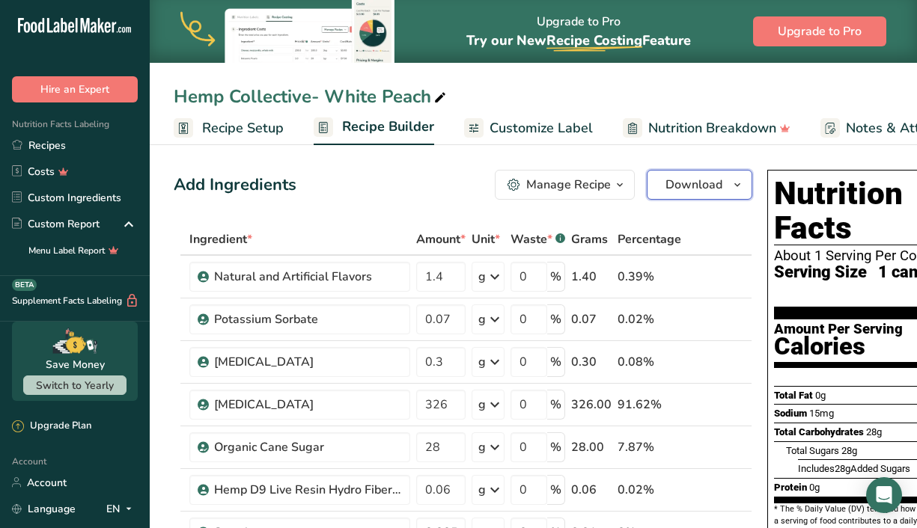
click at [746, 190] on button "Download" at bounding box center [700, 185] width 106 height 30
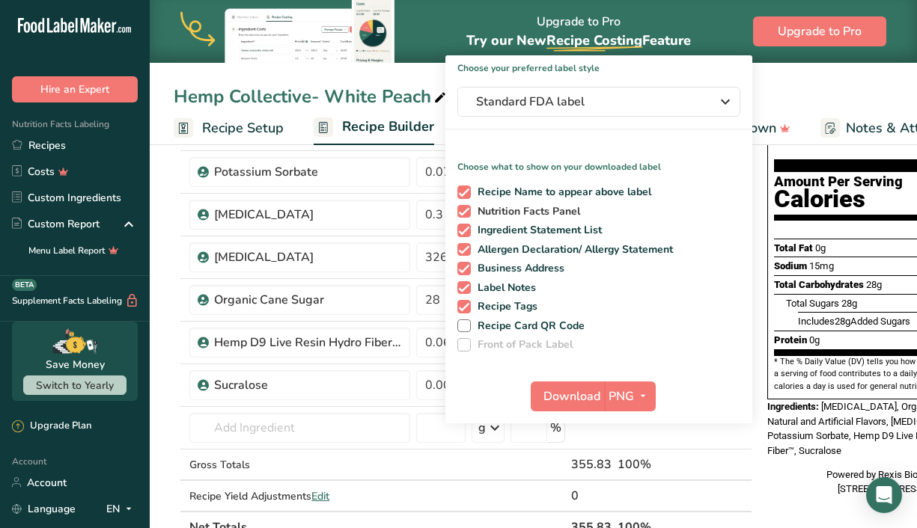
scroll to position [148, 0]
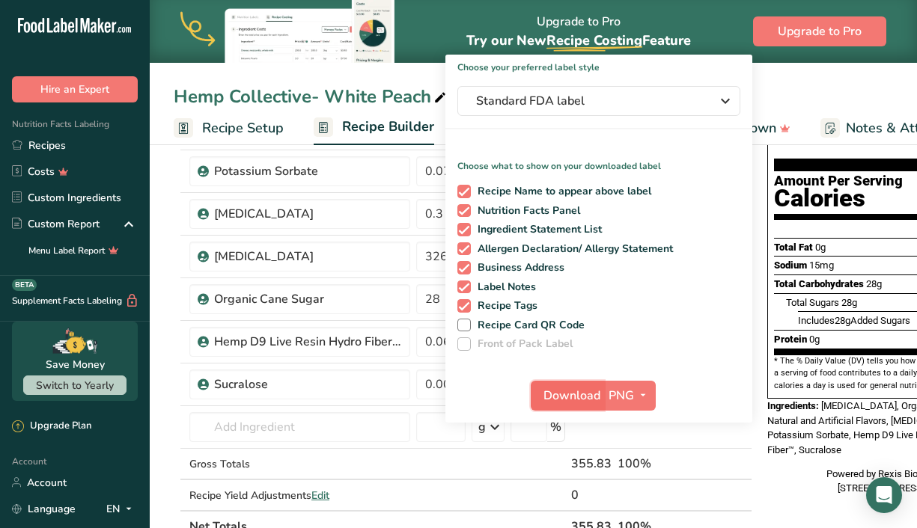
click at [571, 391] on span "Download" at bounding box center [571, 396] width 57 height 18
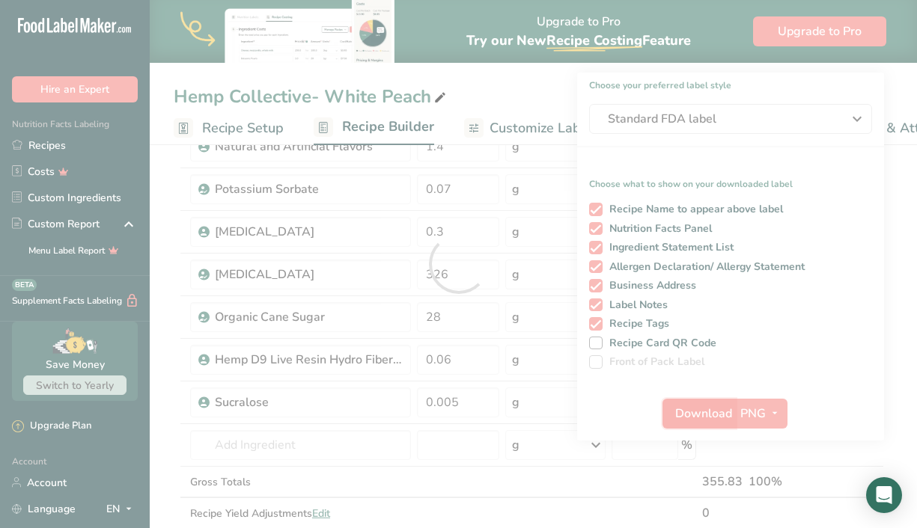
scroll to position [0, 0]
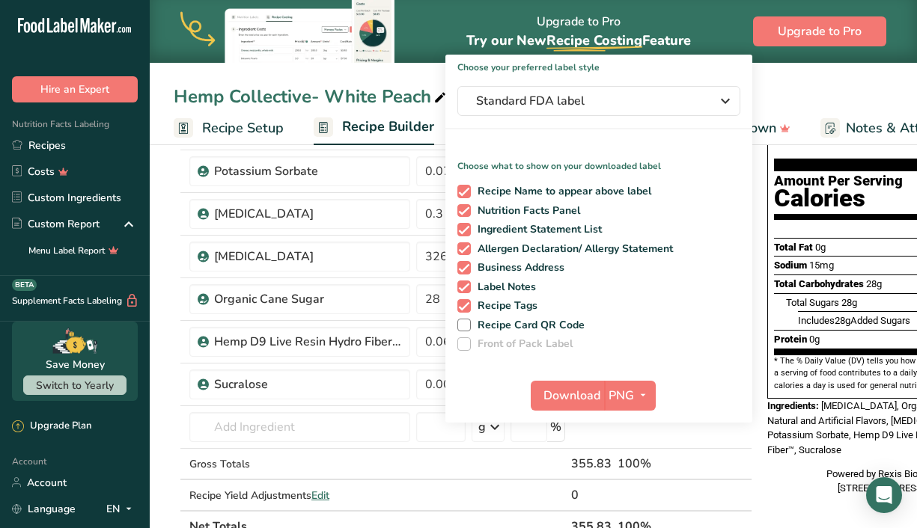
click at [504, 385] on div "Download PNG PNG BMP SVG PDF TXT" at bounding box center [598, 399] width 307 height 48
click at [634, 401] on span "button" at bounding box center [643, 396] width 18 height 18
click at [632, 470] on link "SVG" at bounding box center [632, 475] width 48 height 25
click at [579, 400] on span "Download" at bounding box center [571, 396] width 57 height 18
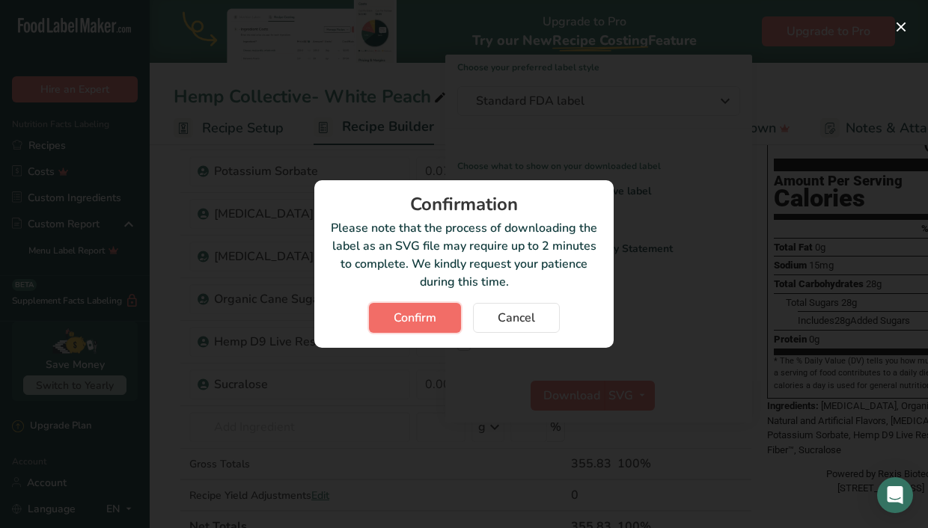
click at [430, 307] on button "Confirm" at bounding box center [415, 318] width 92 height 30
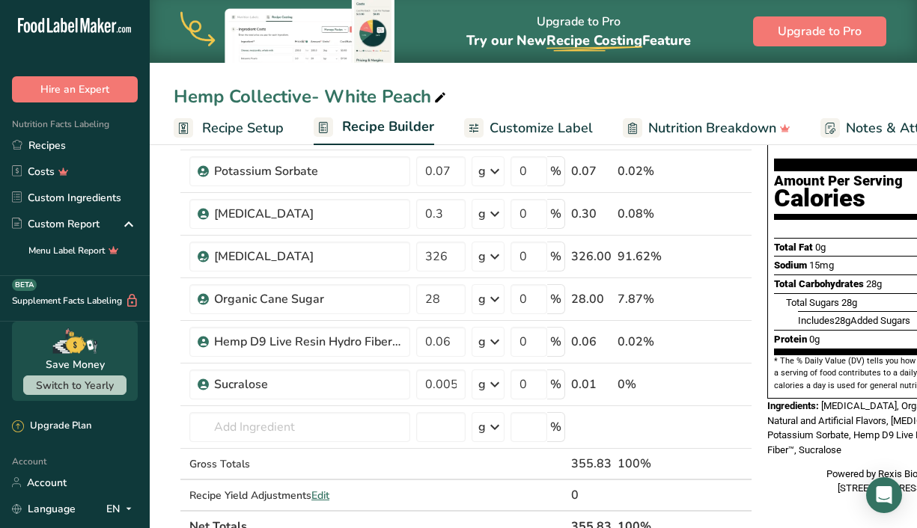
scroll to position [148, 0]
click at [447, 297] on input "28" at bounding box center [440, 299] width 49 height 30
type input "2"
type input "32"
click at [448, 248] on div "Ingredient * Amount * Unit * Waste * .a-a{fill:#347362;}.b-a{fill:#fff;} Grams …" at bounding box center [463, 309] width 579 height 467
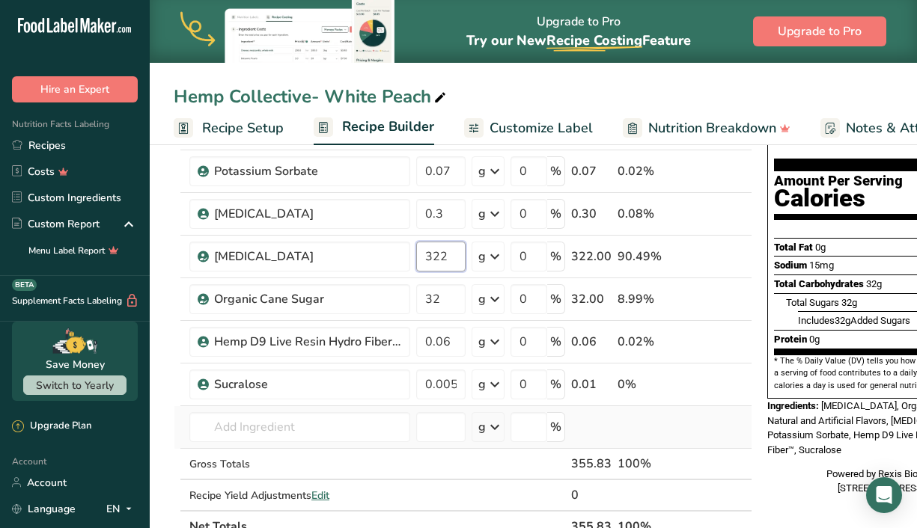
type input "322"
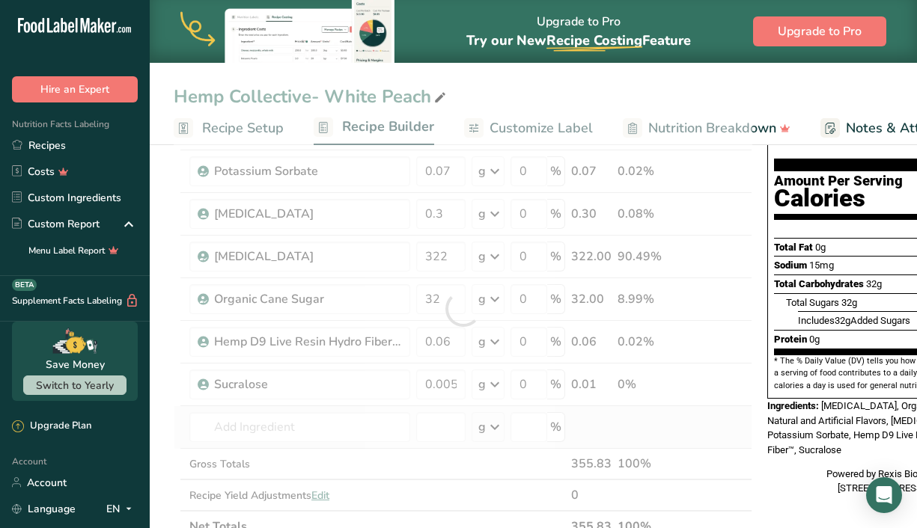
click at [746, 437] on div "Ingredient * Amount * Unit * Waste * .a-a{fill:#347362;}.b-a{fill:#fff;} Grams …" at bounding box center [463, 309] width 579 height 467
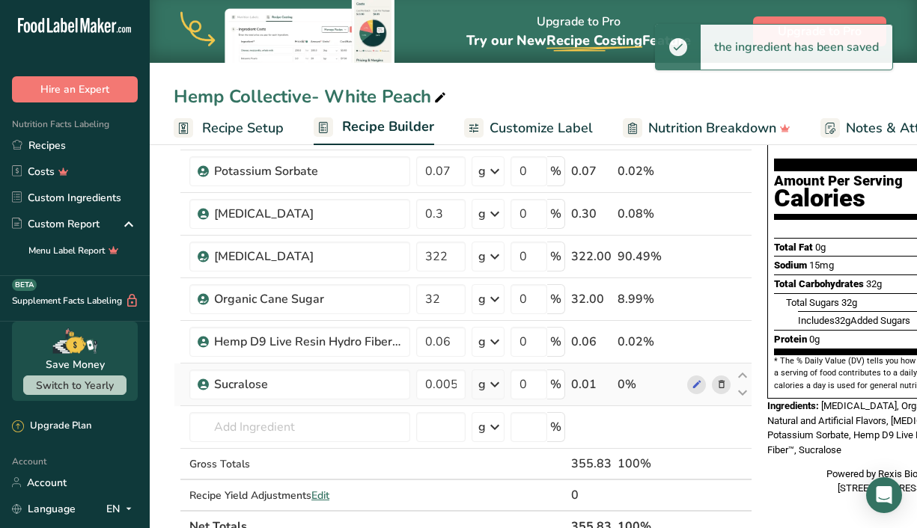
click at [716, 386] on icon at bounding box center [721, 385] width 10 height 16
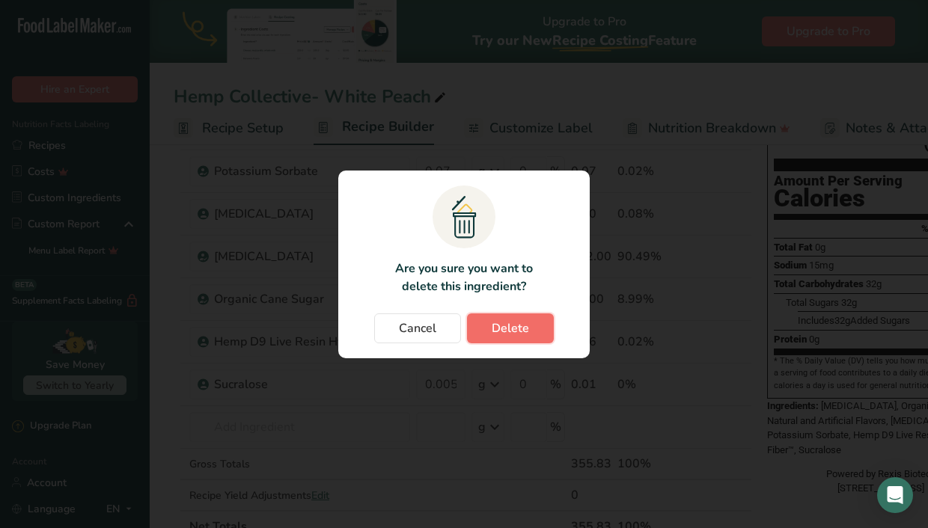
click at [522, 327] on span "Delete" at bounding box center [510, 329] width 37 height 18
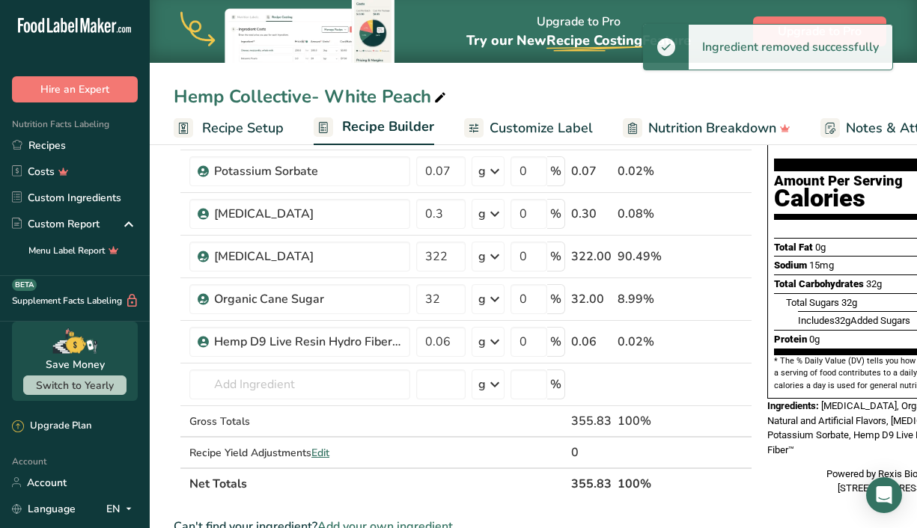
click at [441, 91] on icon at bounding box center [439, 98] width 13 height 21
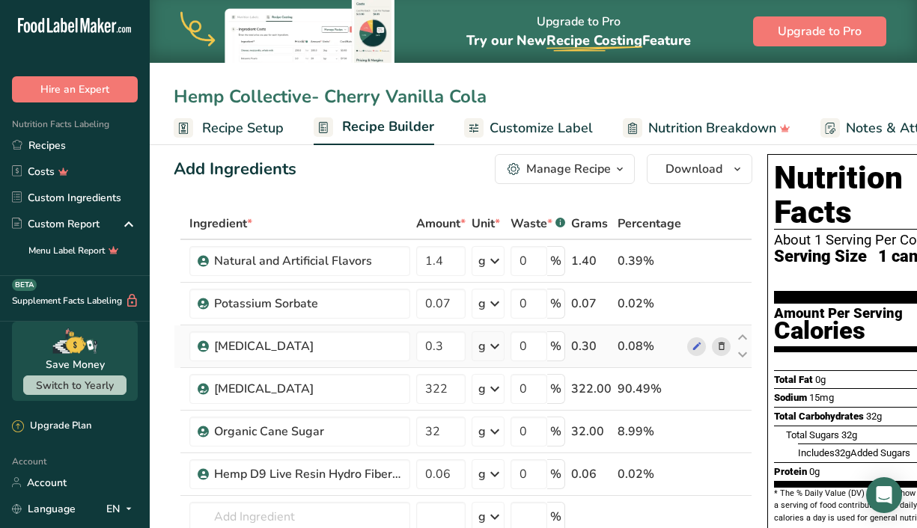
scroll to position [0, 0]
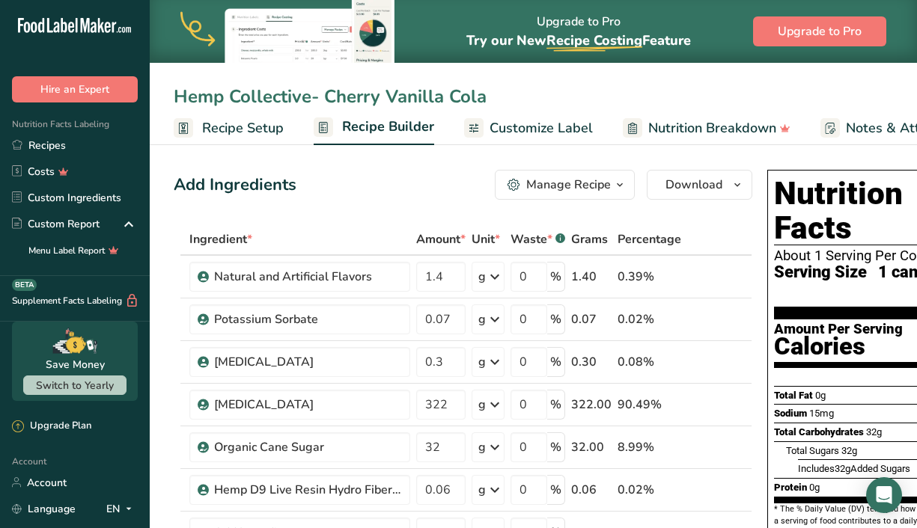
type input "Hemp Collective- Cherry Vanilla Cola"
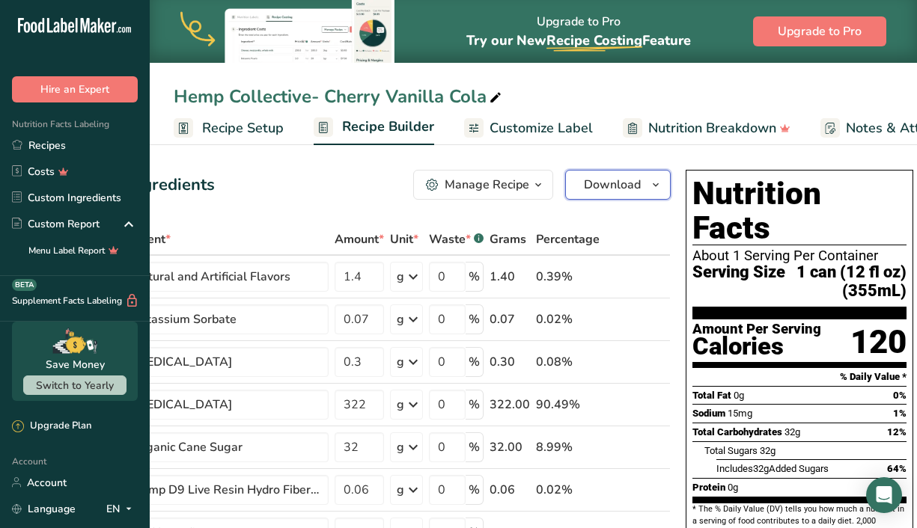
click at [647, 184] on span "button" at bounding box center [656, 185] width 18 height 18
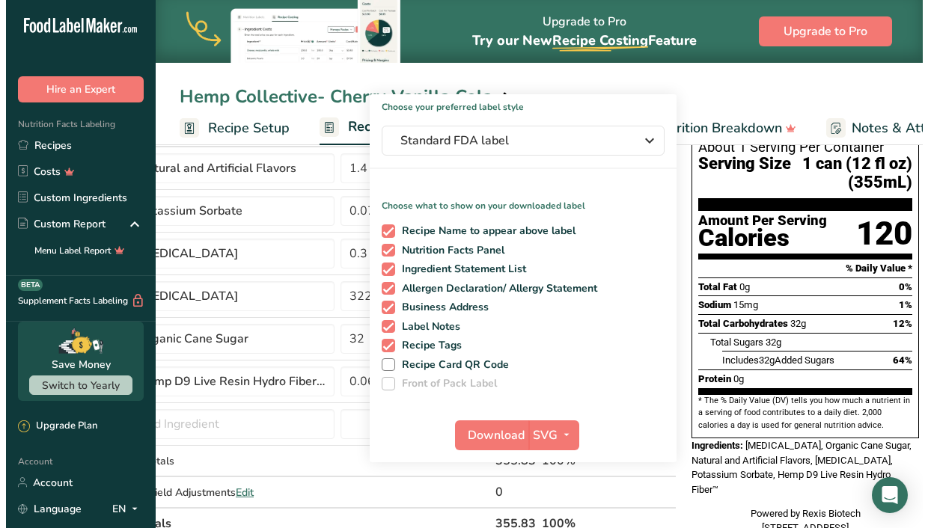
scroll to position [113, 0]
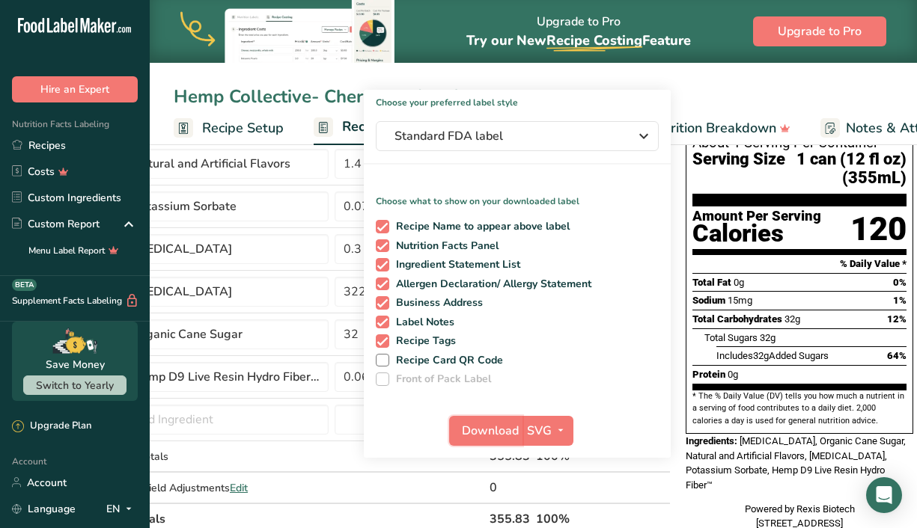
drag, startPoint x: 484, startPoint y: 427, endPoint x: 465, endPoint y: 425, distance: 19.5
click at [465, 425] on span "Download" at bounding box center [490, 431] width 57 height 18
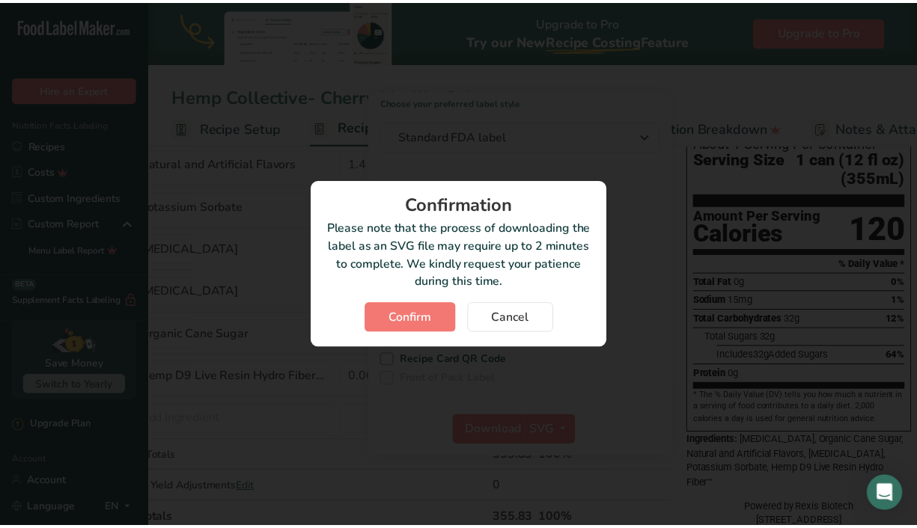
scroll to position [0, 70]
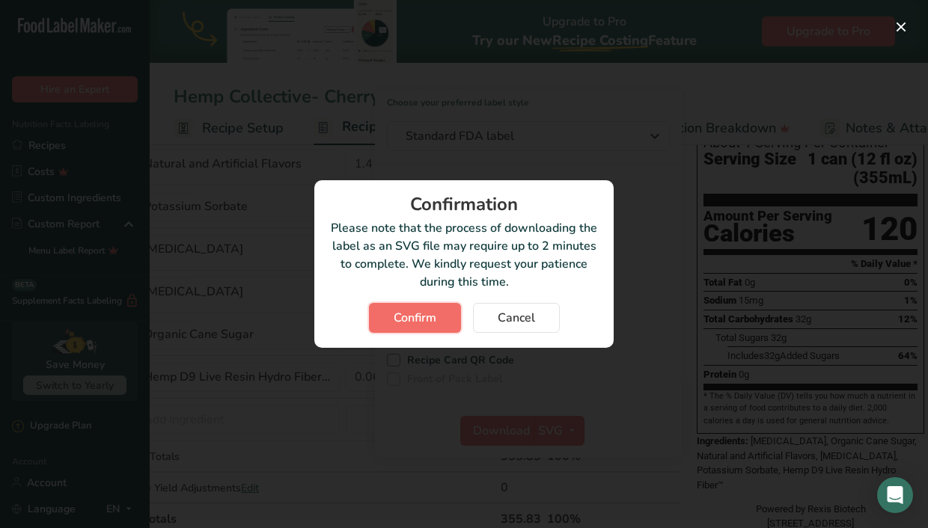
click at [418, 309] on span "Confirm" at bounding box center [415, 318] width 43 height 18
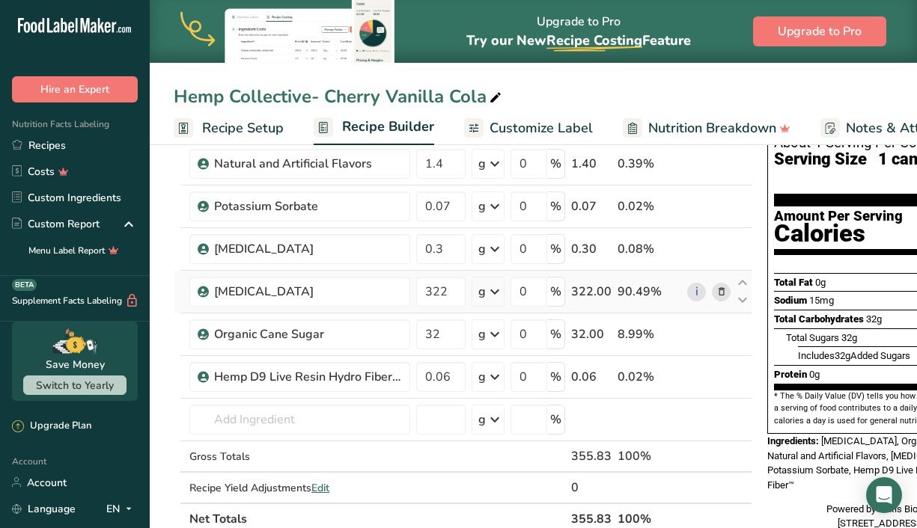
scroll to position [0, 0]
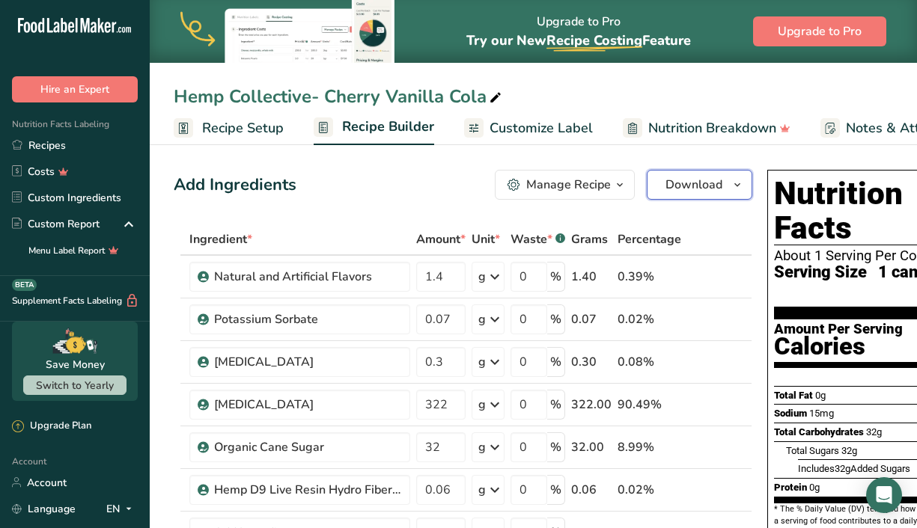
click at [732, 189] on icon "button" at bounding box center [737, 185] width 12 height 19
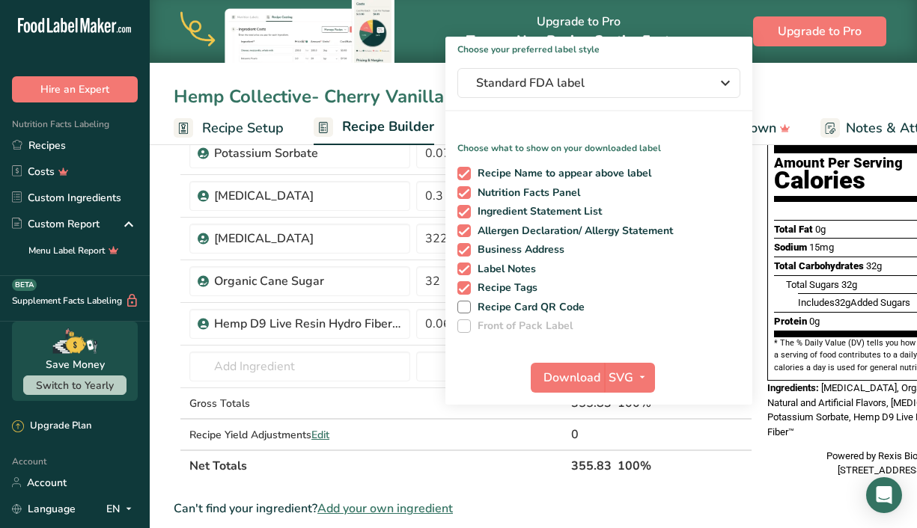
scroll to position [173, 0]
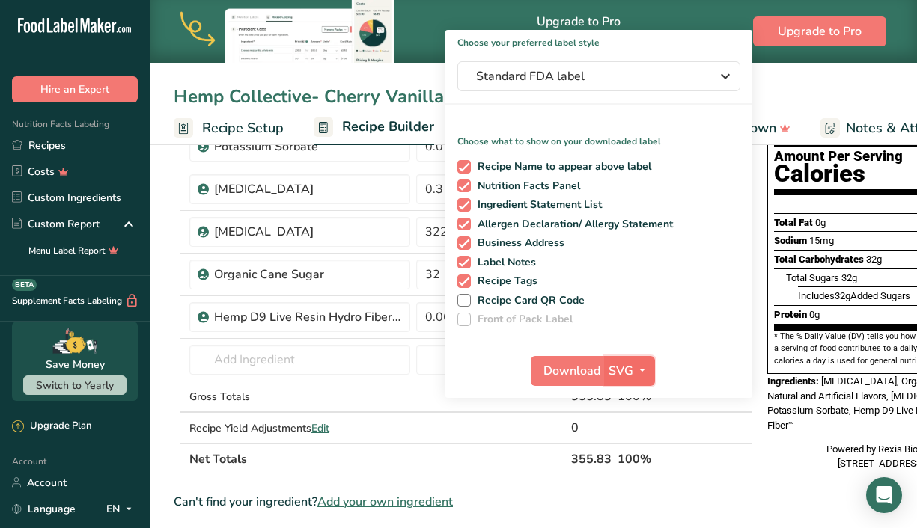
click at [636, 366] on icon "button" at bounding box center [642, 370] width 12 height 19
click at [630, 389] on link "PNG" at bounding box center [631, 401] width 48 height 25
click at [584, 370] on span "Download" at bounding box center [571, 371] width 57 height 18
click at [388, 100] on div "Hemp Collective- Cherry Vanilla Cola" at bounding box center [339, 96] width 331 height 27
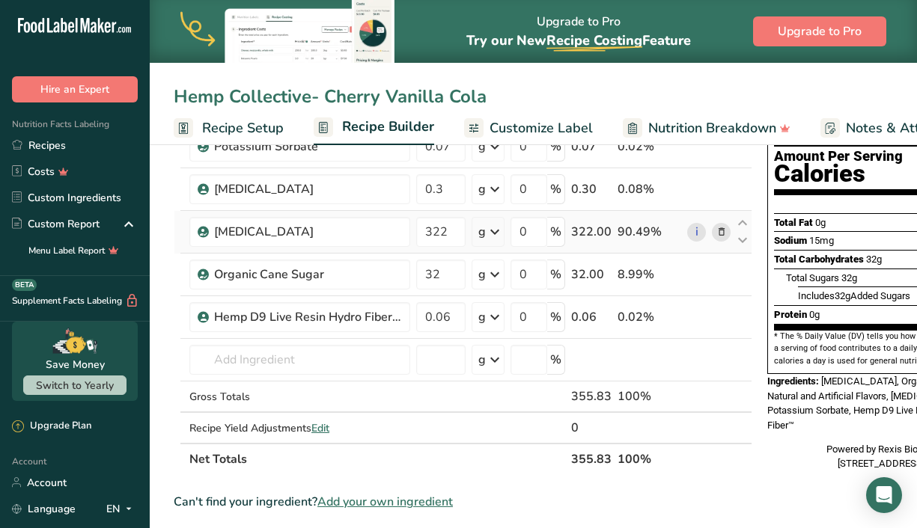
scroll to position [0, 0]
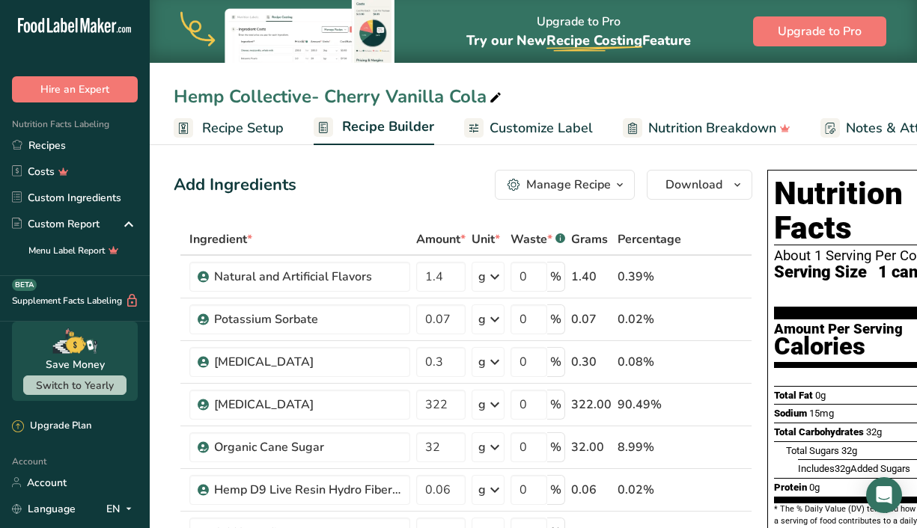
click at [620, 186] on icon "button" at bounding box center [620, 185] width 12 height 19
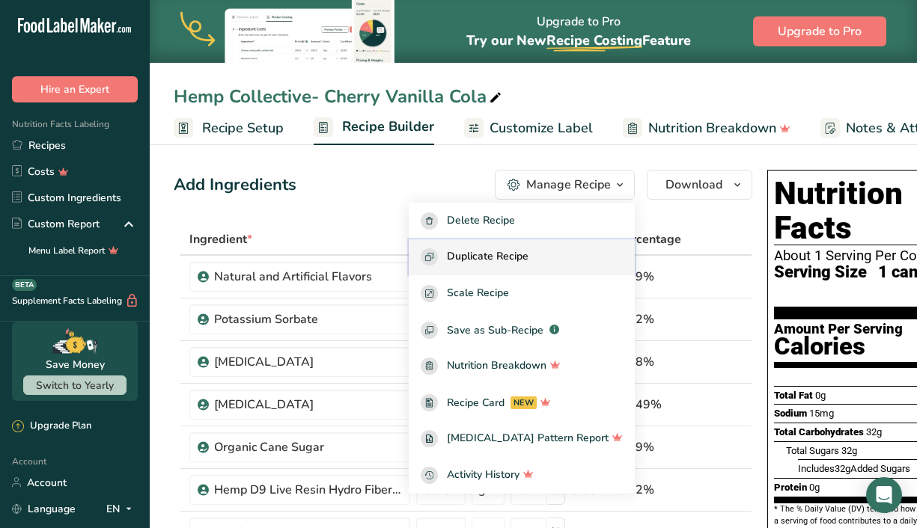
click at [567, 268] on button "Duplicate Recipe" at bounding box center [522, 257] width 226 height 37
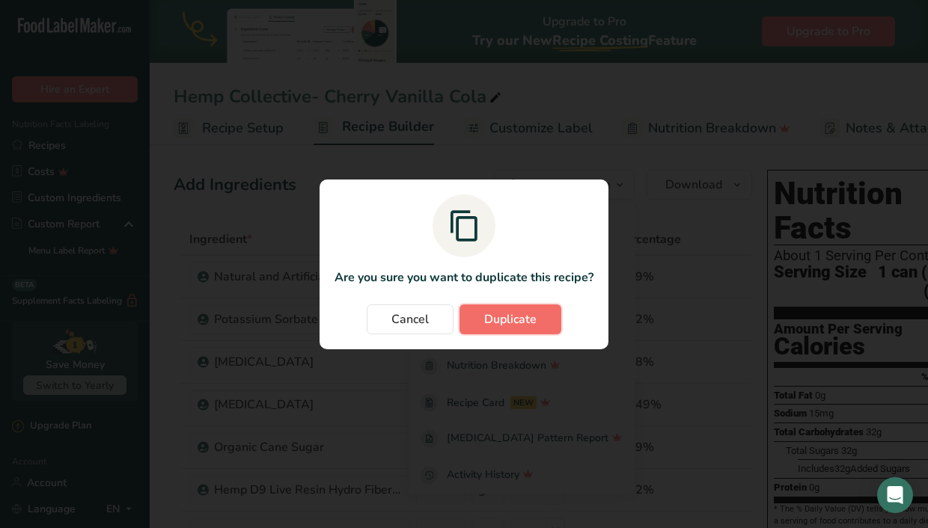
click at [520, 314] on span "Duplicate" at bounding box center [510, 320] width 52 height 18
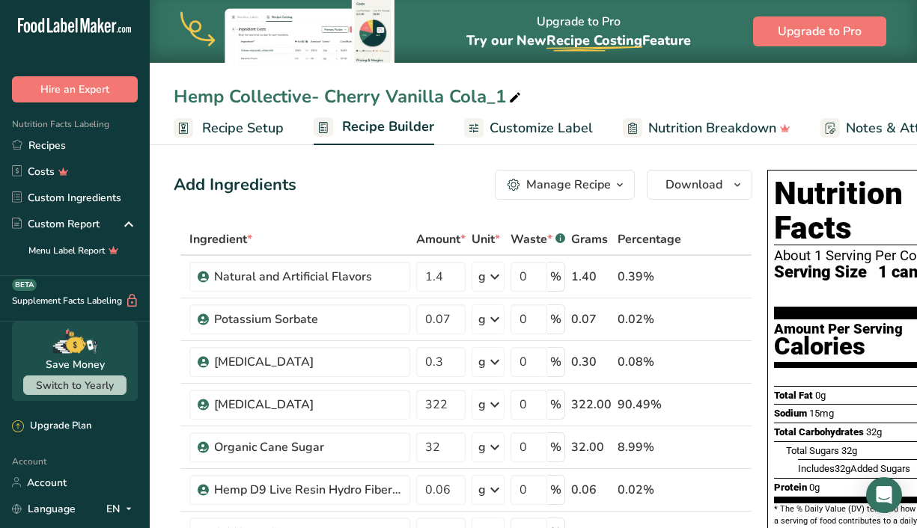
click at [516, 102] on icon at bounding box center [514, 98] width 13 height 21
click at [547, 104] on input "Hemp Collective- Grape Ape" at bounding box center [533, 96] width 719 height 27
type input "Hemp Collective- Grape Ape"
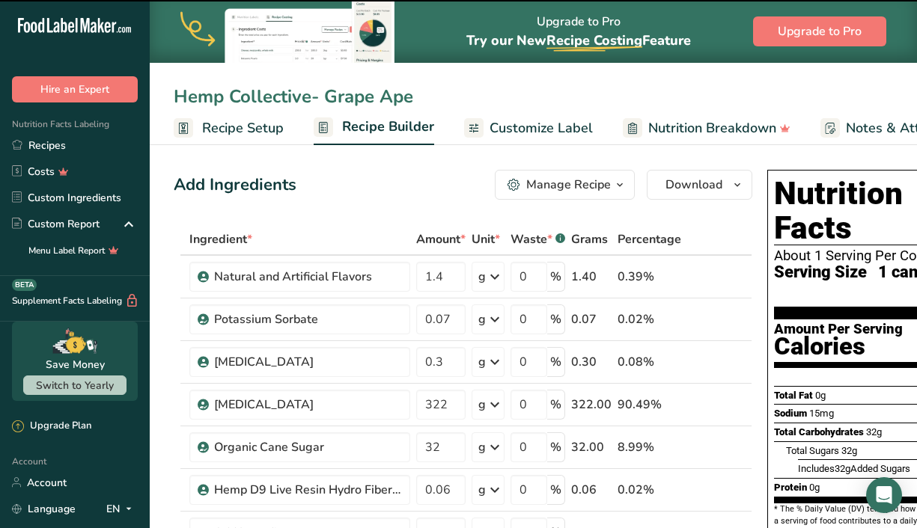
drag, startPoint x: 718, startPoint y: 277, endPoint x: 707, endPoint y: 242, distance: 36.2
click at [707, 242] on table "Ingredient * Amount * Unit * Waste * .a-a{fill:#347362;}.b-a{fill:#fff;} Grams …" at bounding box center [463, 436] width 579 height 424
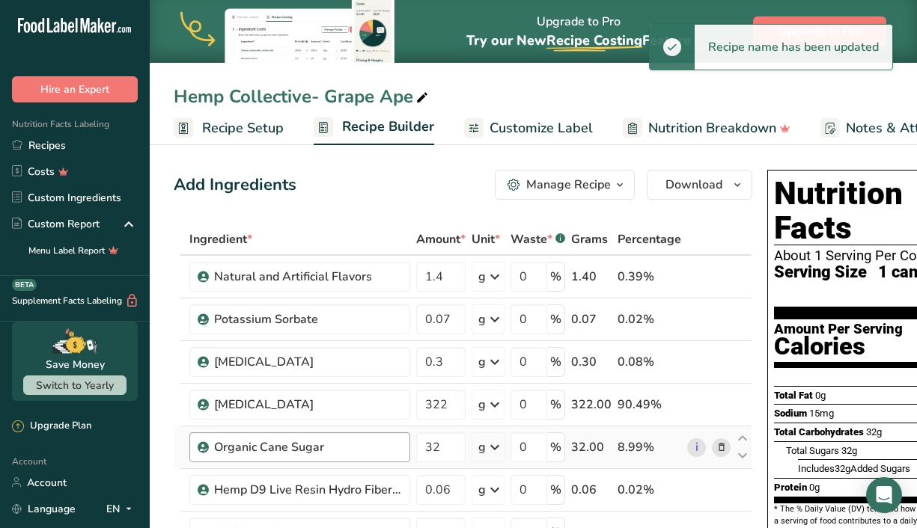
drag, startPoint x: 707, startPoint y: 242, endPoint x: 339, endPoint y: 433, distance: 414.4
click at [339, 433] on div "Organic Cane Sugar" at bounding box center [299, 448] width 221 height 30
click at [440, 439] on input "32" at bounding box center [440, 448] width 49 height 30
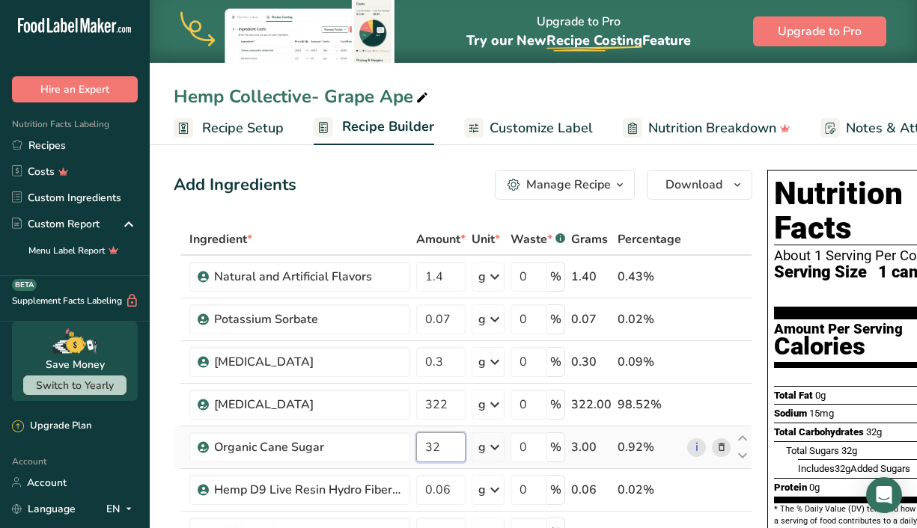
type input "3"
type input "42"
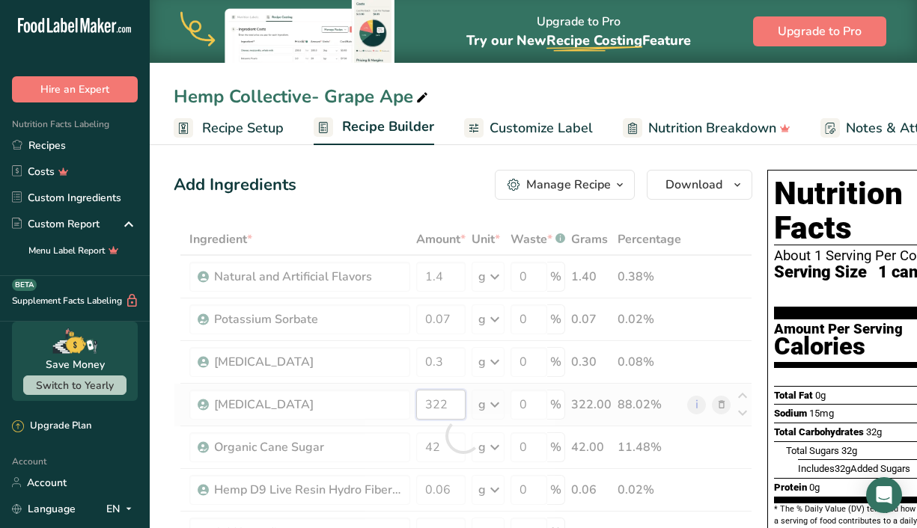
click at [454, 403] on div "Ingredient * Amount * Unit * Waste * .a-a{fill:#347362;}.b-a{fill:#fff;} Grams …" at bounding box center [463, 436] width 579 height 424
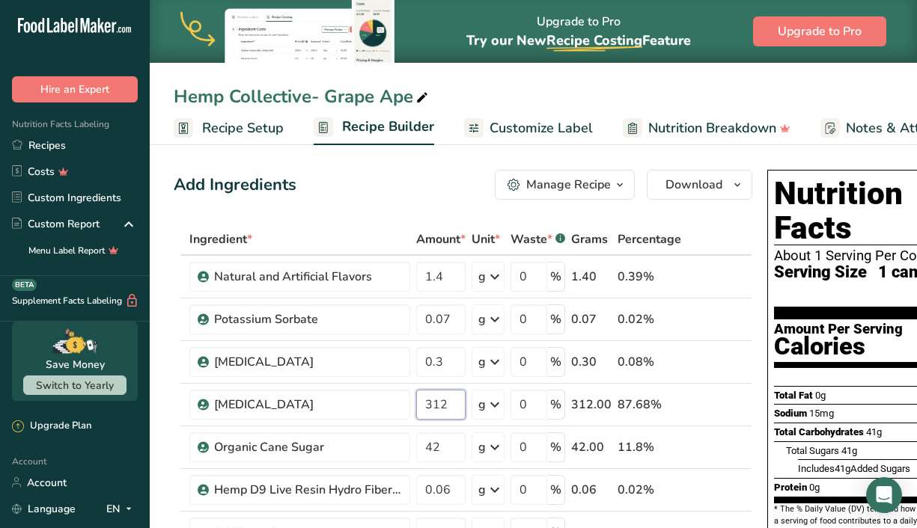
type input "312"
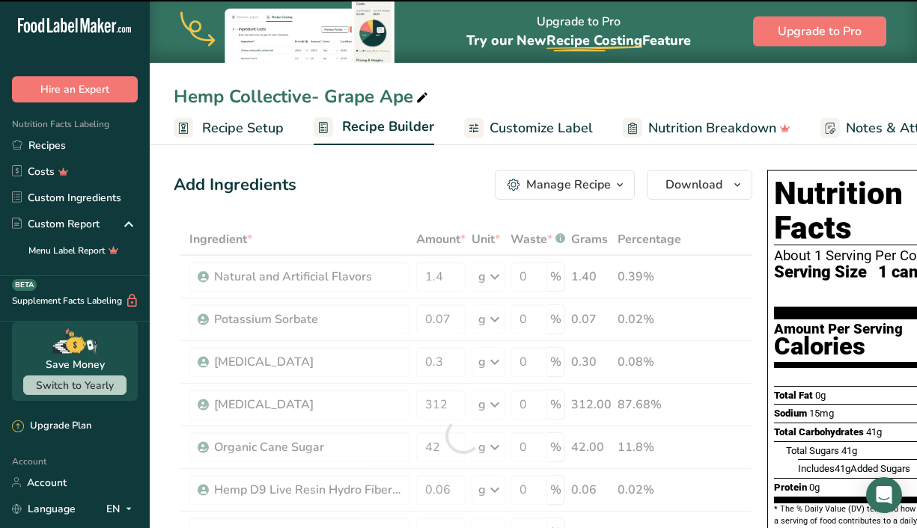
drag, startPoint x: 714, startPoint y: 245, endPoint x: 745, endPoint y: 246, distance: 30.7
click at [745, 246] on th at bounding box center [742, 240] width 18 height 31
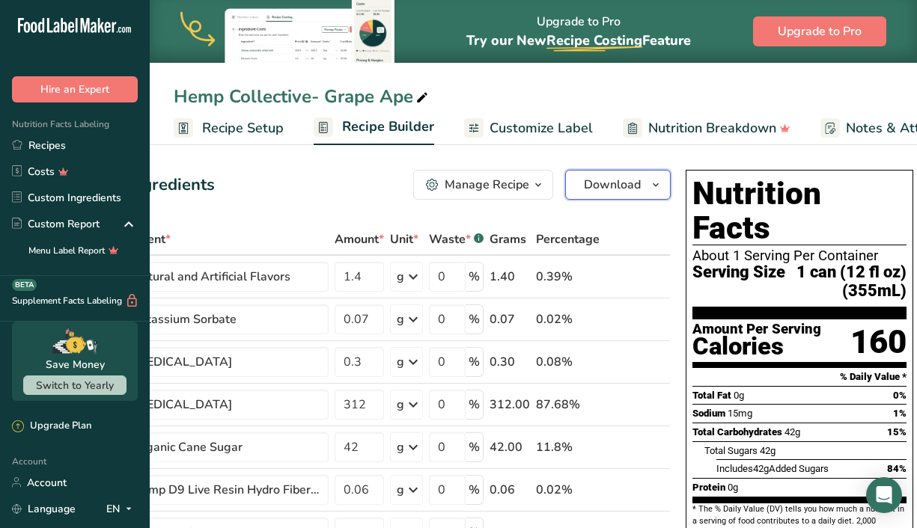
click at [667, 183] on button "Download" at bounding box center [618, 185] width 106 height 30
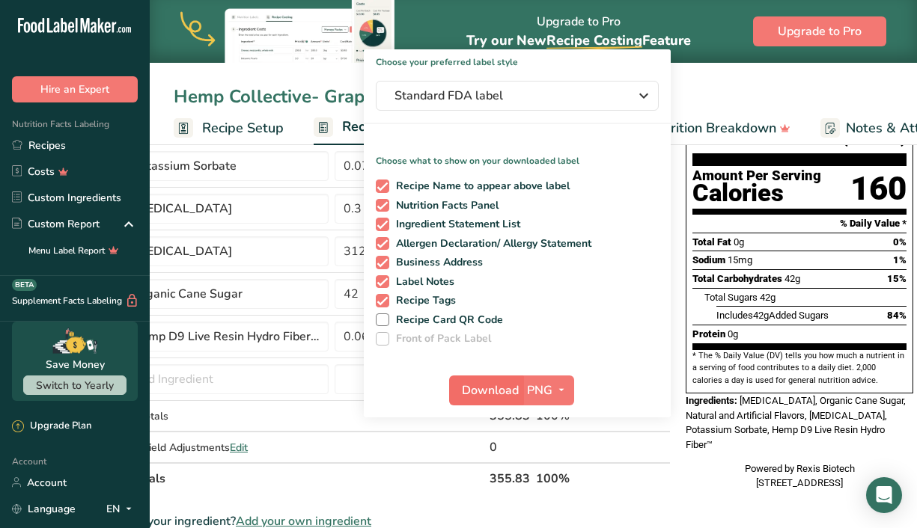
scroll to position [154, 0]
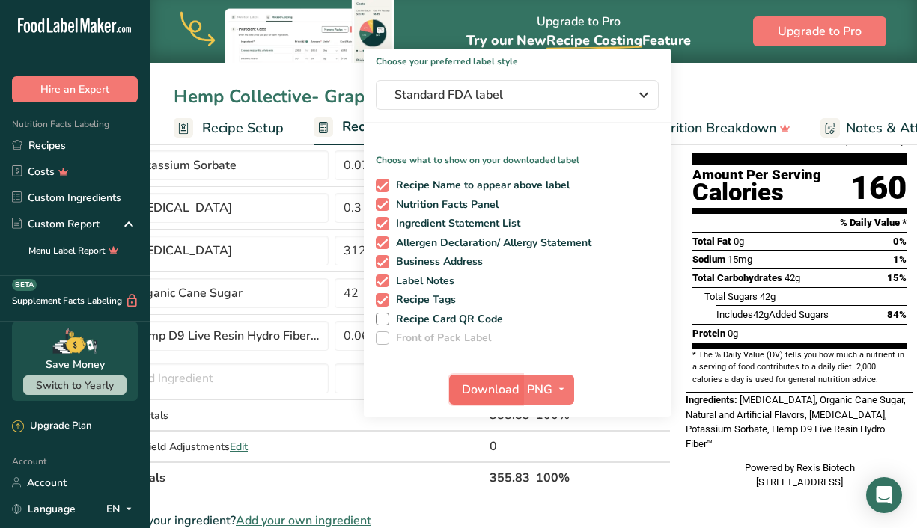
drag, startPoint x: 469, startPoint y: 396, endPoint x: 454, endPoint y: 391, distance: 15.6
click at [454, 391] on button "Download" at bounding box center [485, 390] width 73 height 30
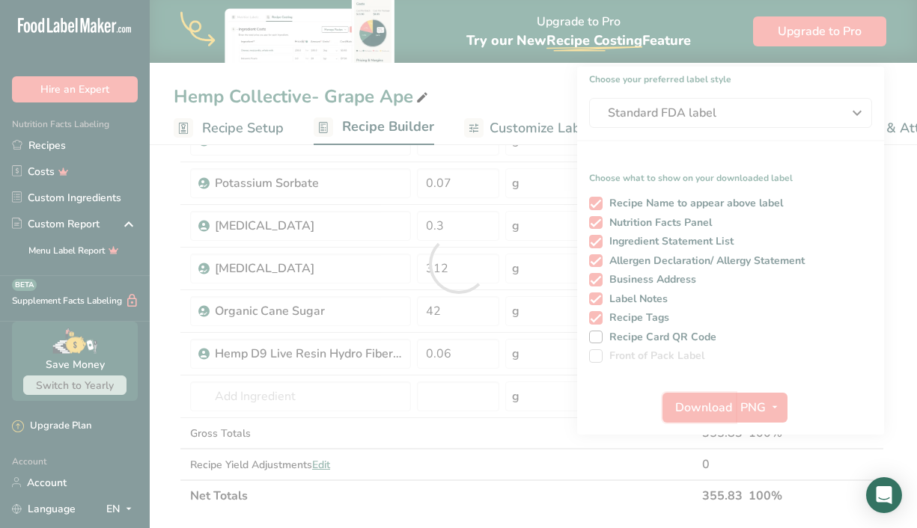
scroll to position [0, 0]
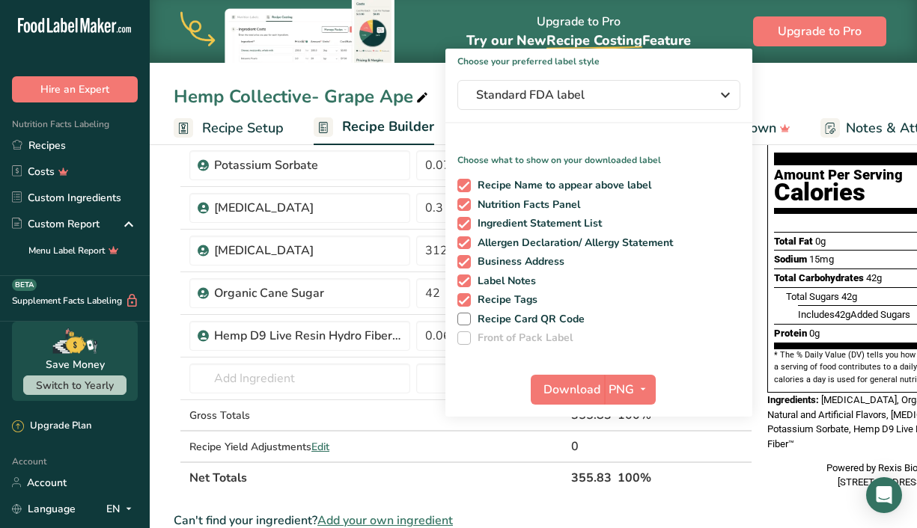
click at [492, 388] on div "Download PNG PNG BMP SVG PDF TXT" at bounding box center [598, 393] width 307 height 48
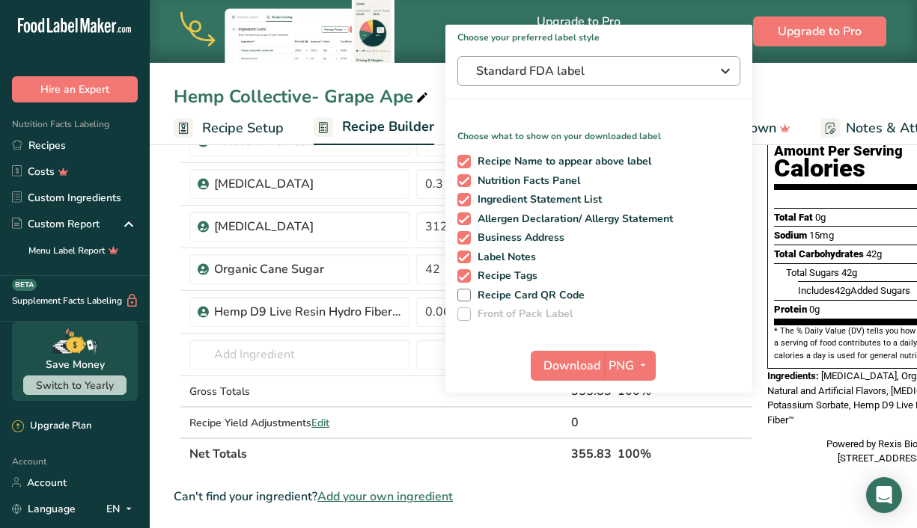
scroll to position [176, 0]
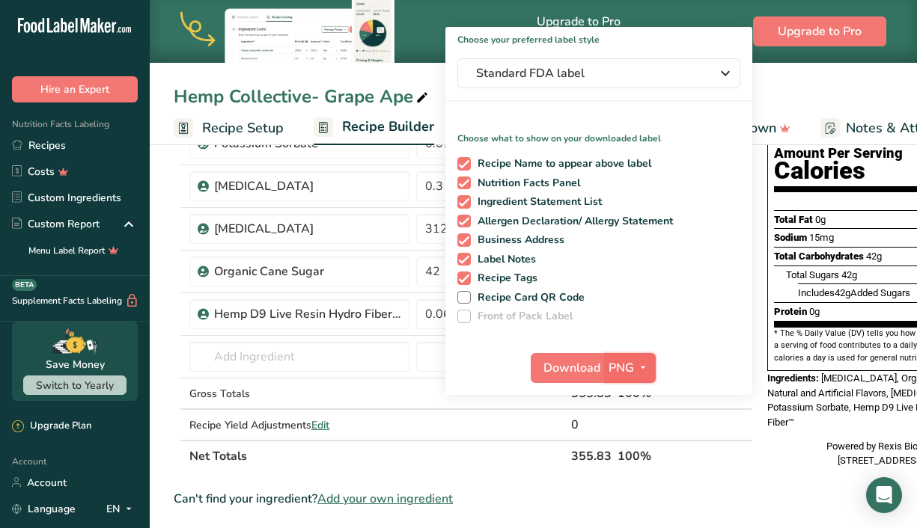
click at [637, 376] on icon "button" at bounding box center [643, 367] width 12 height 19
click at [638, 445] on link "SVG" at bounding box center [632, 448] width 48 height 25
click at [540, 362] on button "Download" at bounding box center [567, 368] width 73 height 30
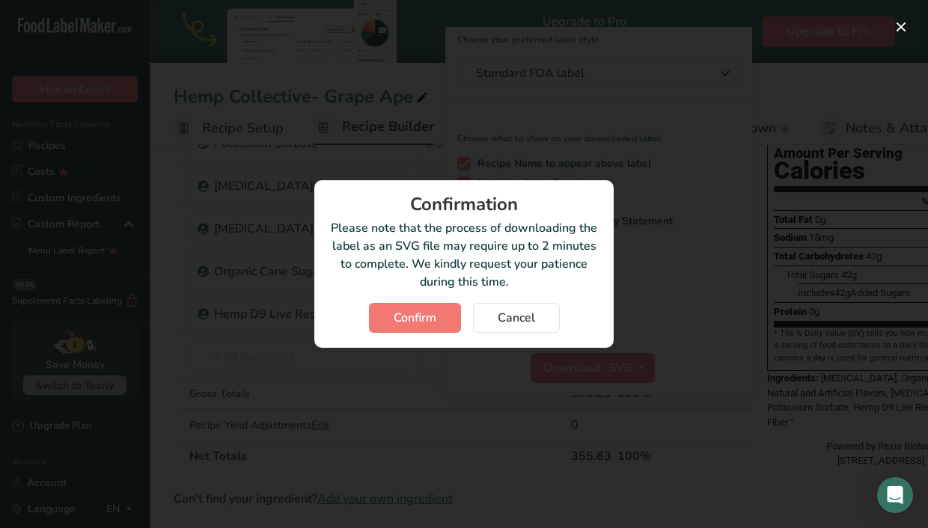
click at [460, 336] on div "Confirmation Please note that the process of downloading the label as an SVG fi…" at bounding box center [463, 264] width 299 height 168
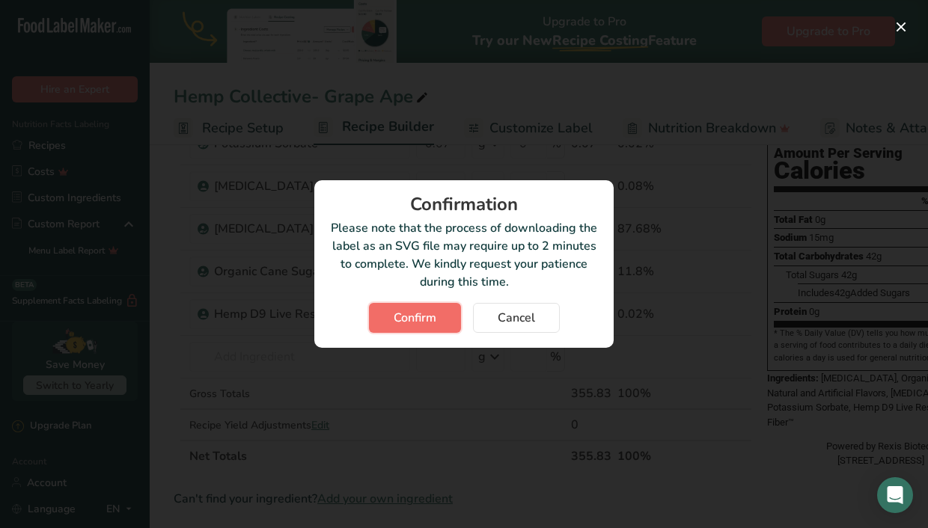
click at [454, 330] on button "Confirm" at bounding box center [415, 318] width 92 height 30
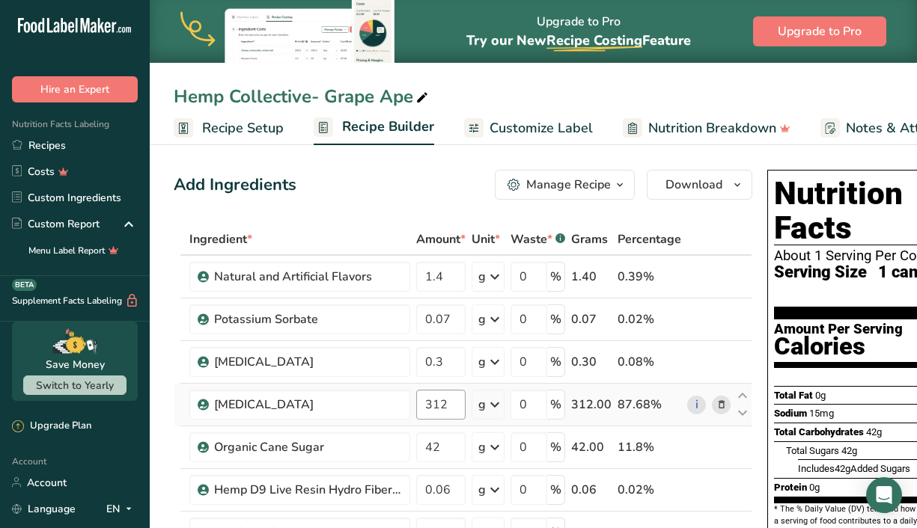
scroll to position [1, 0]
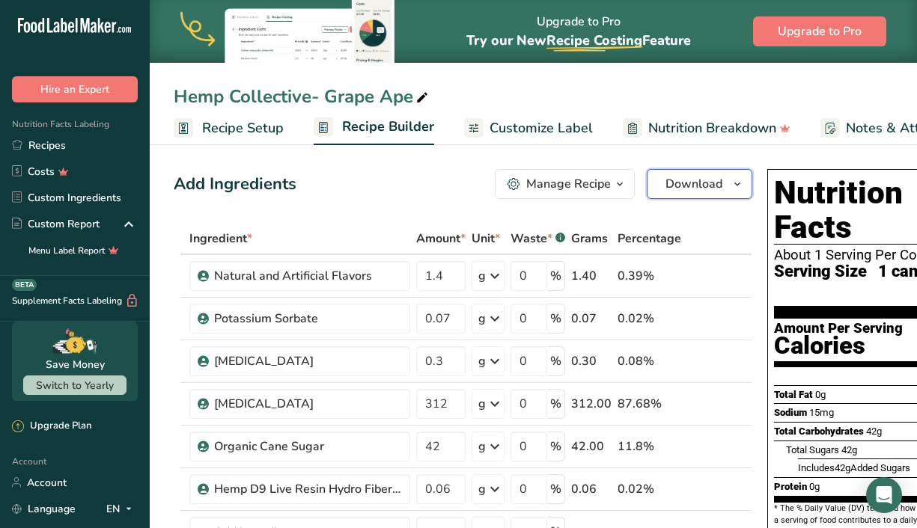
click at [735, 188] on icon "button" at bounding box center [737, 184] width 12 height 19
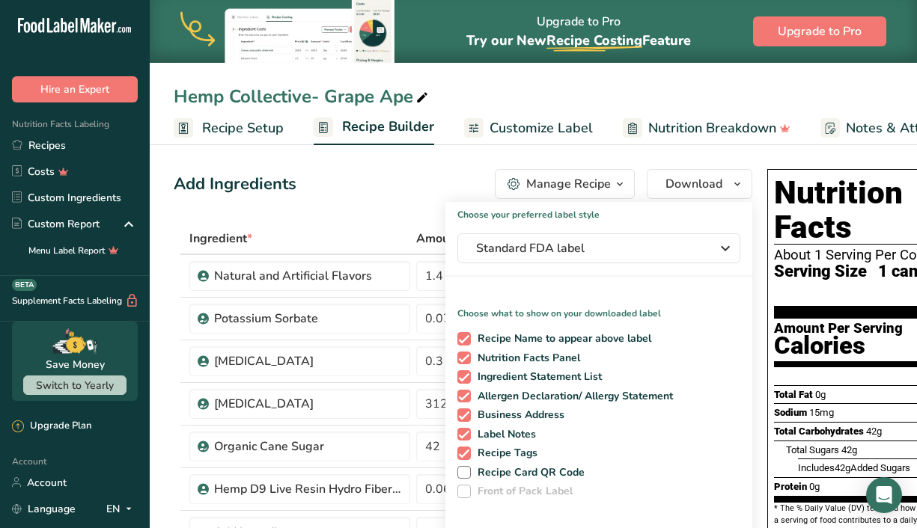
click at [620, 185] on icon "button" at bounding box center [620, 184] width 12 height 19
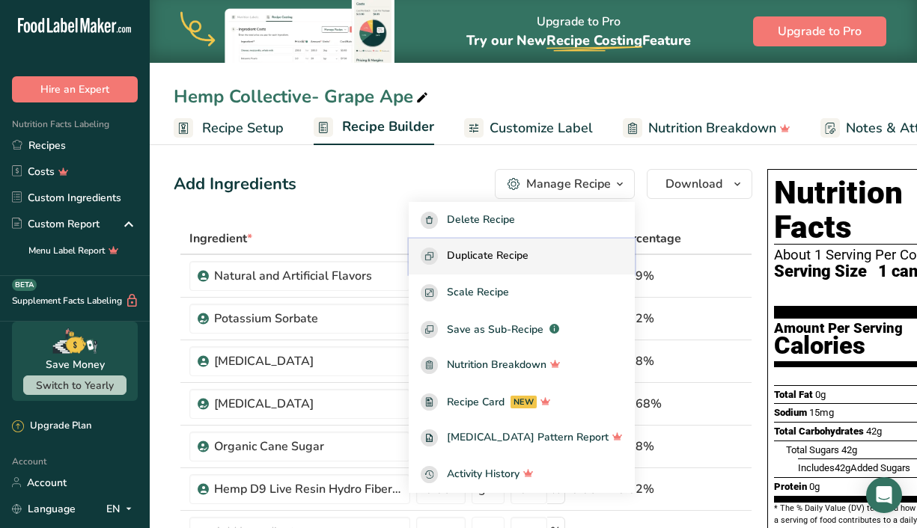
click at [562, 255] on div "Duplicate Recipe" at bounding box center [522, 256] width 202 height 17
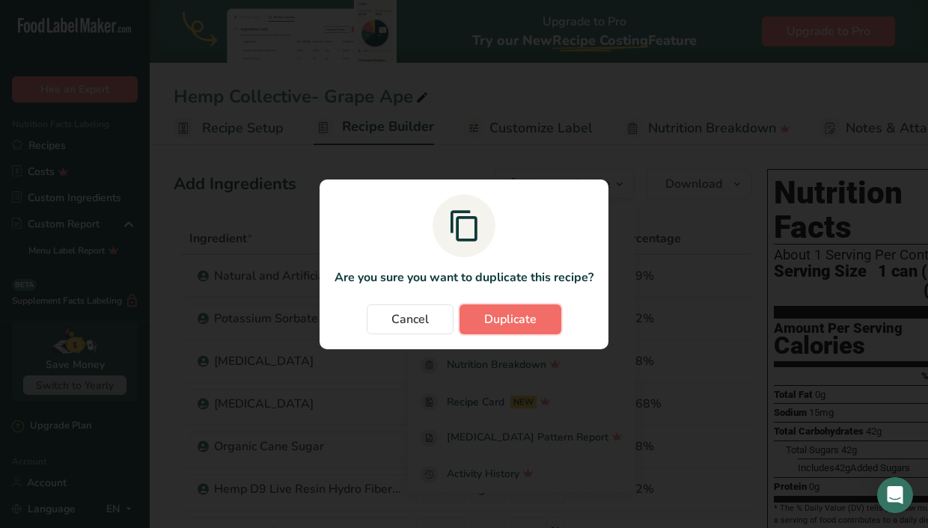
click at [524, 313] on span "Duplicate" at bounding box center [510, 320] width 52 height 18
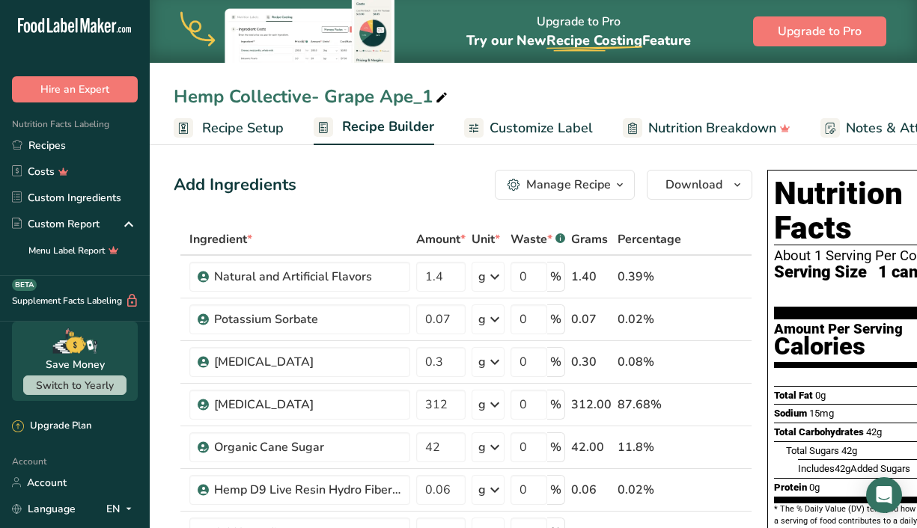
click at [444, 96] on icon at bounding box center [441, 98] width 13 height 21
click at [331, 98] on input "Hemp Collective- Grape Ape_1" at bounding box center [533, 96] width 719 height 27
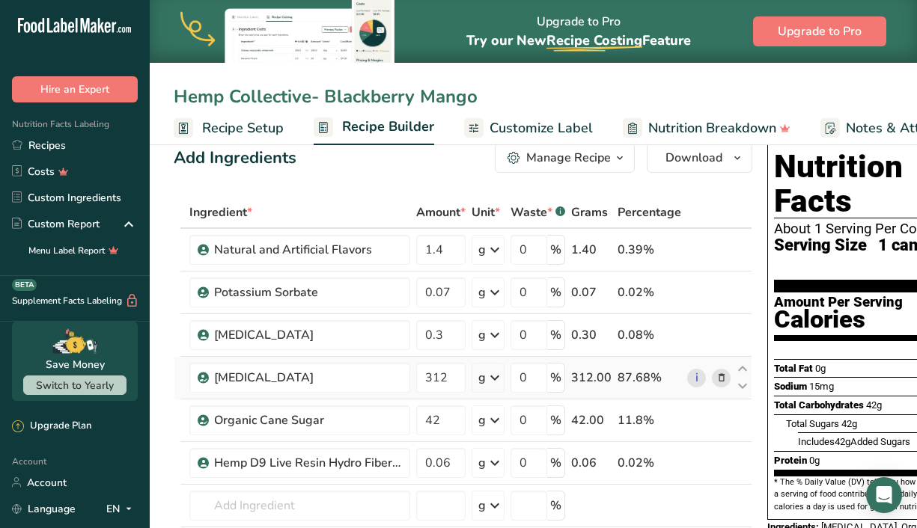
scroll to position [26, 0]
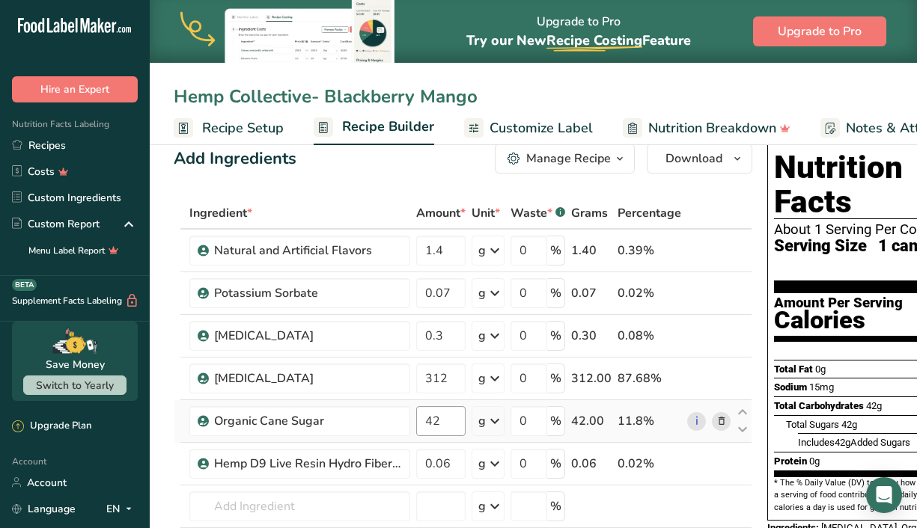
type input "Hemp Collective- Blackberry Mango"
click at [452, 417] on input "42" at bounding box center [440, 421] width 49 height 30
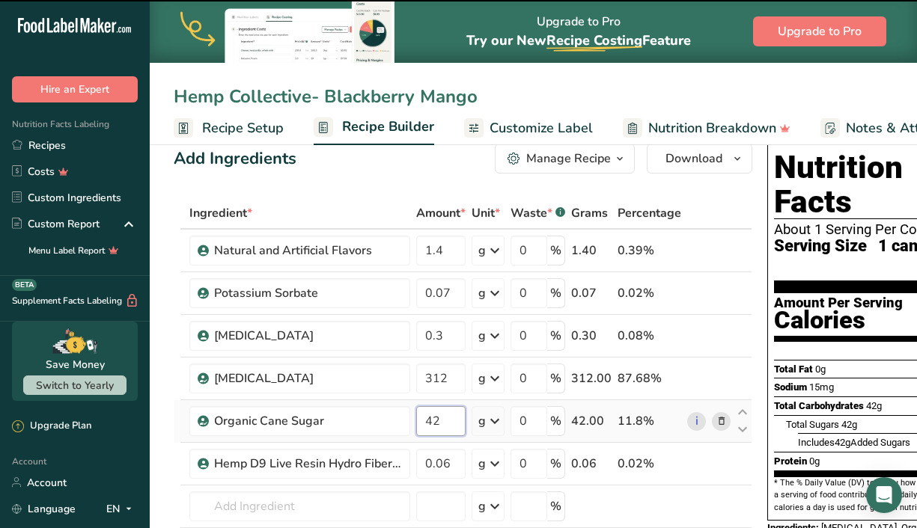
type input "4"
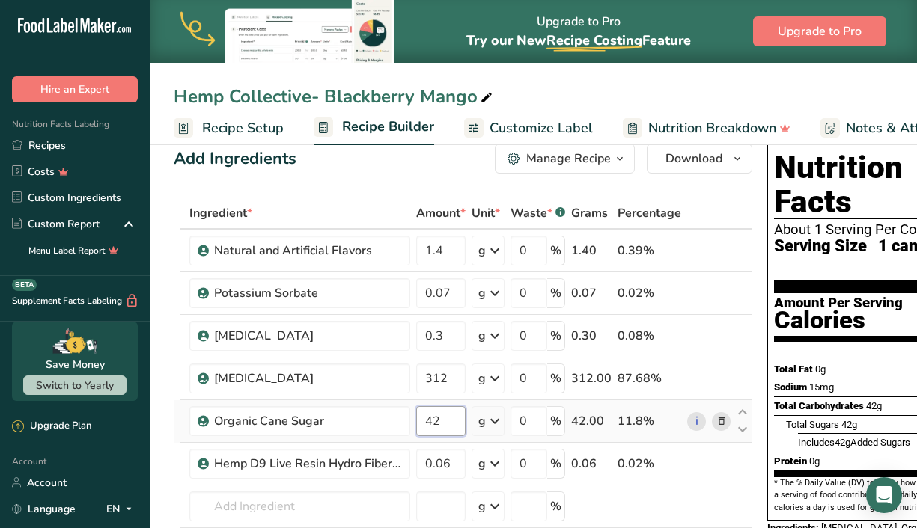
type input "4"
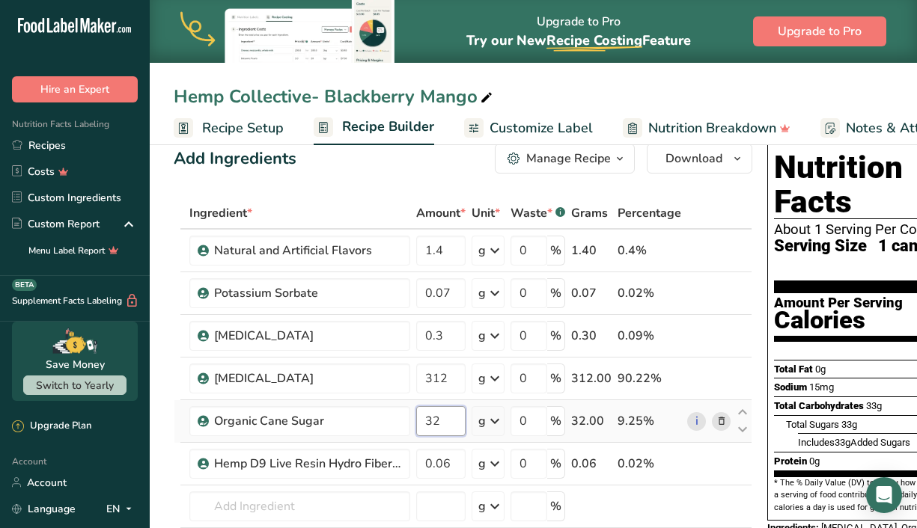
click at [455, 430] on input "32" at bounding box center [440, 421] width 49 height 30
type input "3"
type input "22"
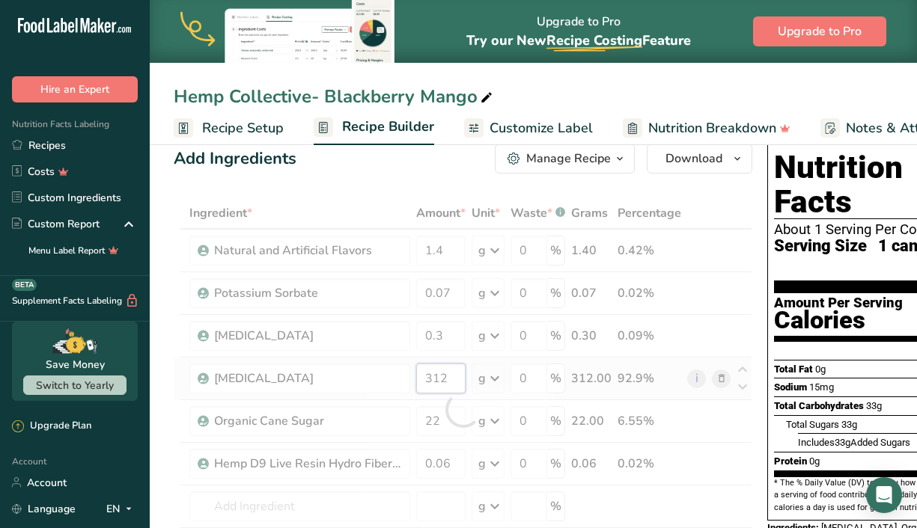
click at [445, 386] on div "Ingredient * Amount * Unit * Waste * .a-a{fill:#347362;}.b-a{fill:#fff;} Grams …" at bounding box center [463, 410] width 579 height 424
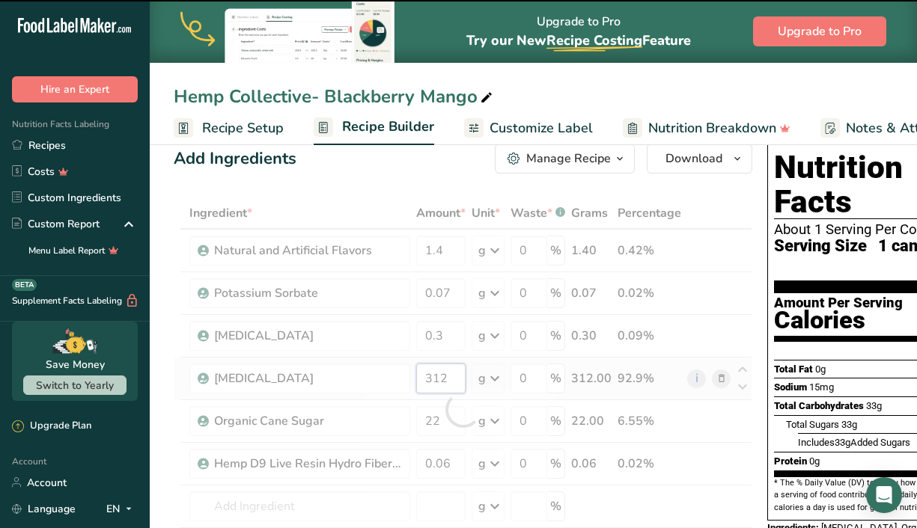
scroll to position [76, 0]
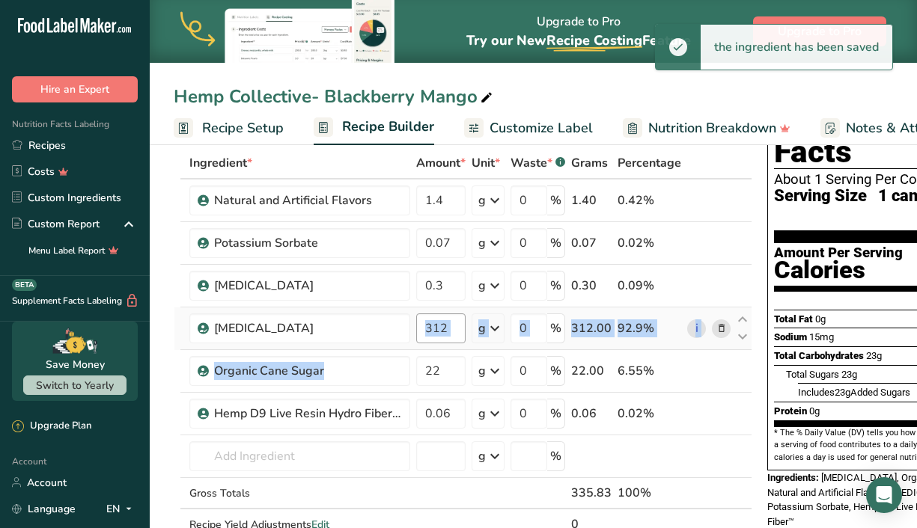
drag, startPoint x: 445, startPoint y: 386, endPoint x: 445, endPoint y: 333, distance: 53.1
click at [445, 333] on tbody "Natural and Artificial Flavors 1.4 g Weight Units g kg mg See more Volume Units…" at bounding box center [462, 360] width 577 height 360
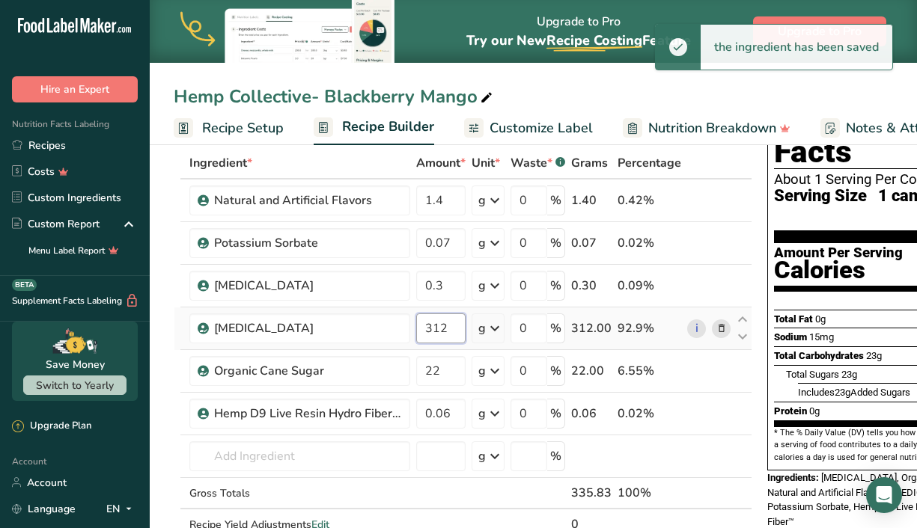
click at [445, 333] on input "312" at bounding box center [440, 329] width 49 height 30
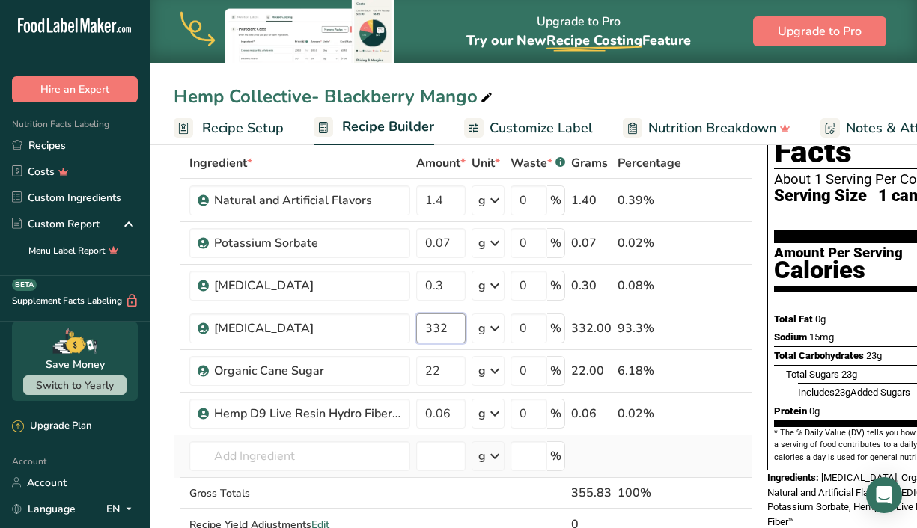
type input "332"
click at [722, 450] on div "Ingredient * Amount * Unit * Waste * .a-a{fill:#347362;}.b-a{fill:#fff;} Grams …" at bounding box center [463, 359] width 579 height 424
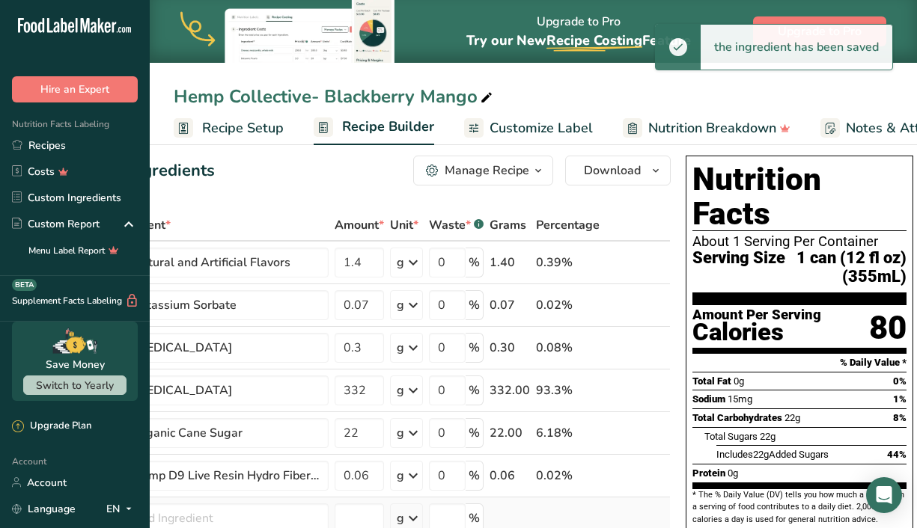
scroll to position [0, 0]
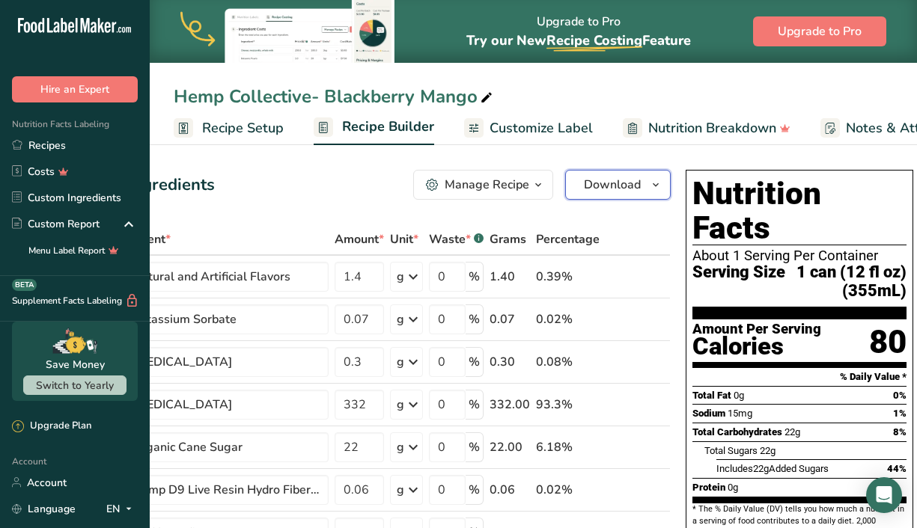
click at [587, 189] on span "Download" at bounding box center [612, 185] width 57 height 18
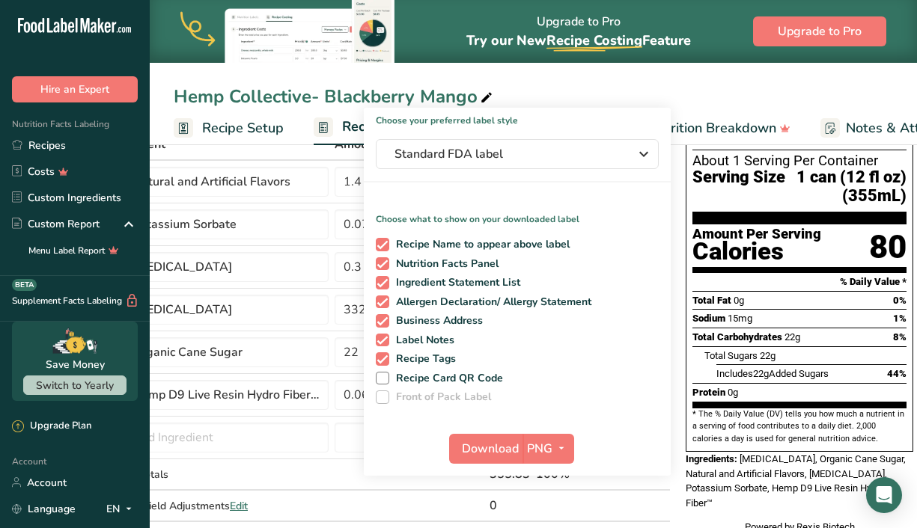
scroll to position [96, 0]
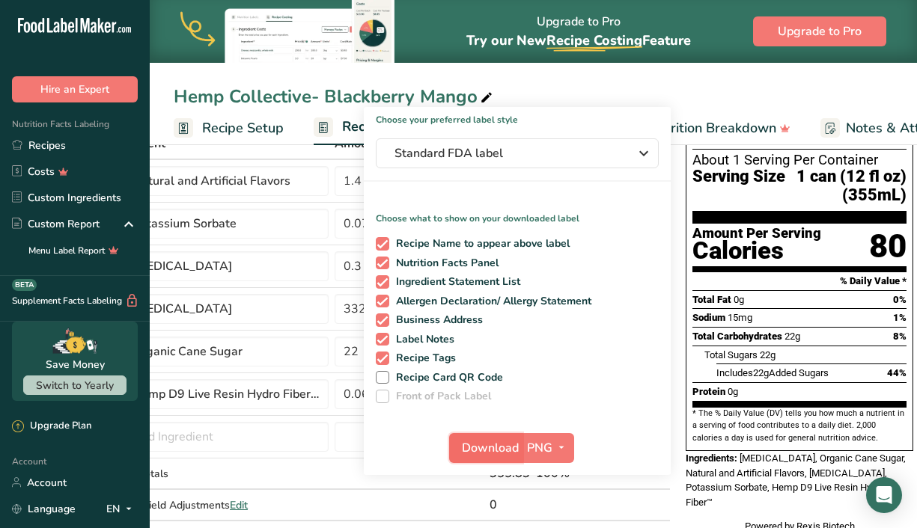
click at [476, 438] on button "Download" at bounding box center [485, 448] width 73 height 30
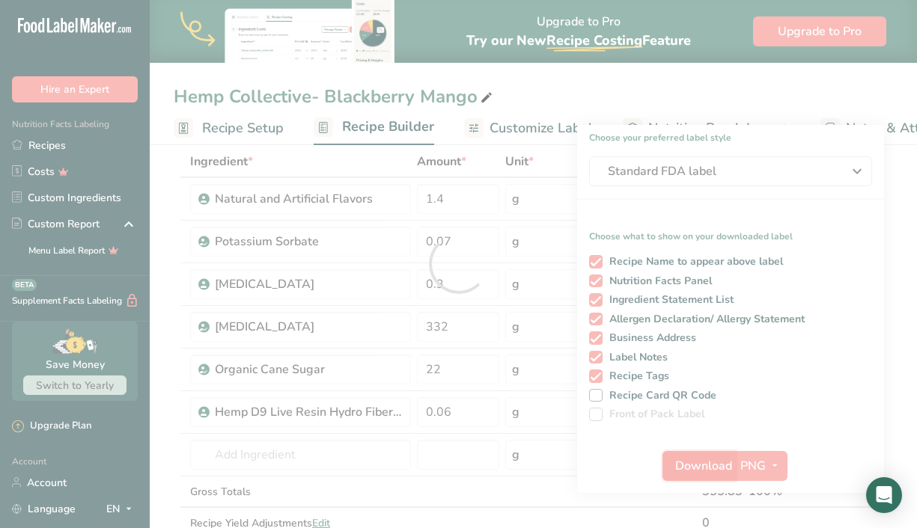
scroll to position [0, 0]
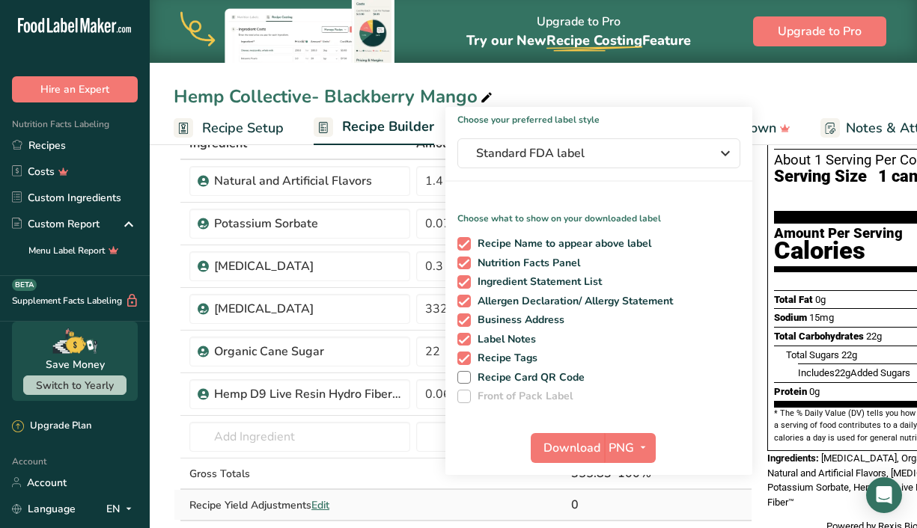
click at [471, 492] on td at bounding box center [488, 505] width 39 height 30
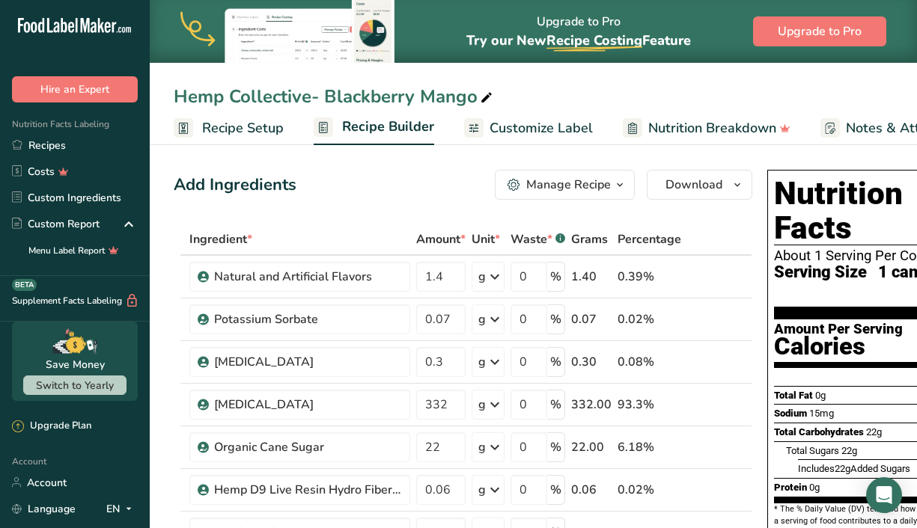
click at [697, 234] on th at bounding box center [708, 240] width 49 height 31
click at [742, 180] on span "button" at bounding box center [737, 185] width 18 height 18
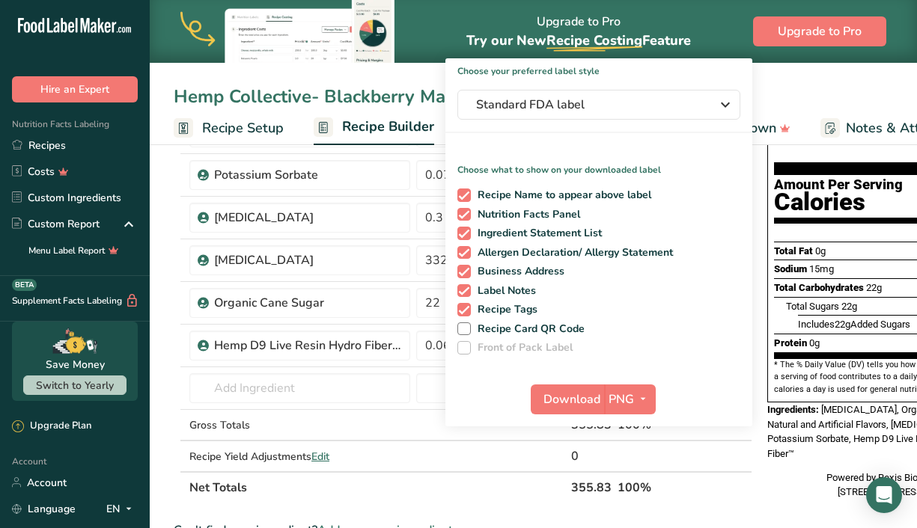
scroll to position [147, 0]
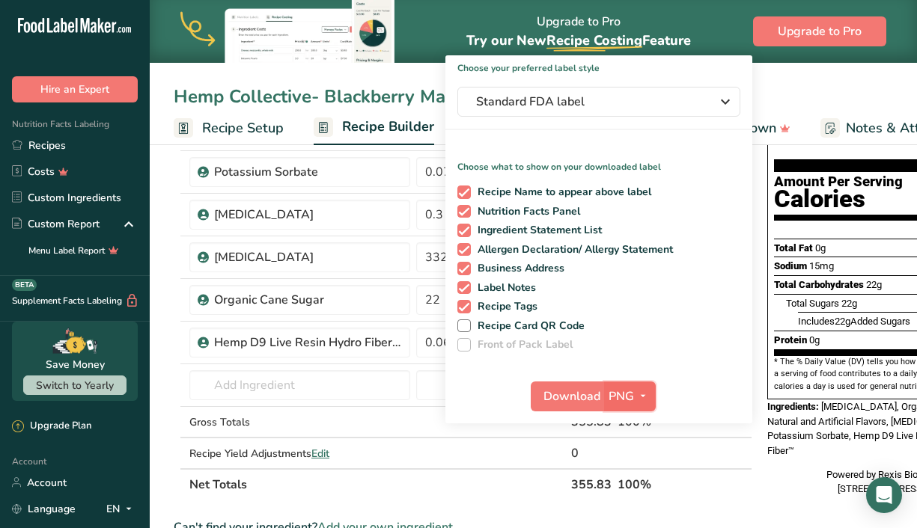
click at [647, 400] on span "button" at bounding box center [643, 397] width 18 height 18
click at [629, 468] on link "SVG" at bounding box center [632, 476] width 48 height 25
click at [571, 391] on span "Download" at bounding box center [571, 397] width 57 height 18
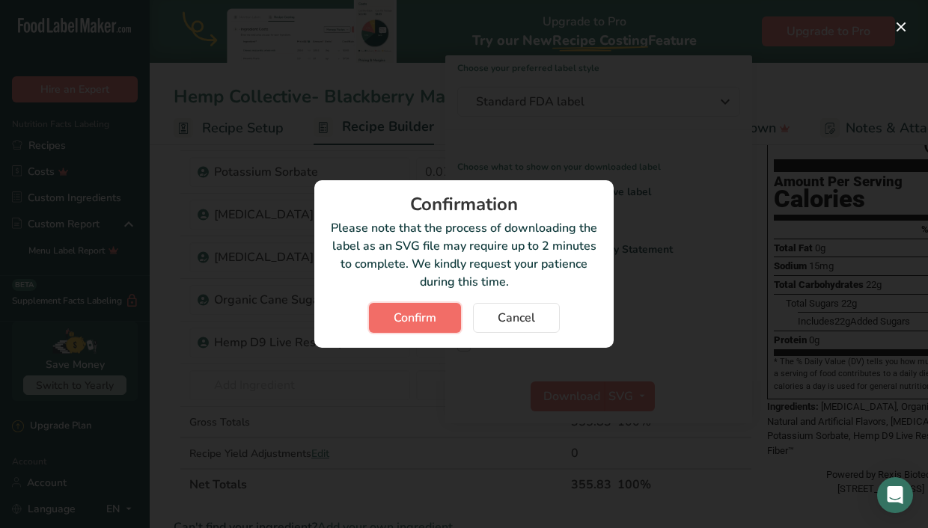
click at [426, 324] on span "Confirm" at bounding box center [415, 318] width 43 height 18
